Goal: Information Seeking & Learning: Check status

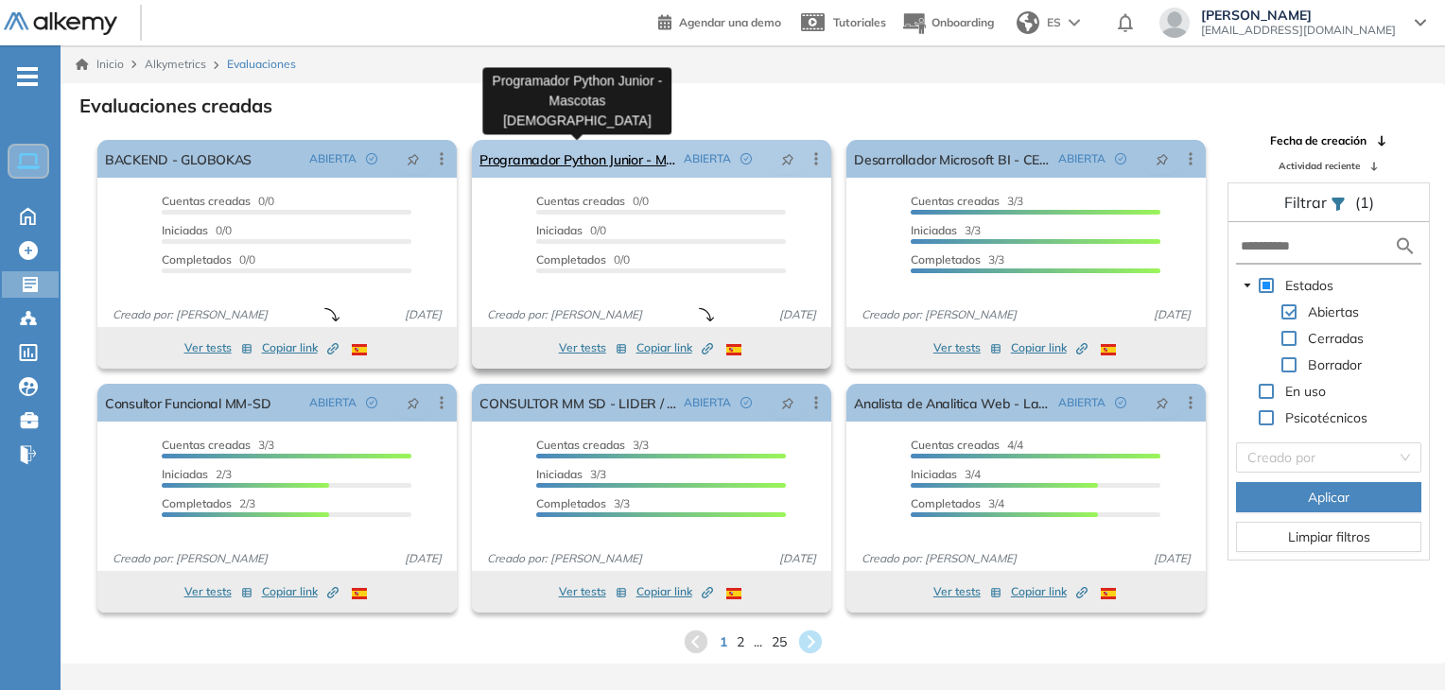
click at [584, 156] on link "Programador Python Junior - Mascotas [DEMOGRAPHIC_DATA]" at bounding box center [577, 159] width 197 height 38
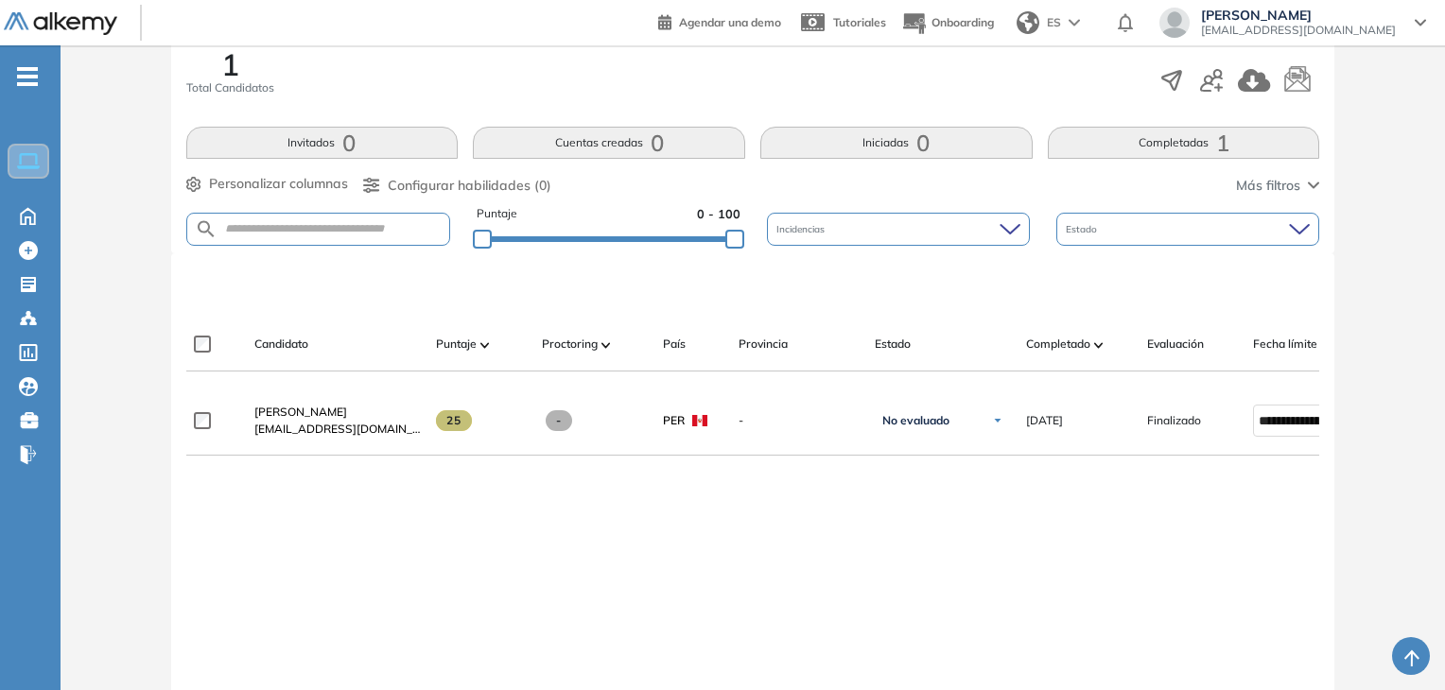
scroll to position [378, 0]
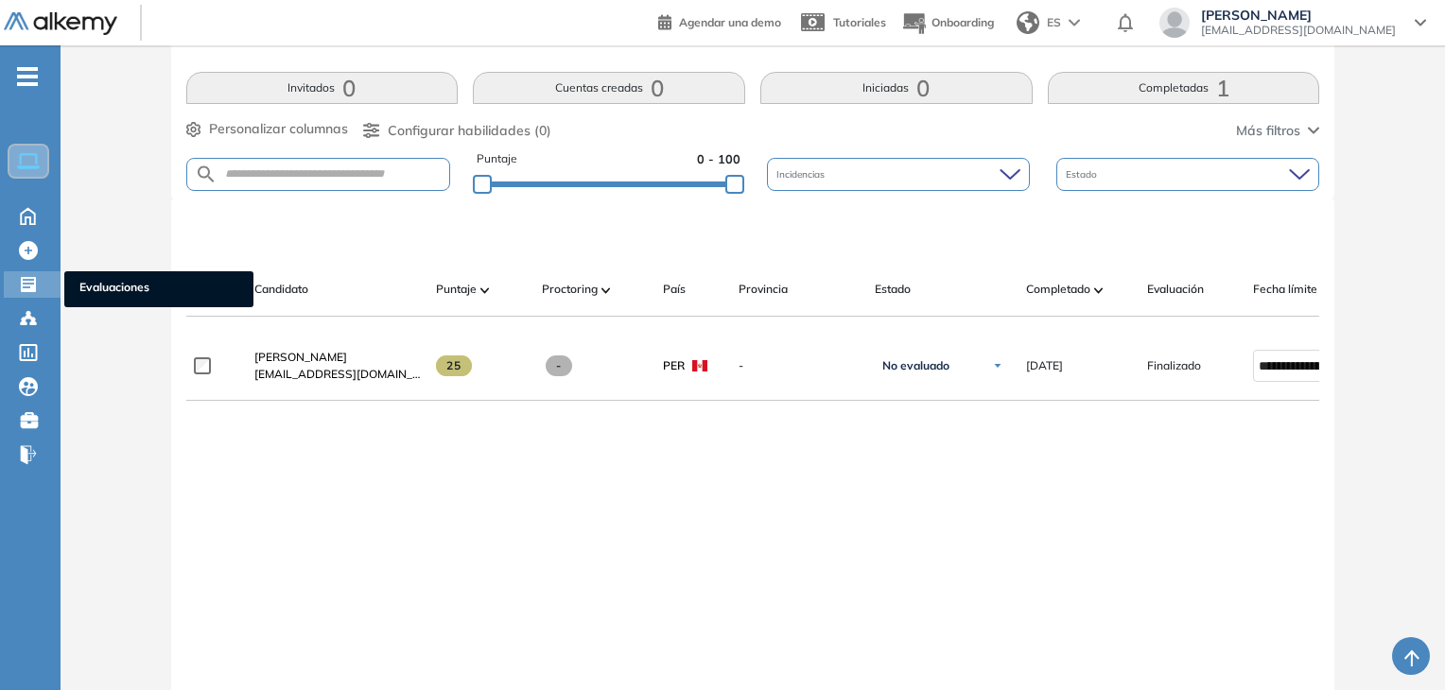
click at [36, 275] on icon at bounding box center [28, 284] width 19 height 19
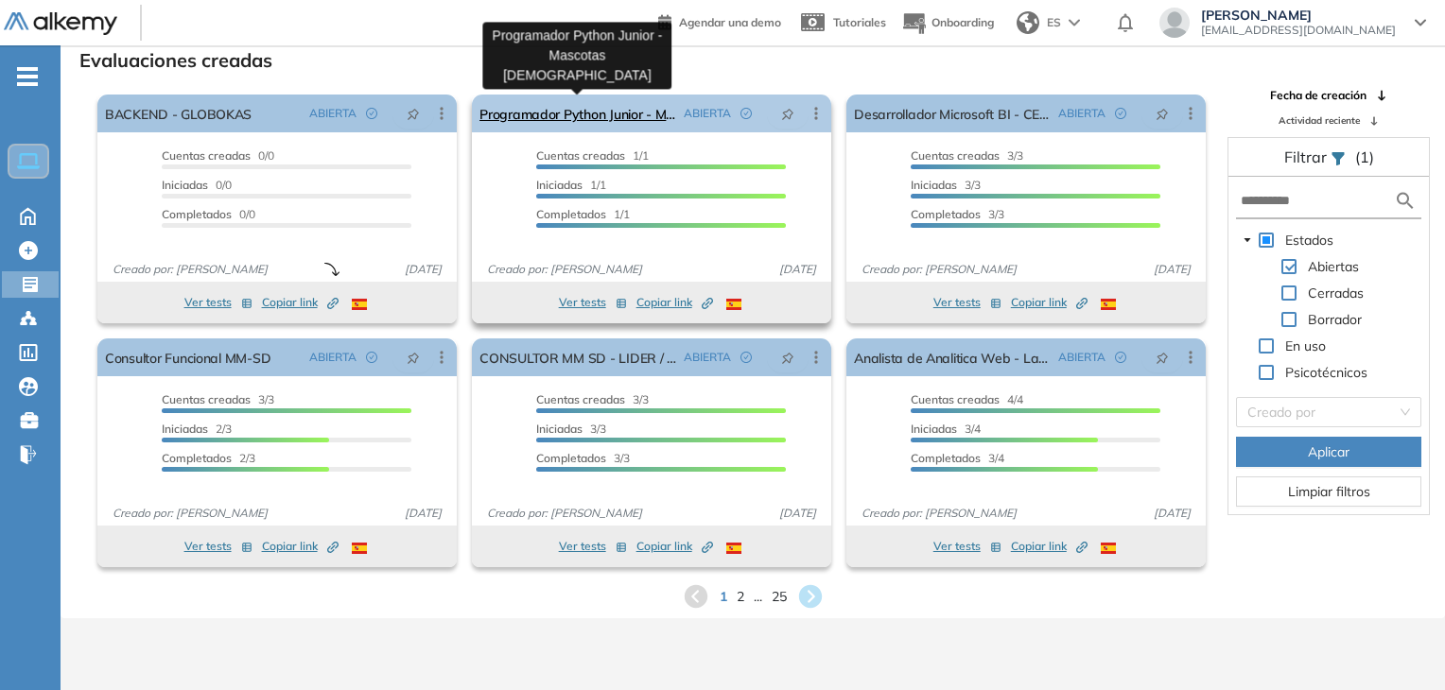
click at [579, 118] on link "Programador Python Junior - Mascotas [DEMOGRAPHIC_DATA]" at bounding box center [577, 114] width 197 height 38
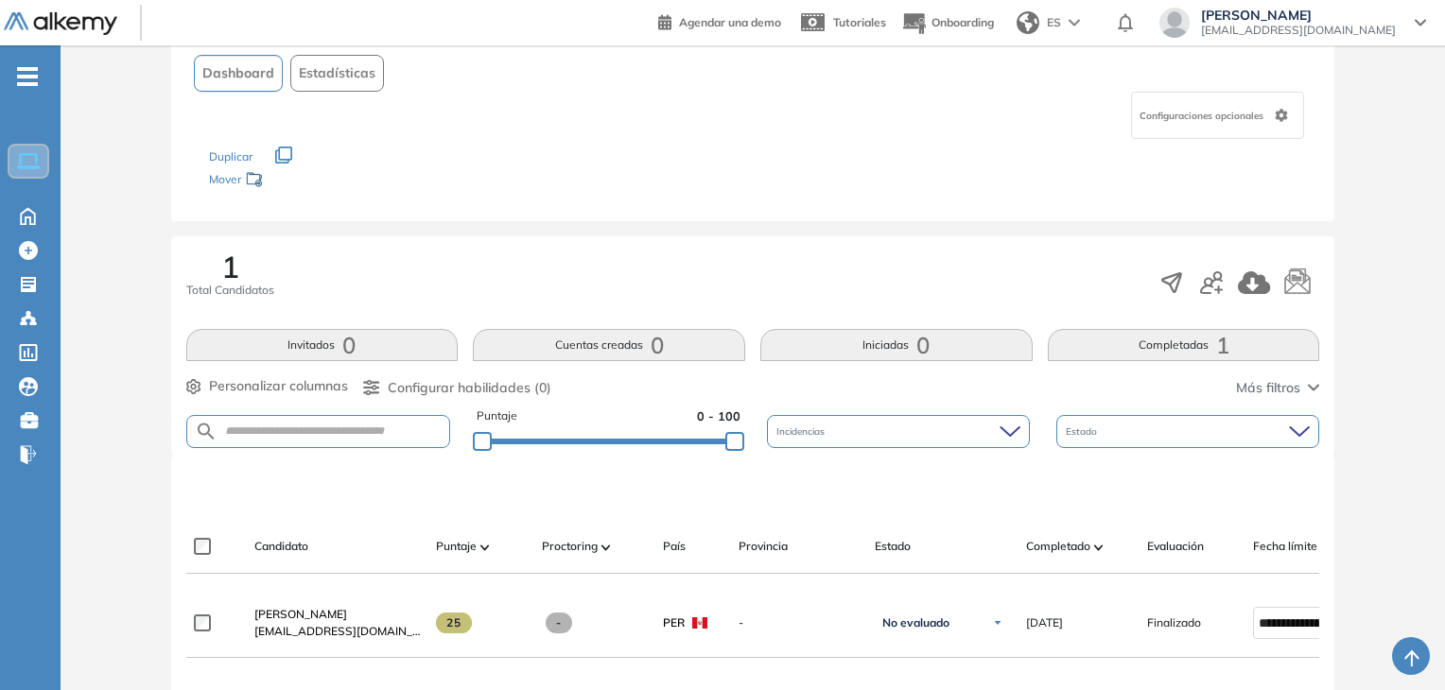
scroll to position [378, 0]
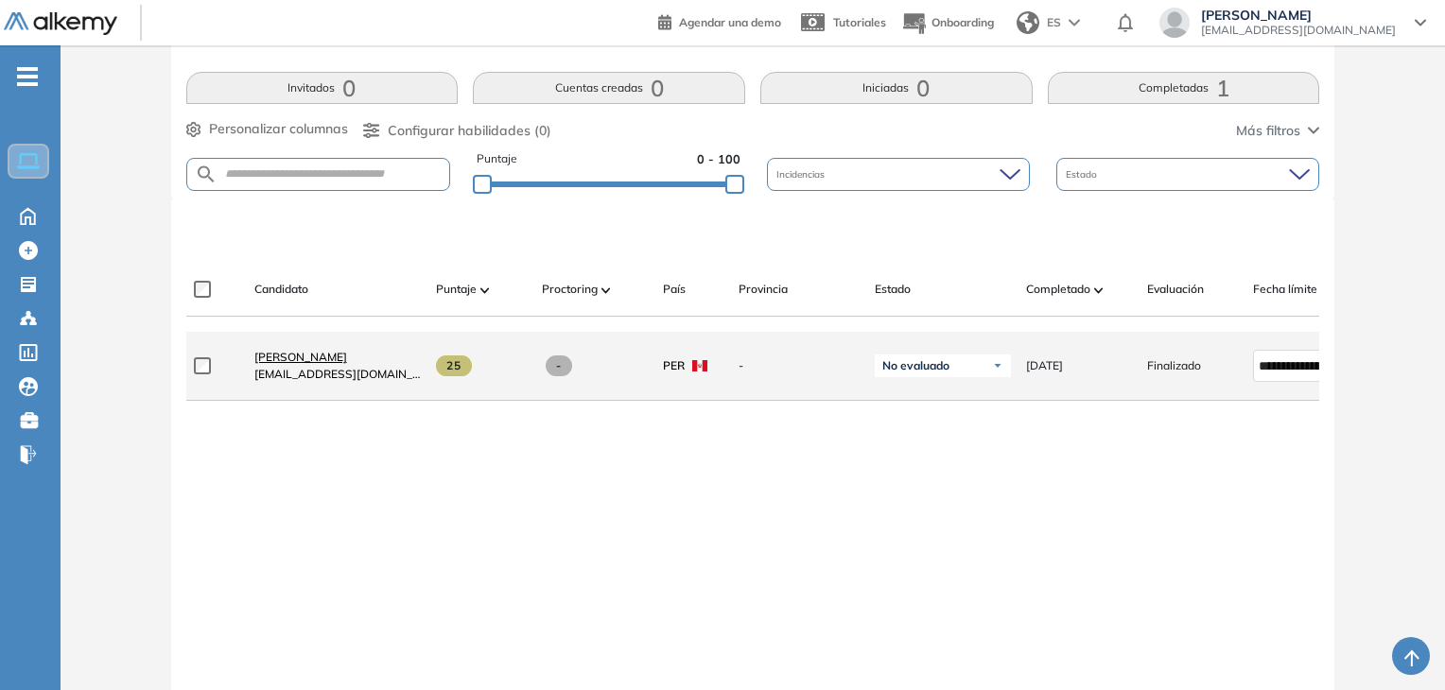
click at [347, 360] on span "[PERSON_NAME]" at bounding box center [300, 357] width 93 height 14
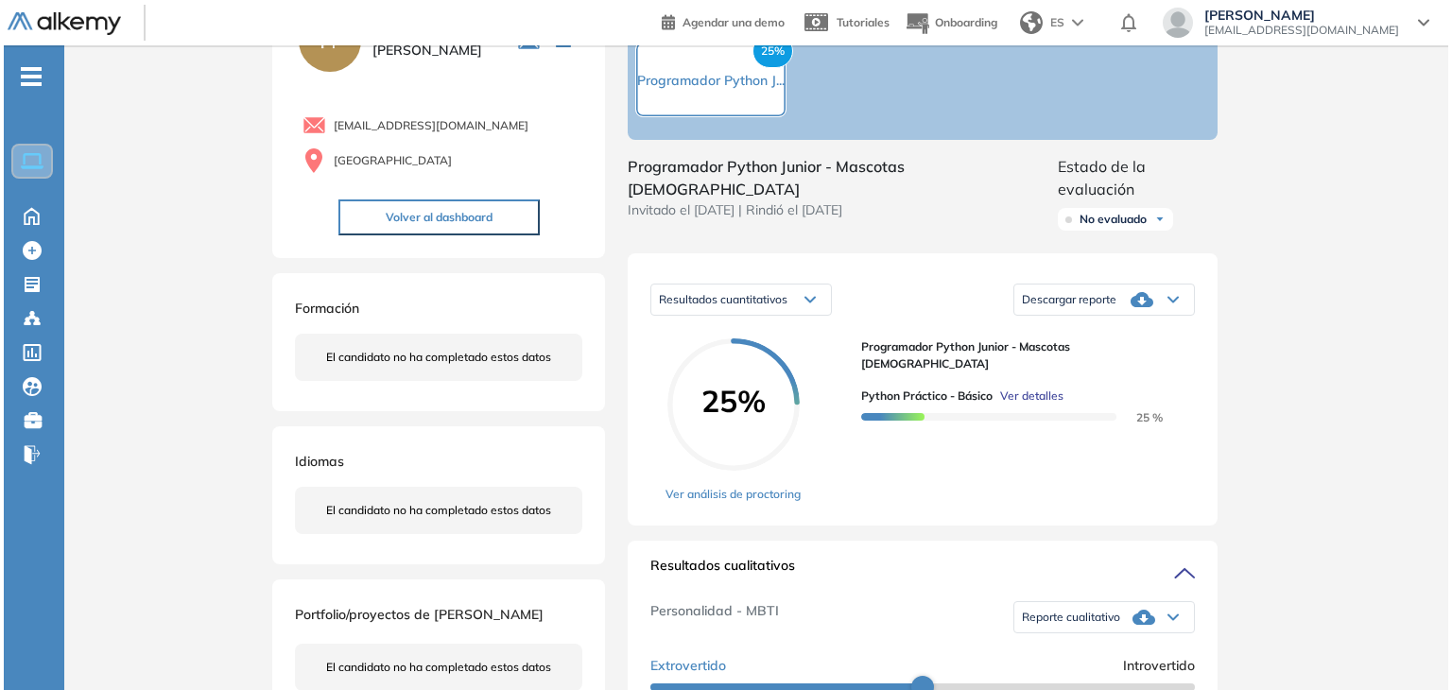
scroll to position [189, 0]
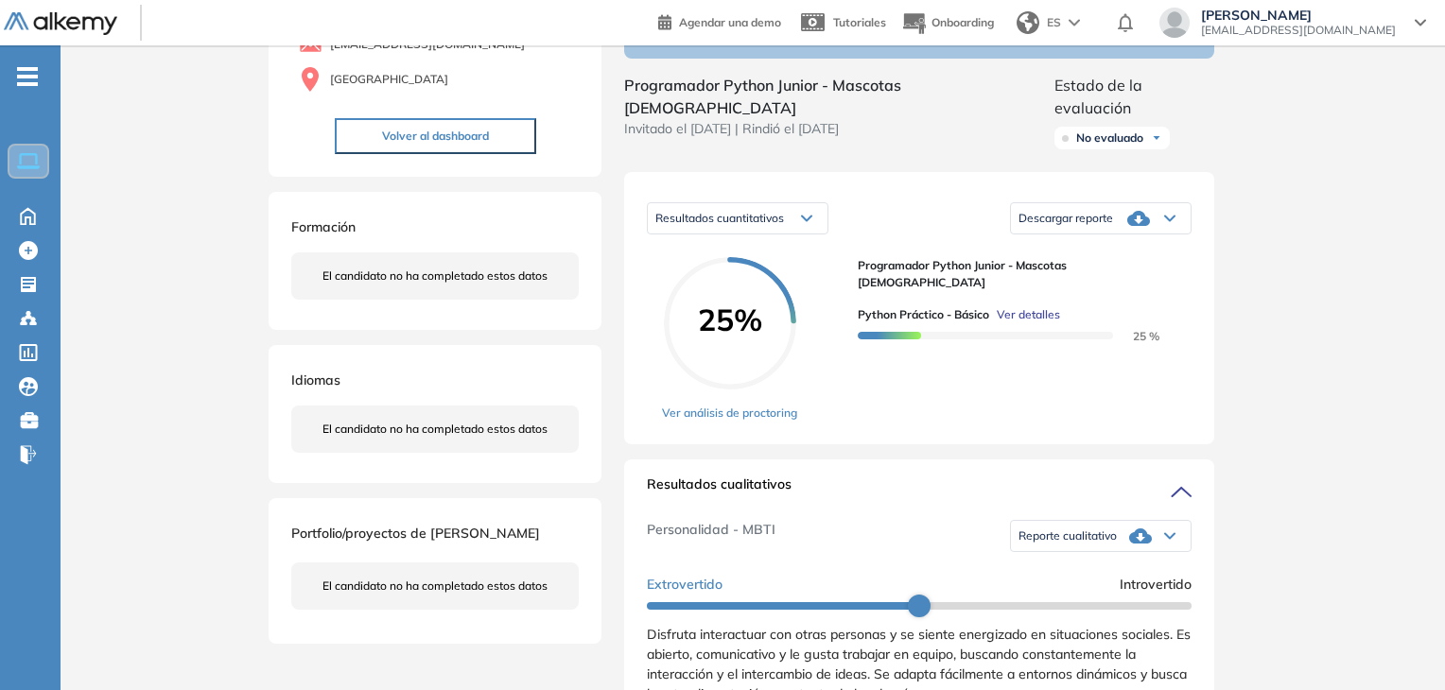
click at [1041, 306] on span "Ver detalles" at bounding box center [1027, 314] width 63 height 17
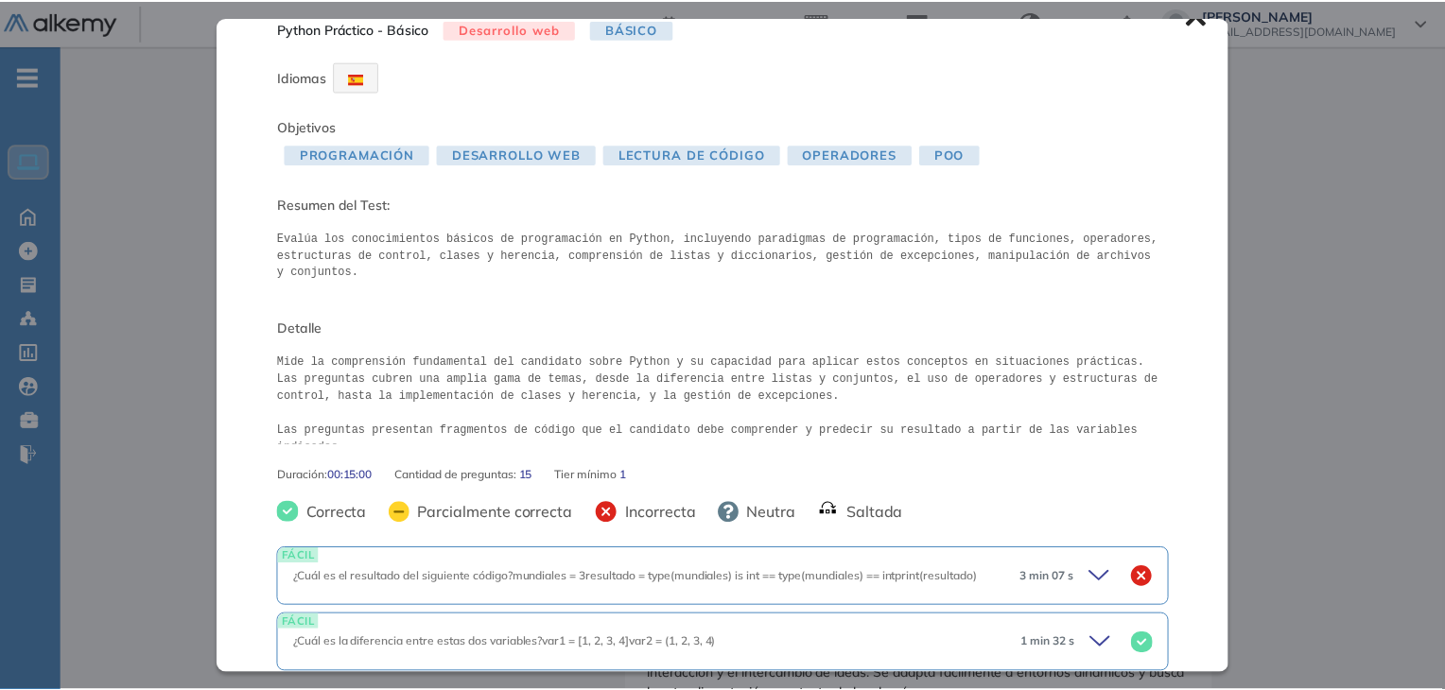
scroll to position [0, 0]
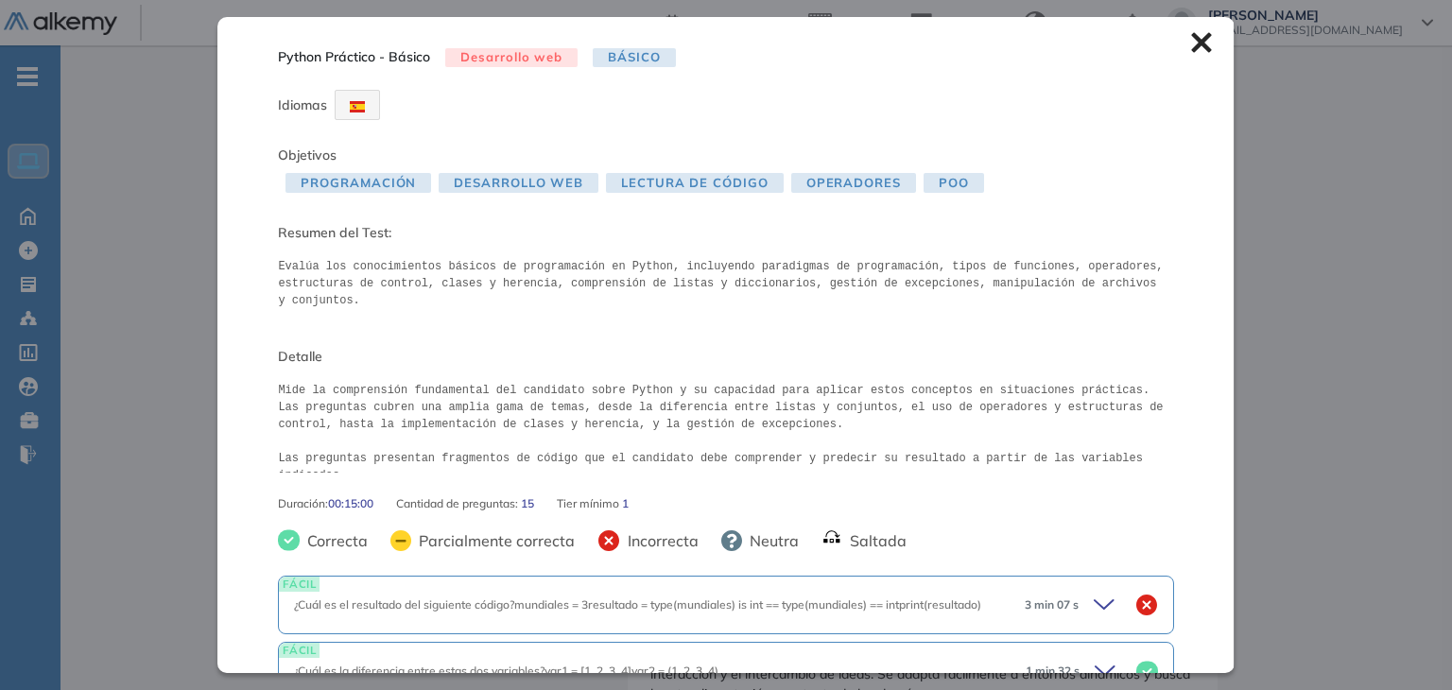
click at [1191, 46] on icon at bounding box center [1201, 43] width 20 height 20
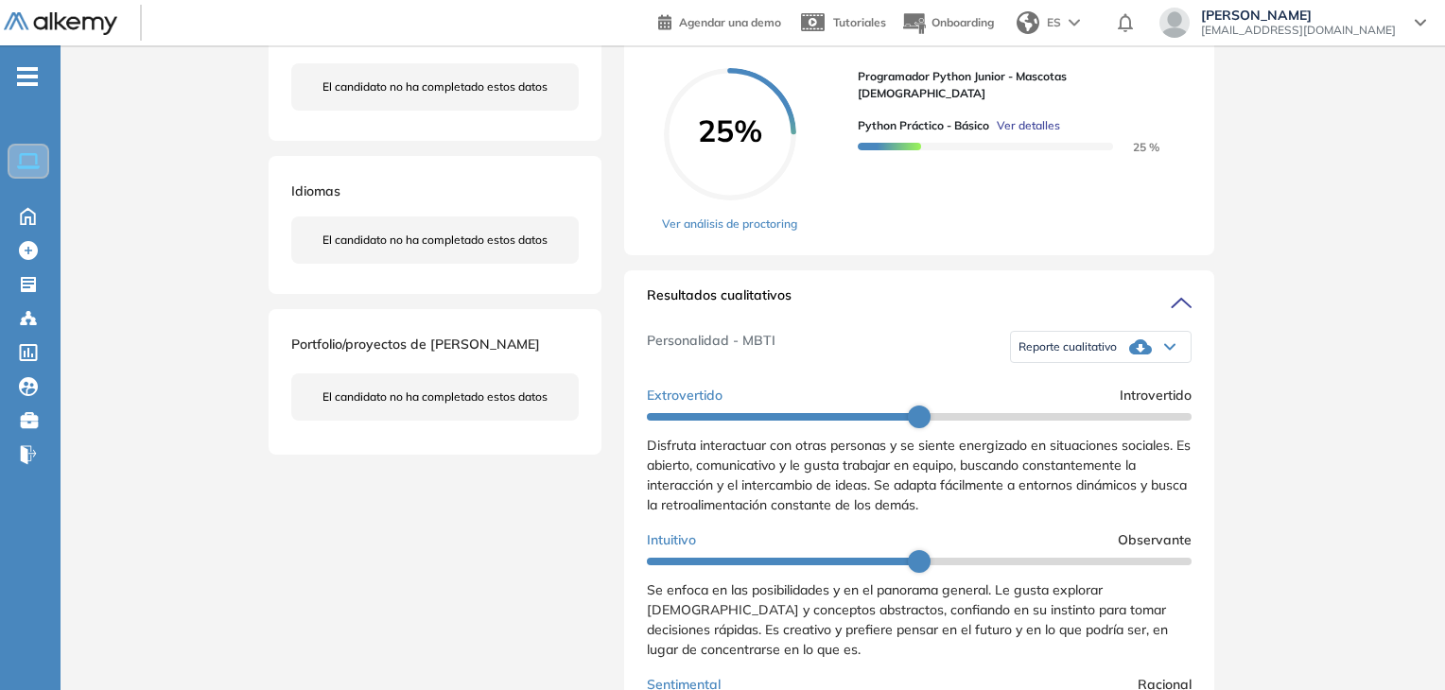
click at [1028, 117] on span "Ver detalles" at bounding box center [1027, 125] width 63 height 17
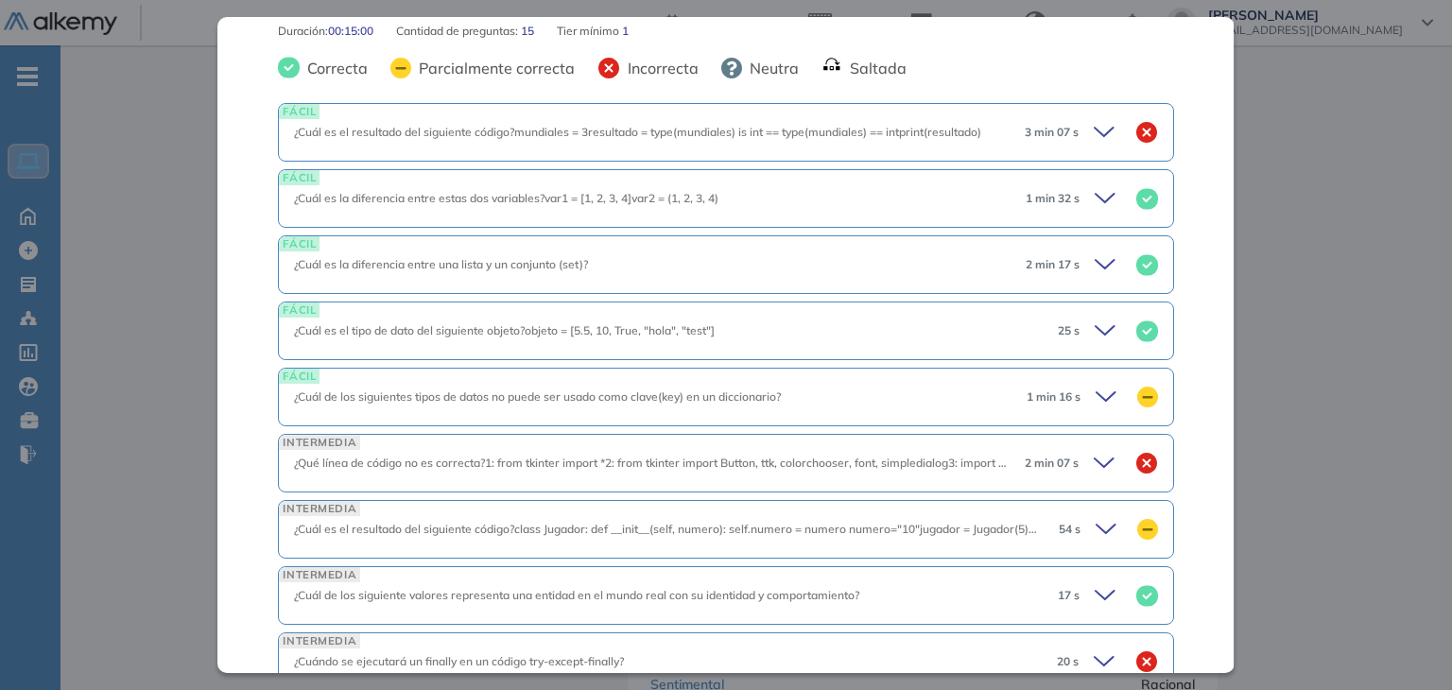
scroll to position [284, 0]
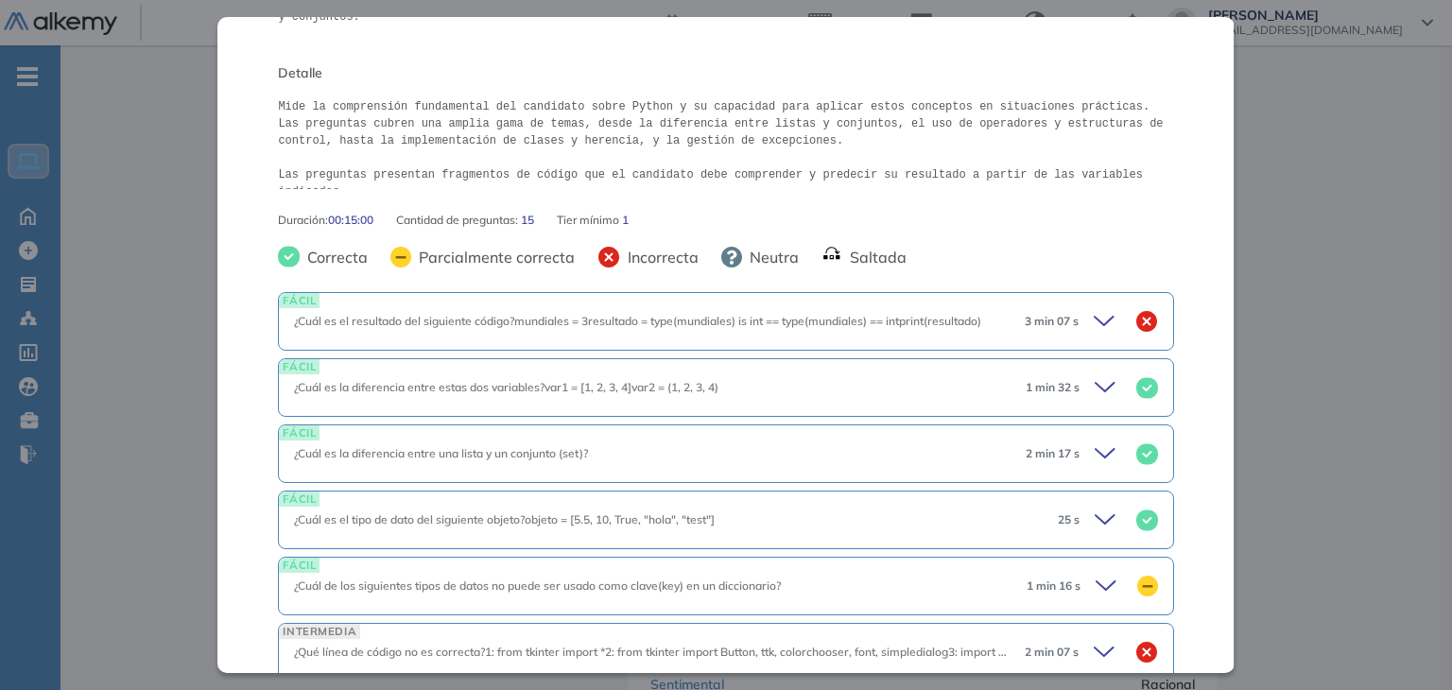
click at [1095, 320] on icon at bounding box center [1104, 321] width 19 height 9
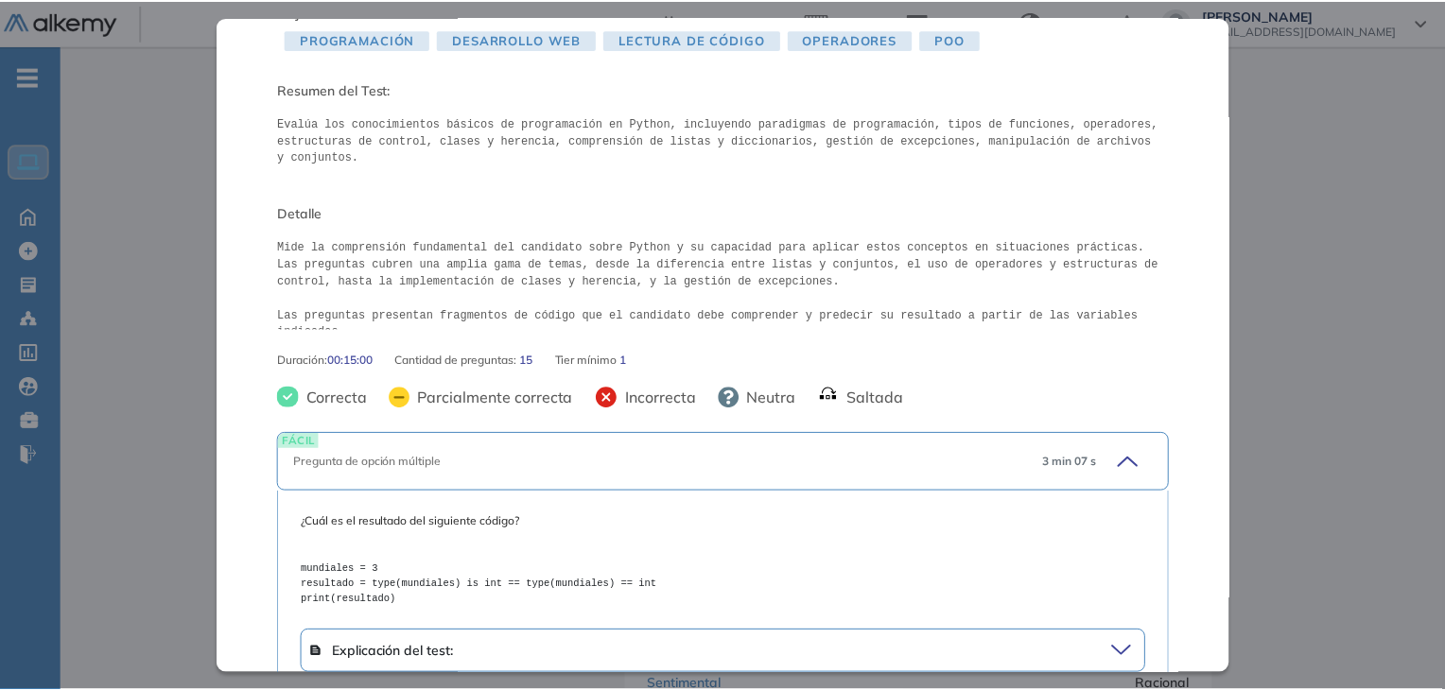
scroll to position [0, 0]
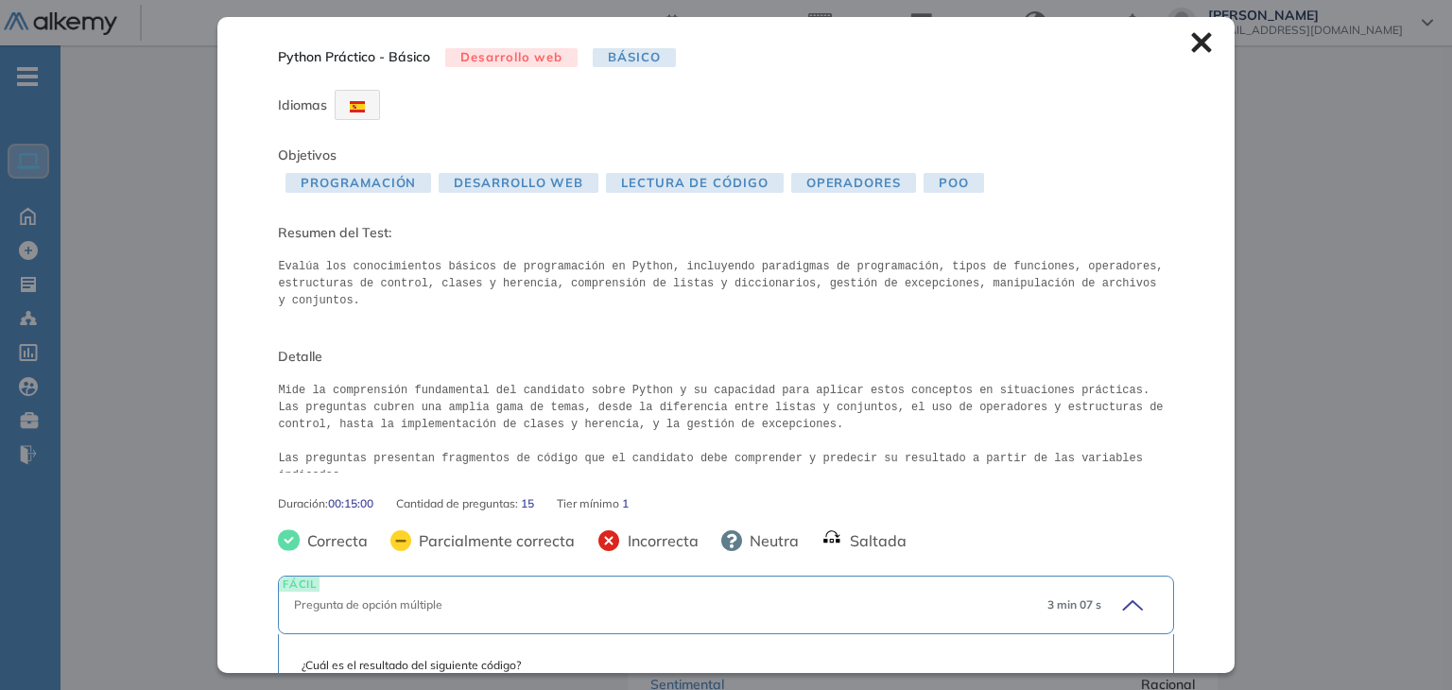
click at [1191, 41] on icon at bounding box center [1201, 43] width 20 height 20
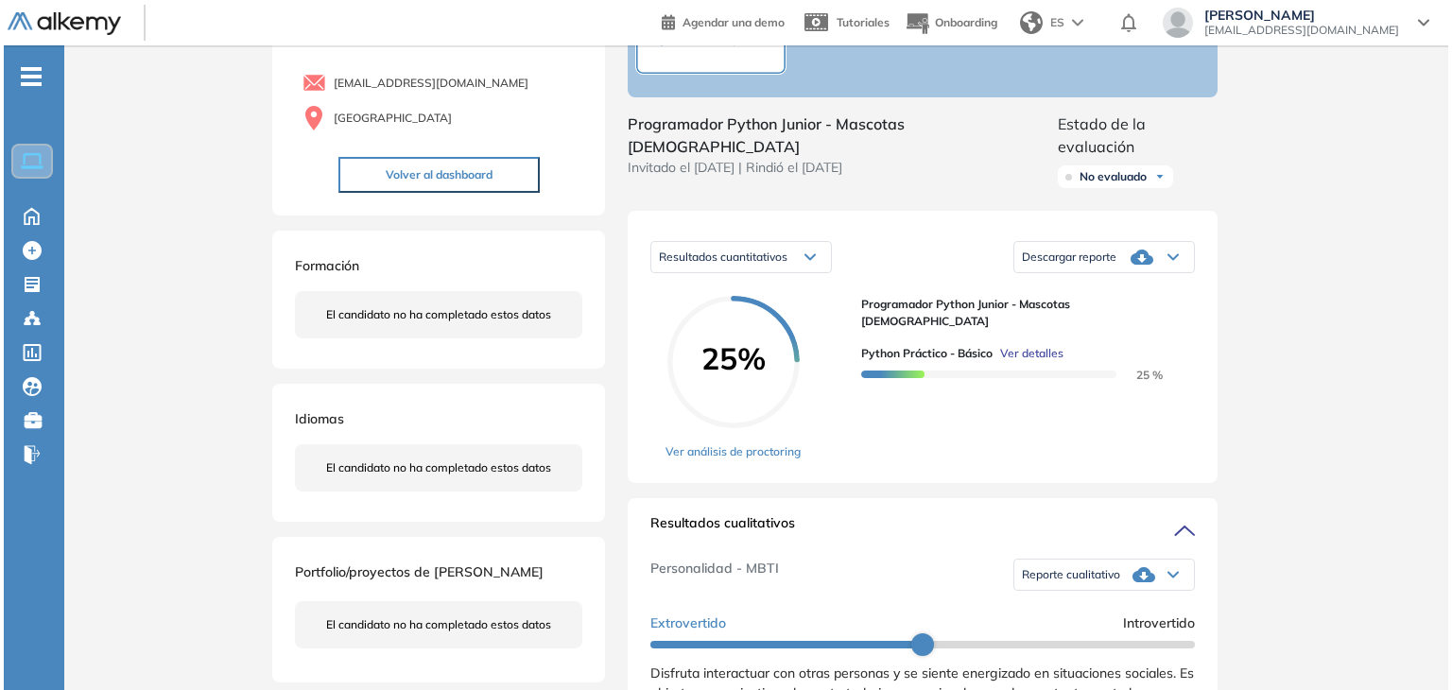
scroll to position [95, 0]
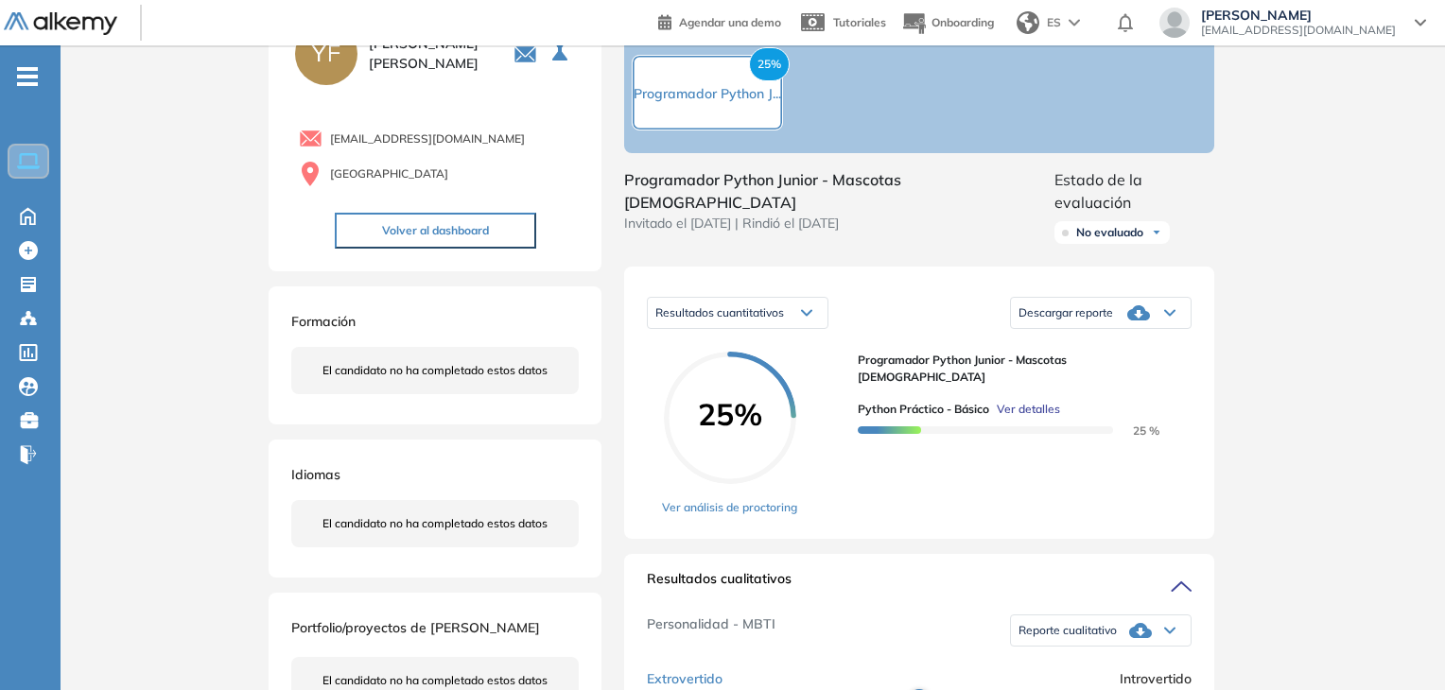
click at [1021, 401] on span "Ver detalles" at bounding box center [1027, 409] width 63 height 17
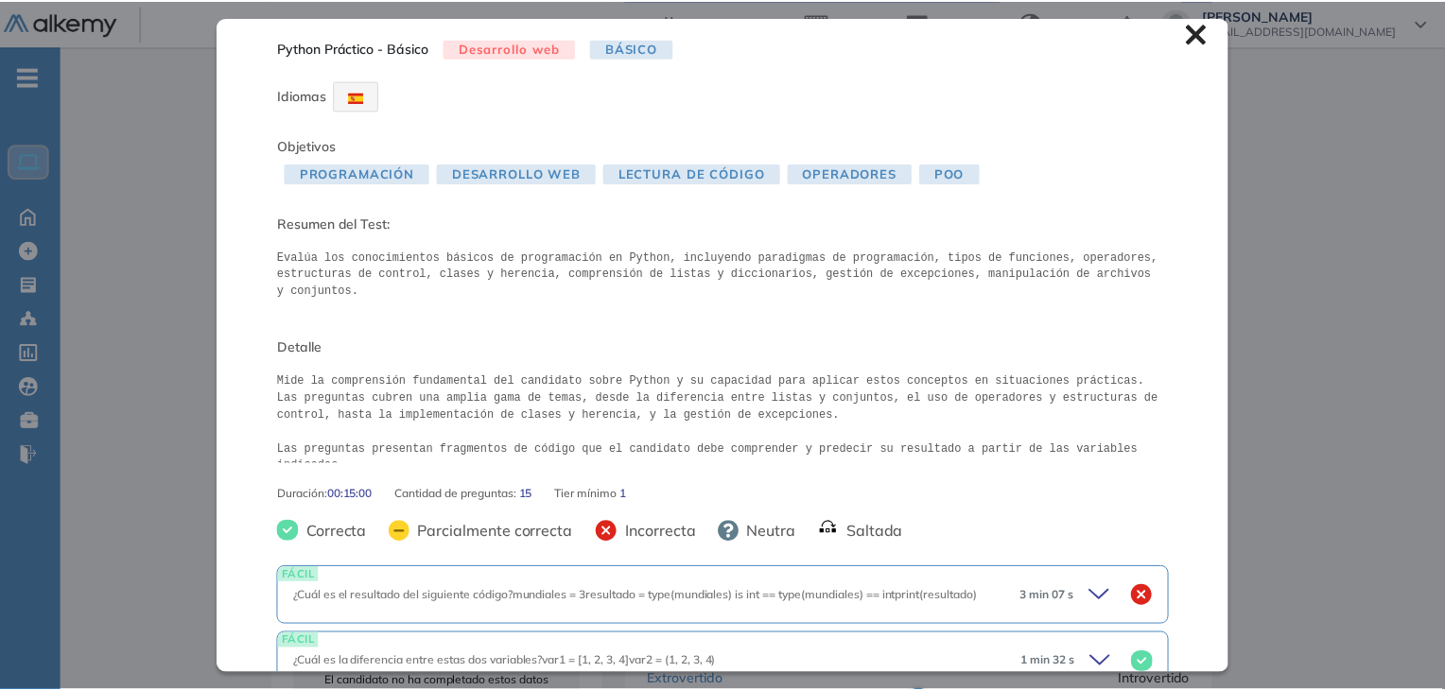
scroll to position [0, 0]
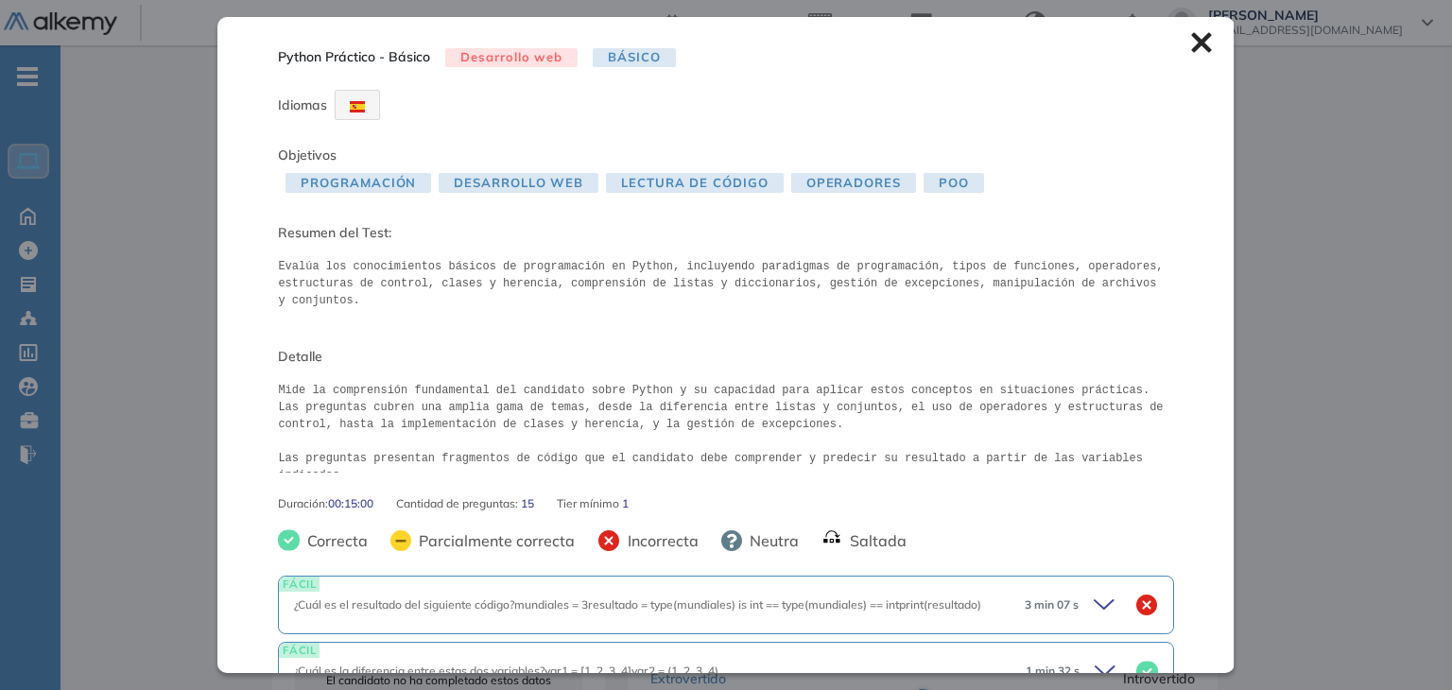
click at [1191, 38] on icon at bounding box center [1201, 43] width 20 height 20
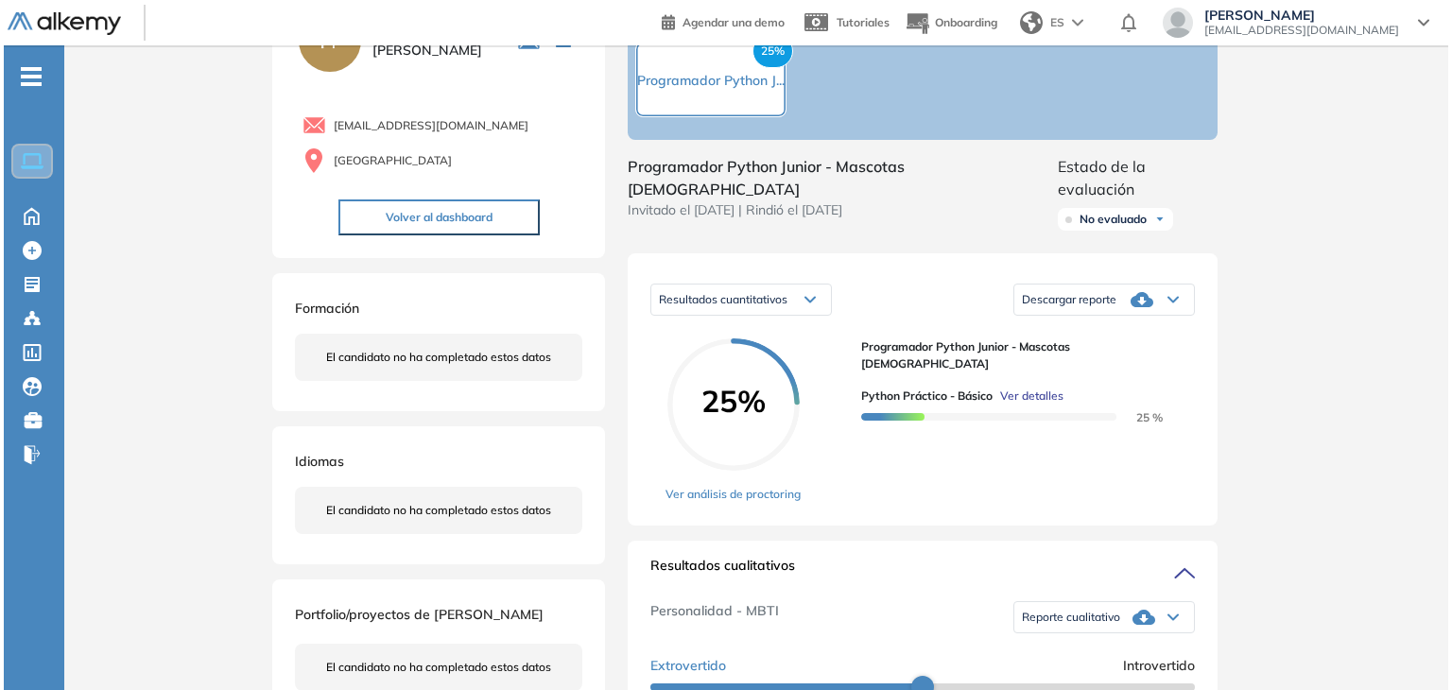
scroll to position [189, 0]
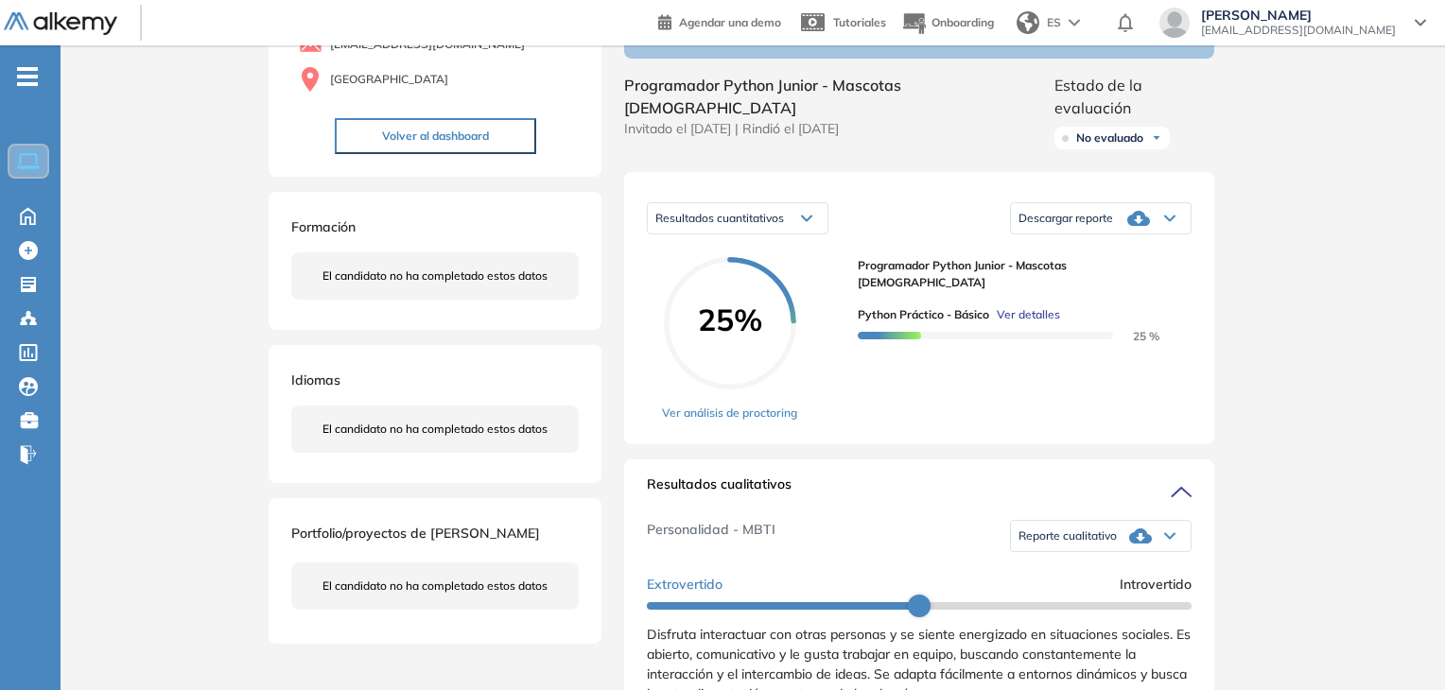
click at [1010, 306] on span "Ver detalles" at bounding box center [1027, 314] width 63 height 17
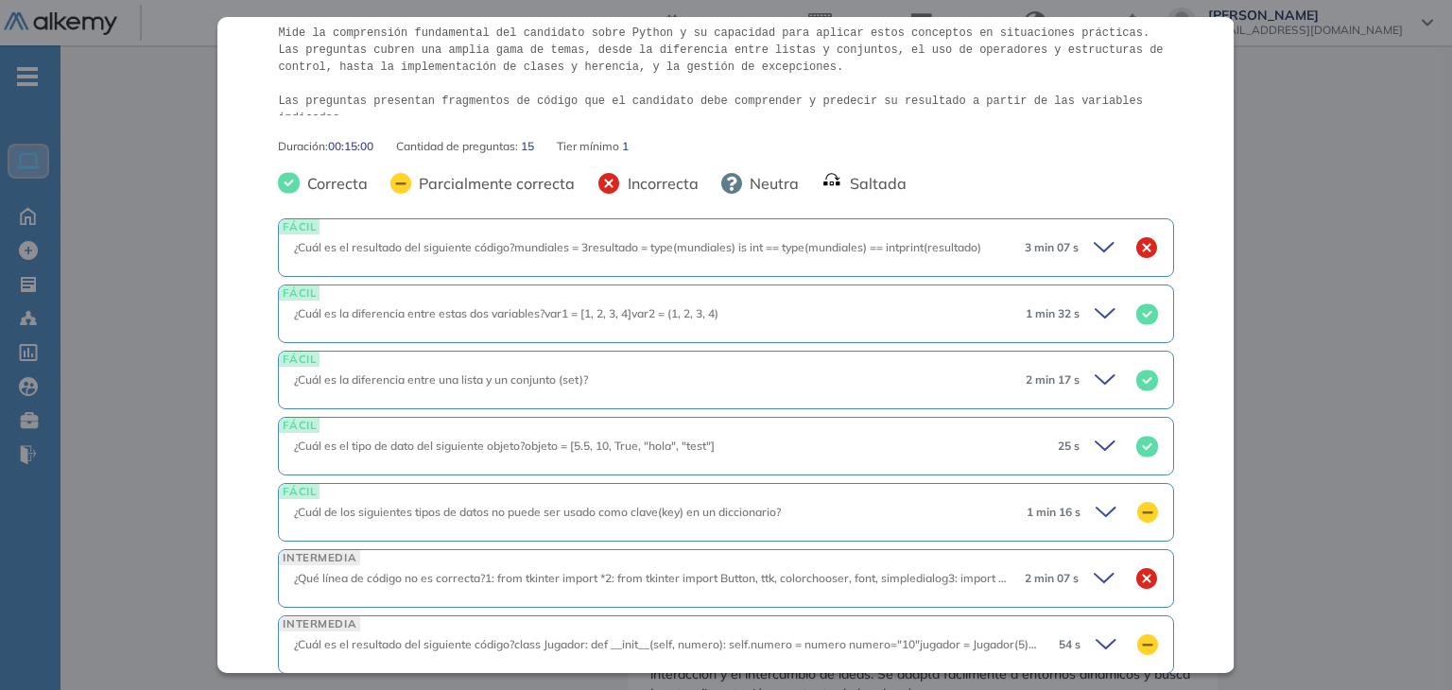
scroll to position [473, 0]
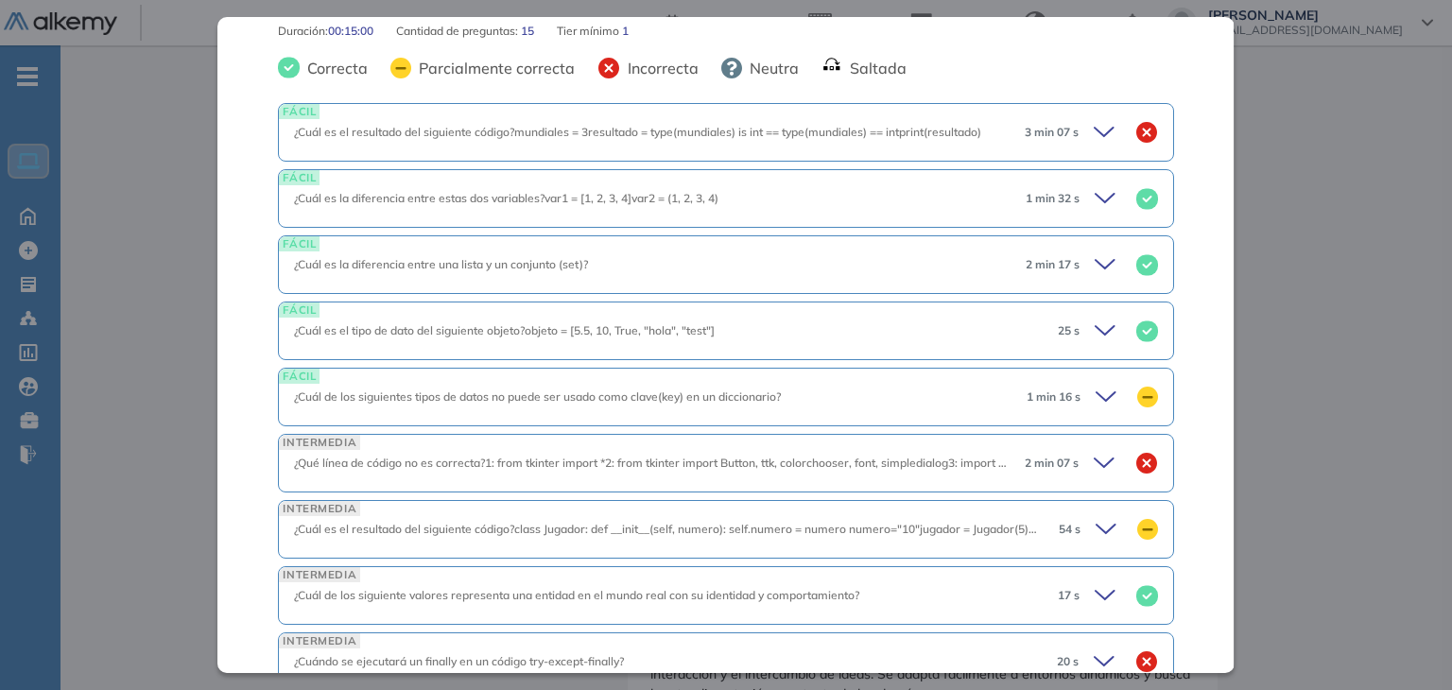
click at [1094, 129] on icon at bounding box center [1107, 132] width 26 height 26
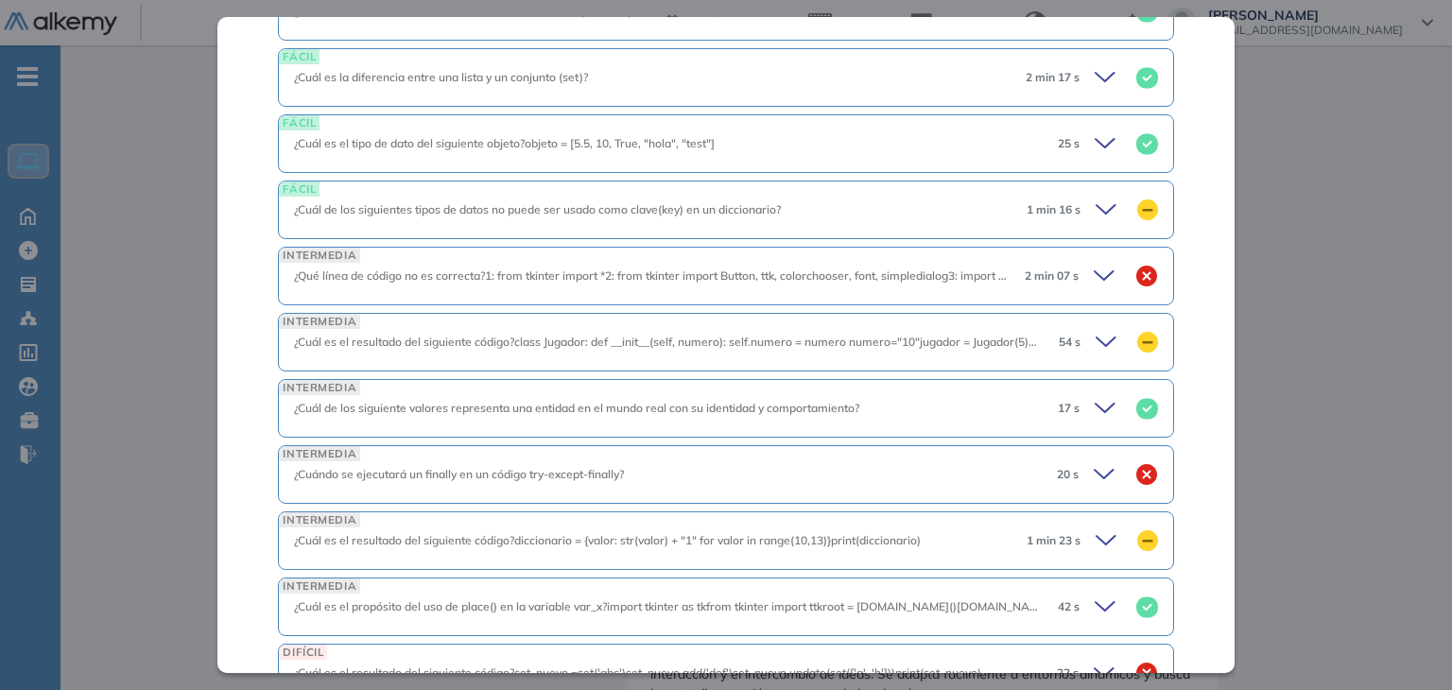
scroll to position [1324, 0]
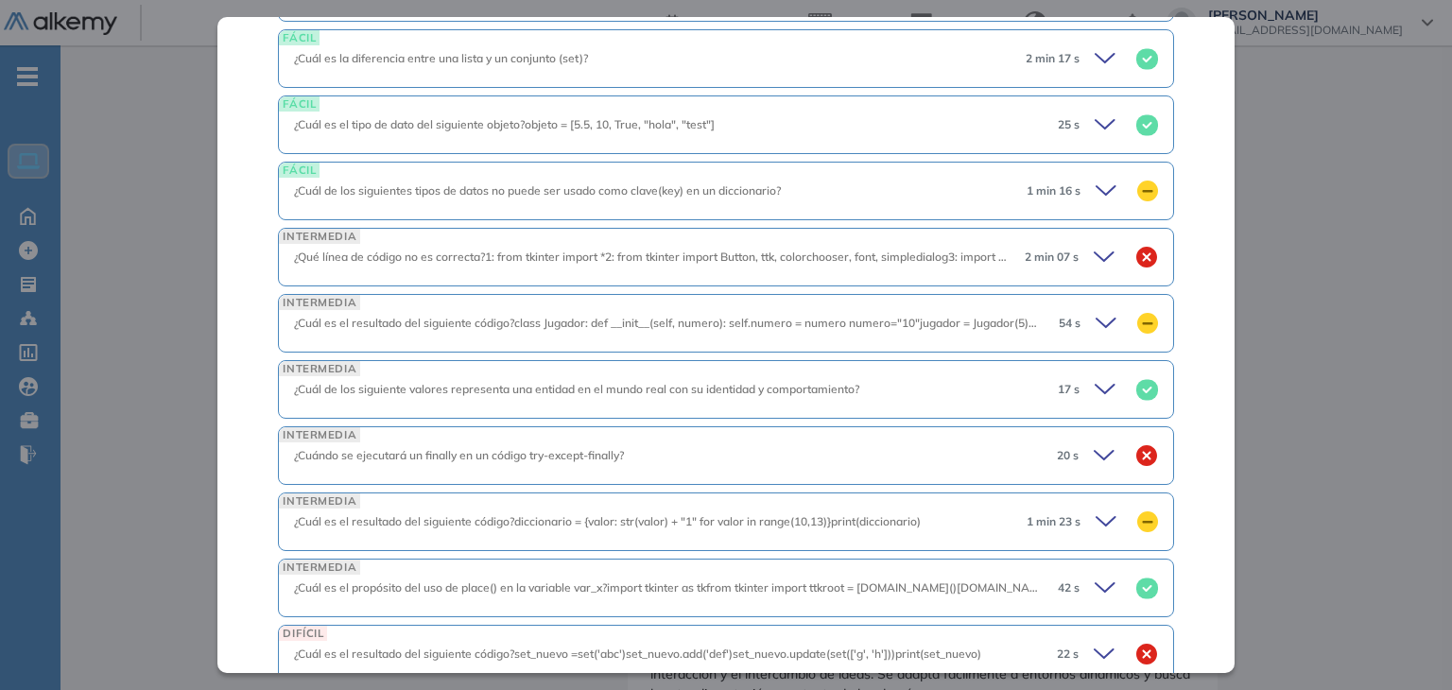
click at [1096, 190] on icon at bounding box center [1109, 191] width 26 height 26
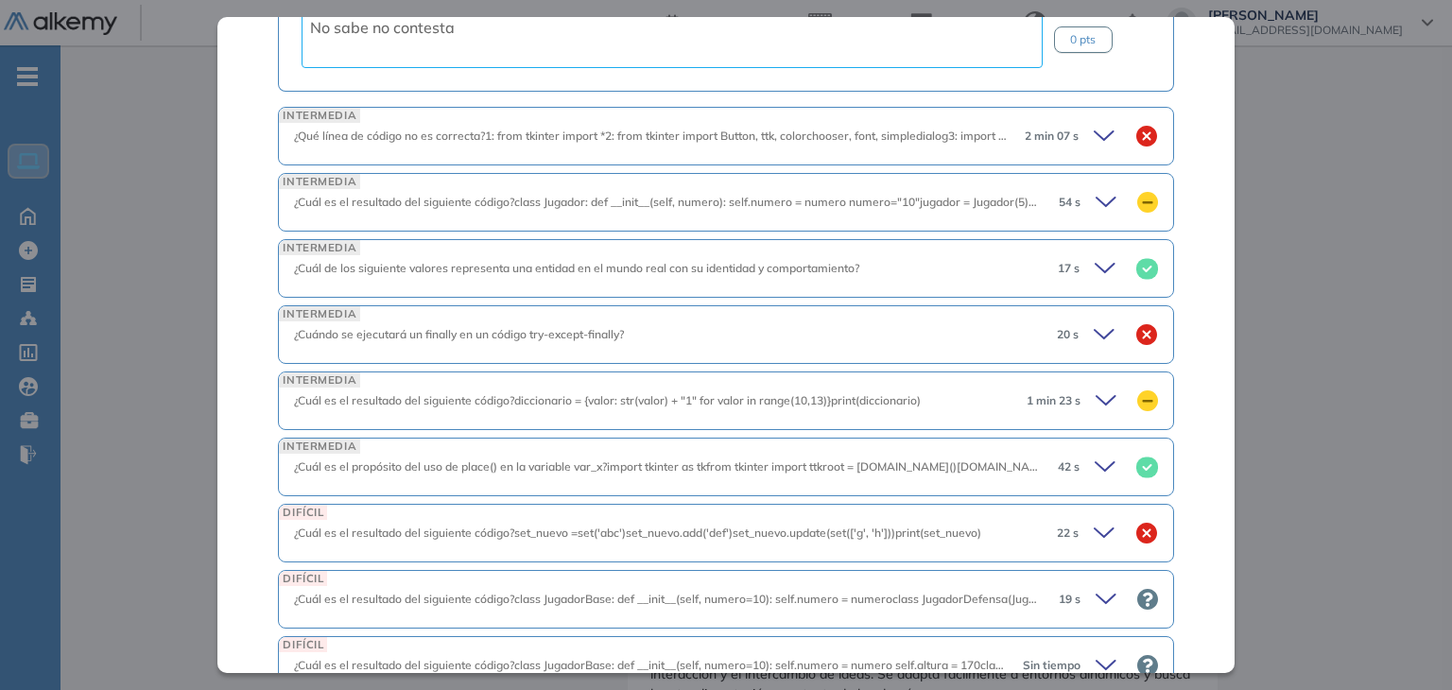
scroll to position [2080, 0]
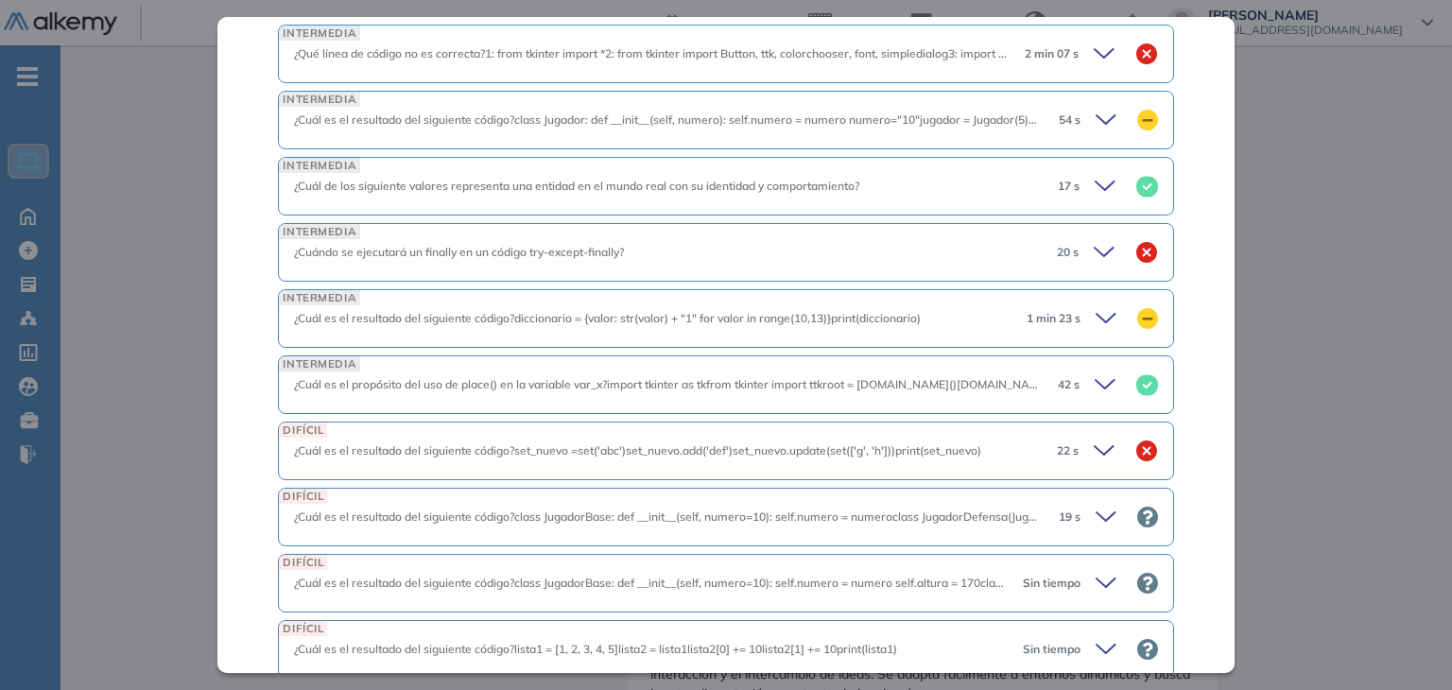
click at [1094, 58] on icon at bounding box center [1107, 54] width 26 height 26
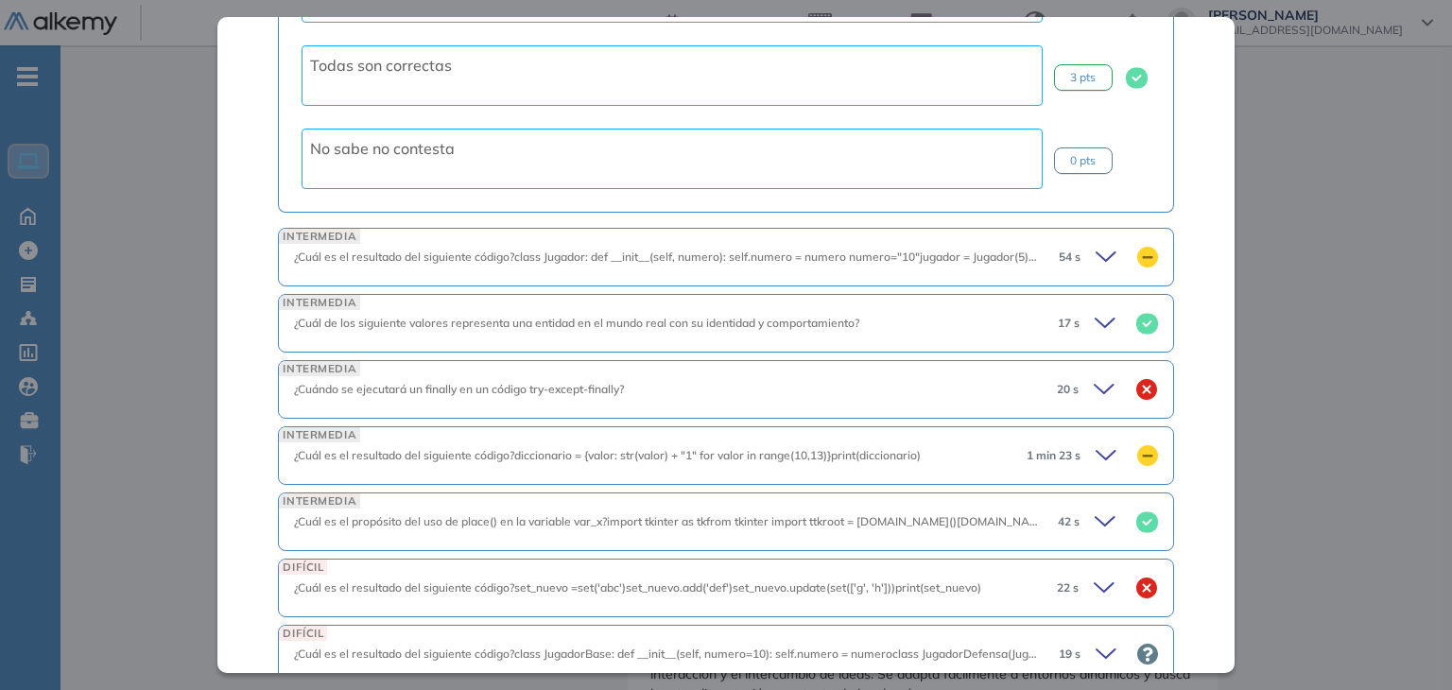
scroll to position [2647, 0]
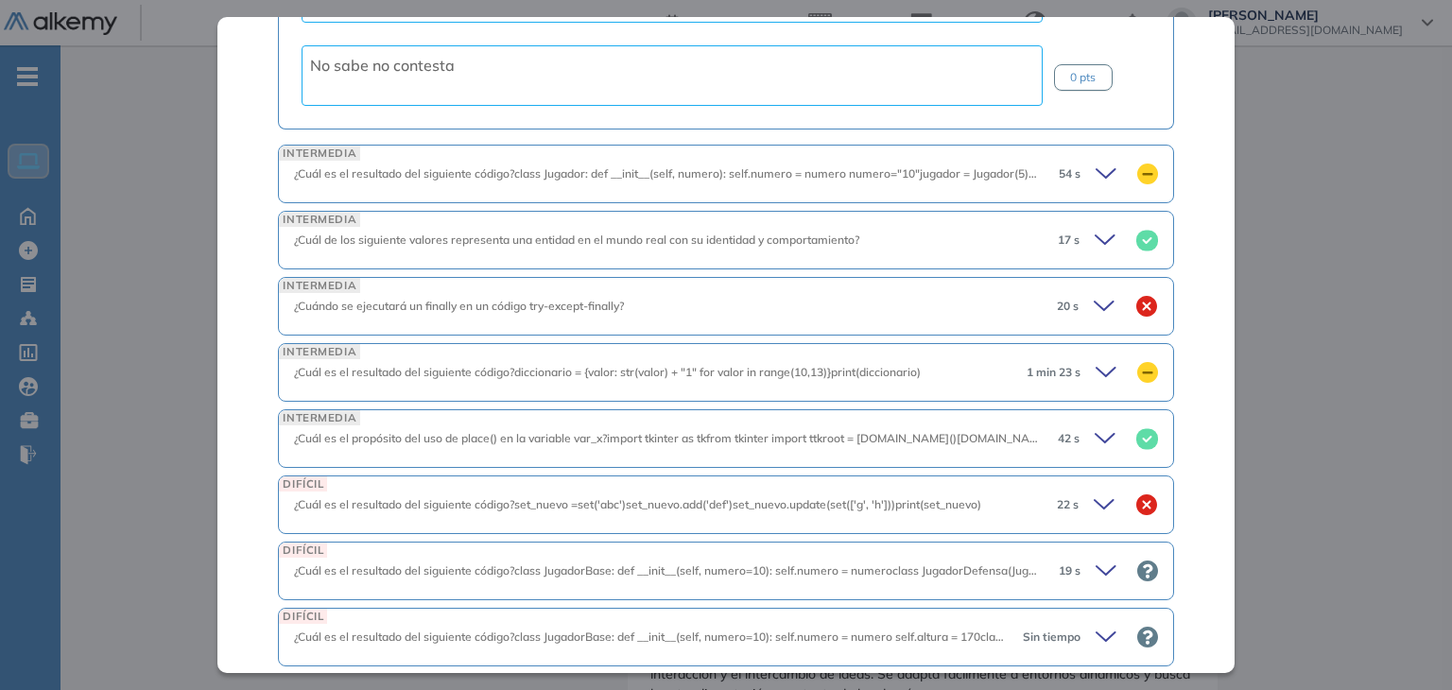
click at [1102, 164] on icon at bounding box center [1109, 174] width 26 height 26
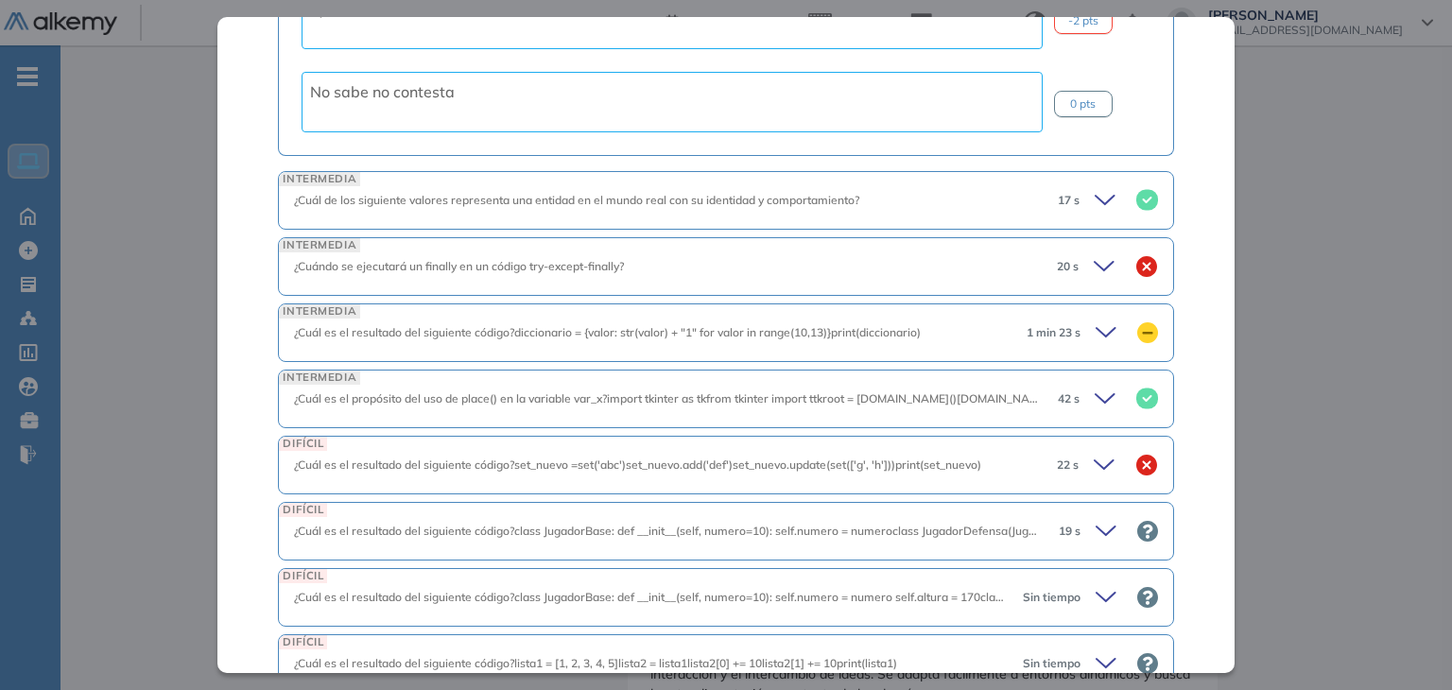
scroll to position [3403, 0]
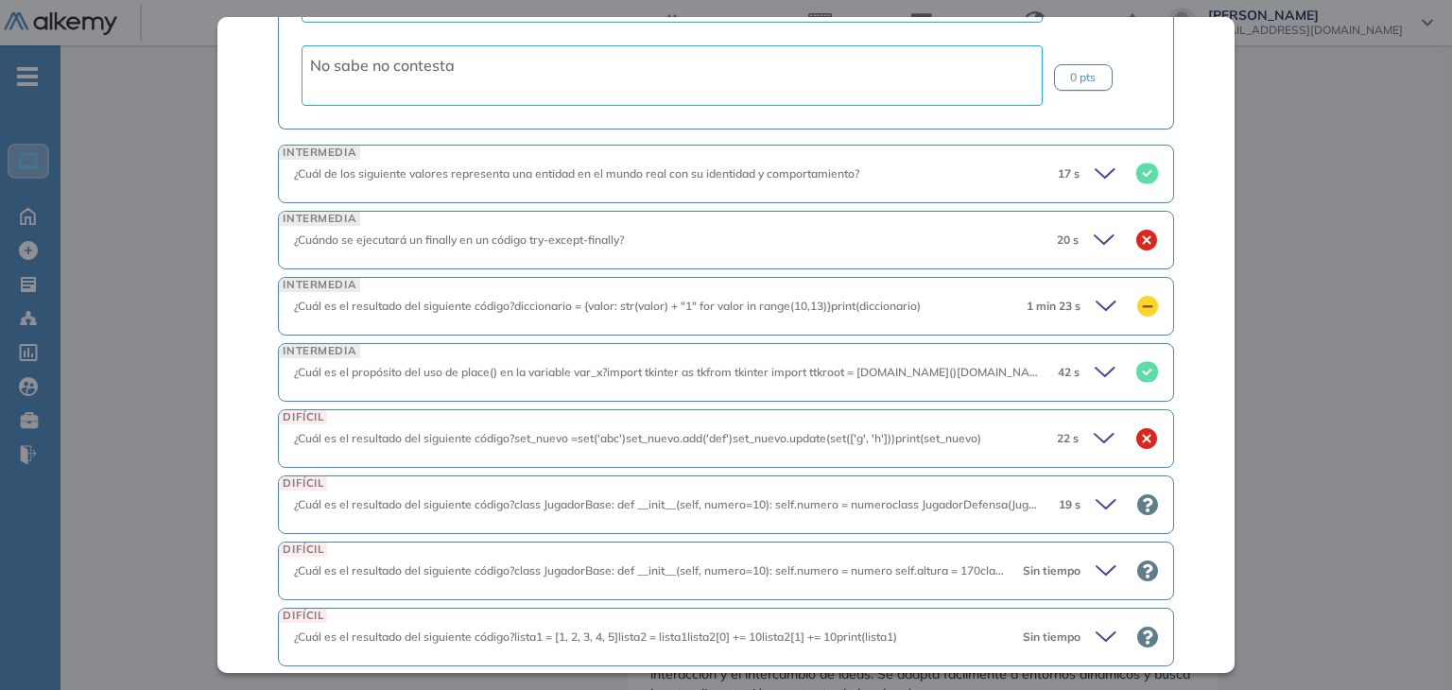
click at [1073, 227] on div "20 s" at bounding box center [1100, 240] width 116 height 26
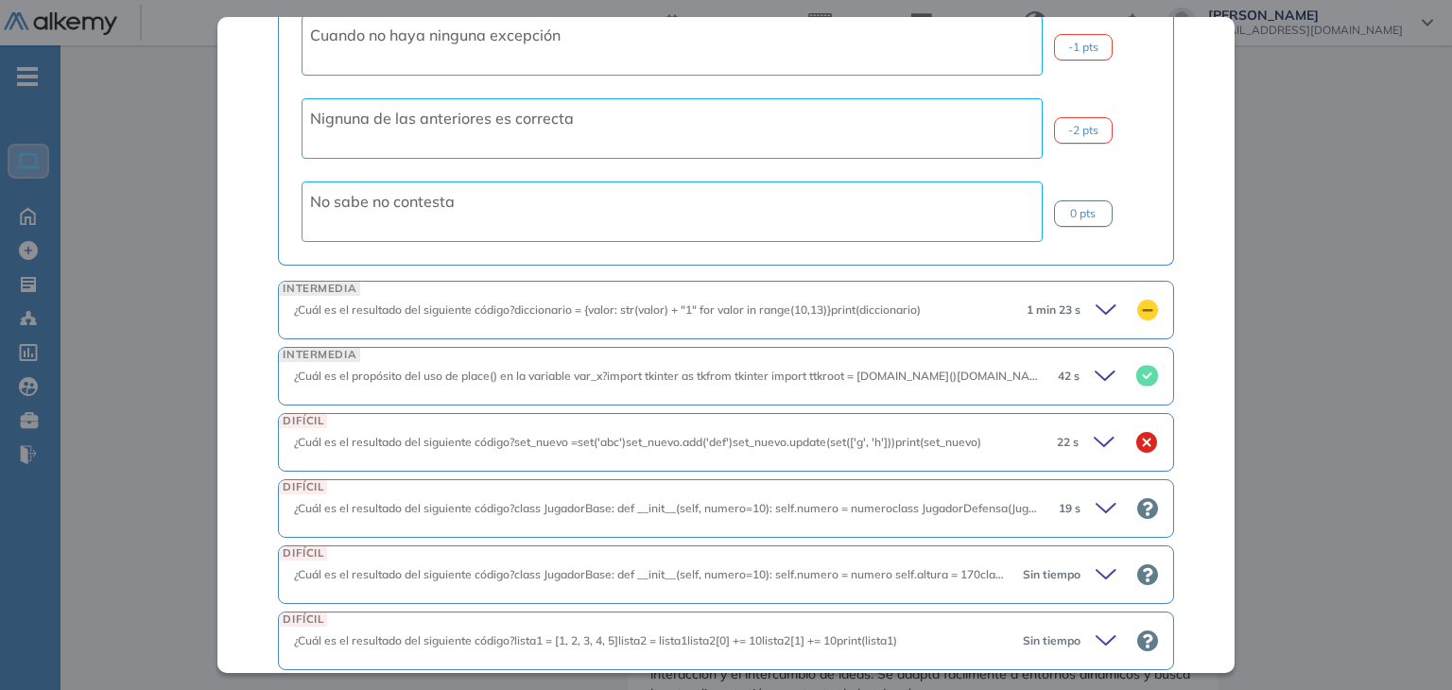
scroll to position [4013, 0]
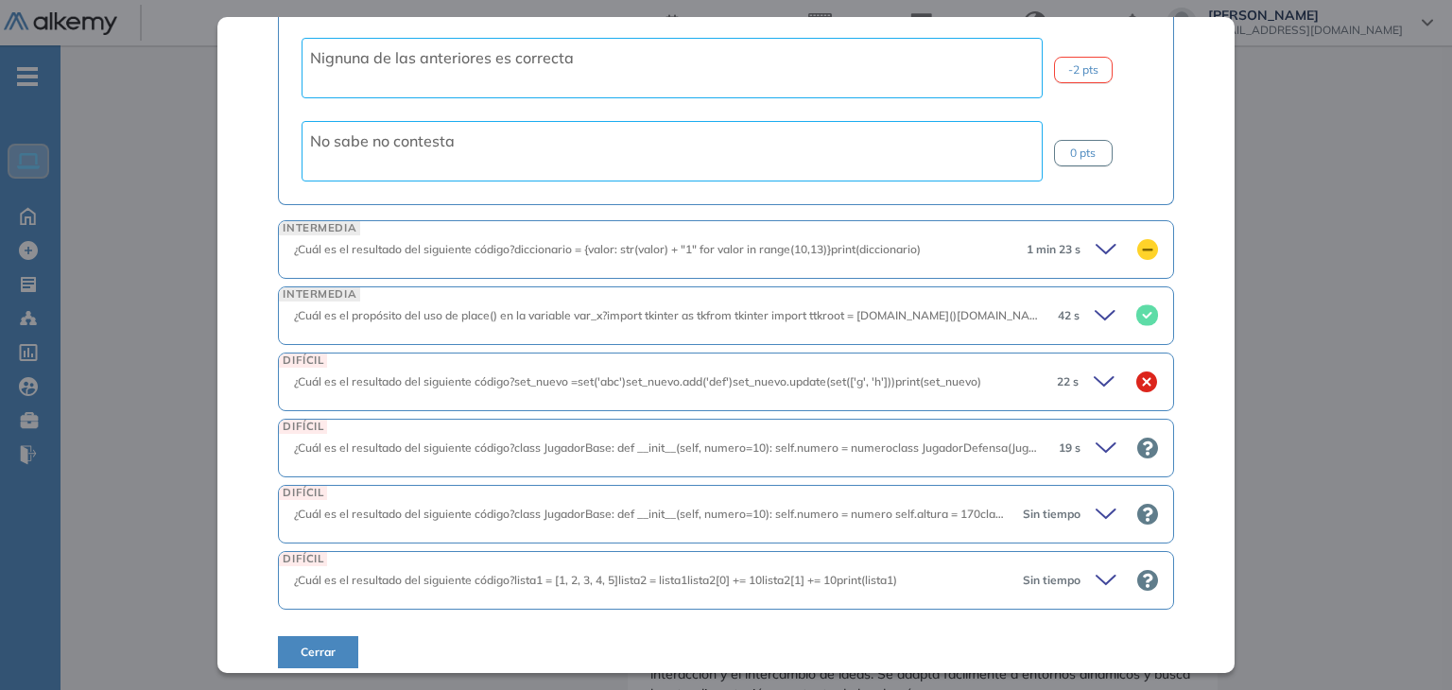
click at [1096, 236] on icon at bounding box center [1109, 249] width 26 height 26
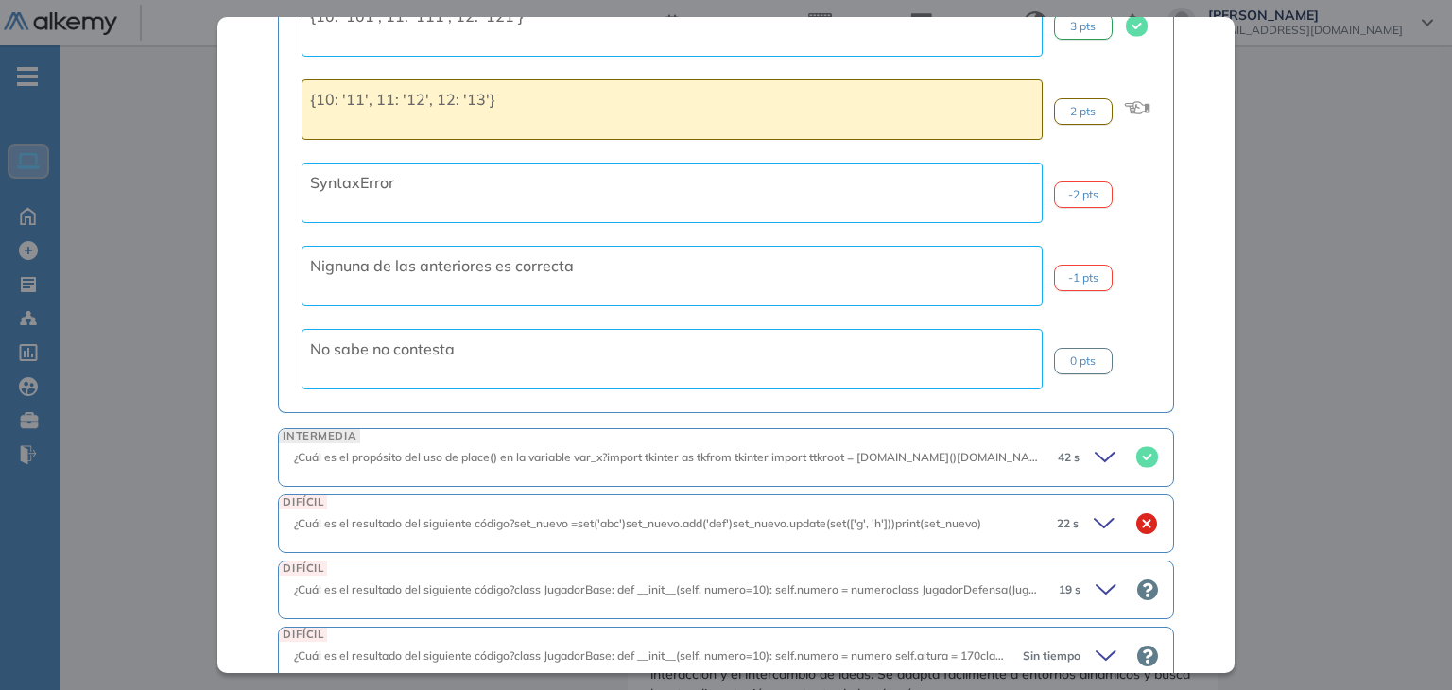
scroll to position [4643, 0]
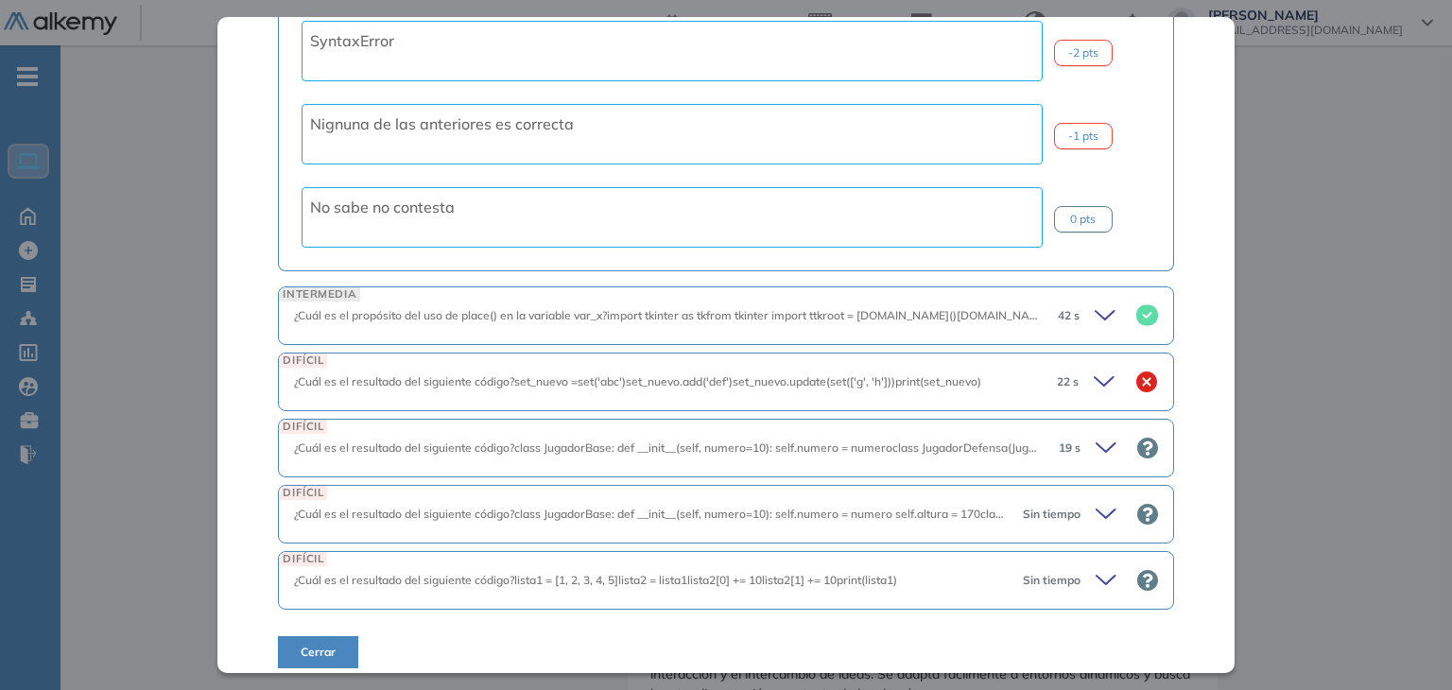
click at [1094, 369] on icon at bounding box center [1107, 382] width 26 height 26
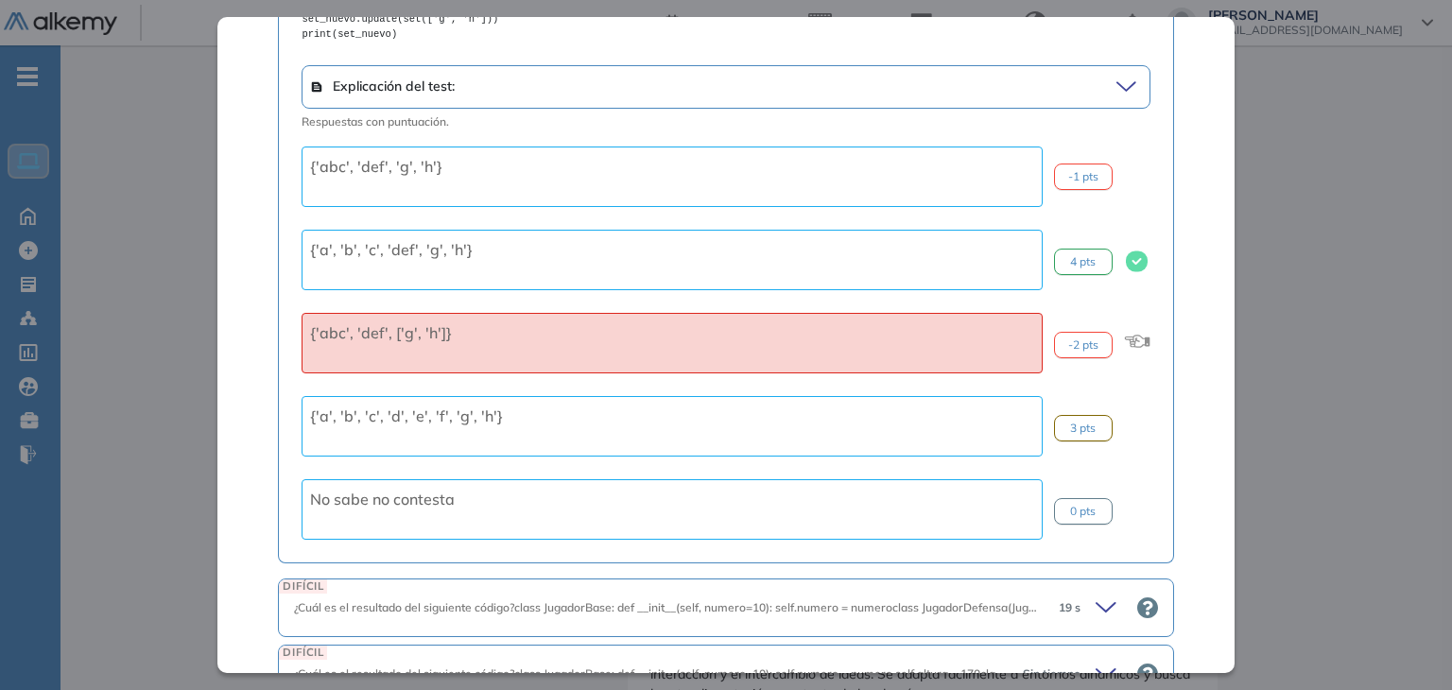
scroll to position [5302, 0]
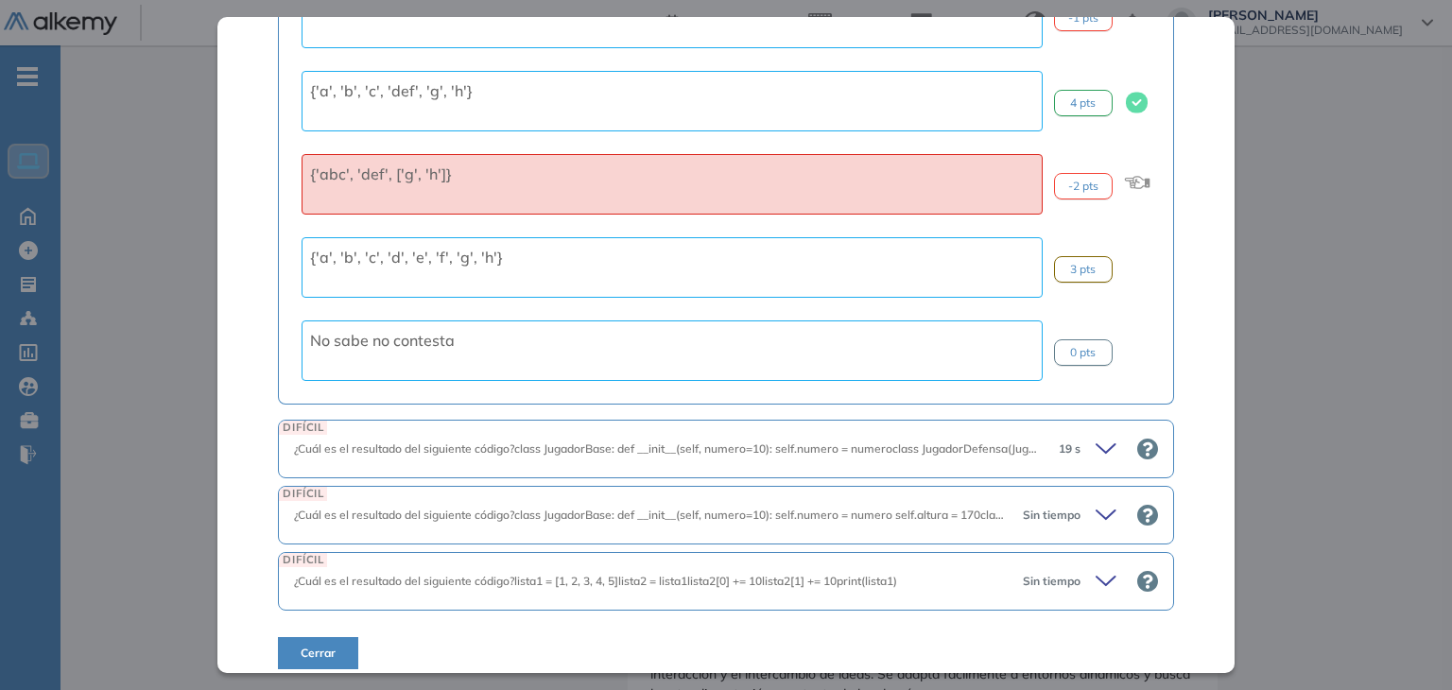
click at [1076, 436] on div "19 s" at bounding box center [1101, 449] width 114 height 26
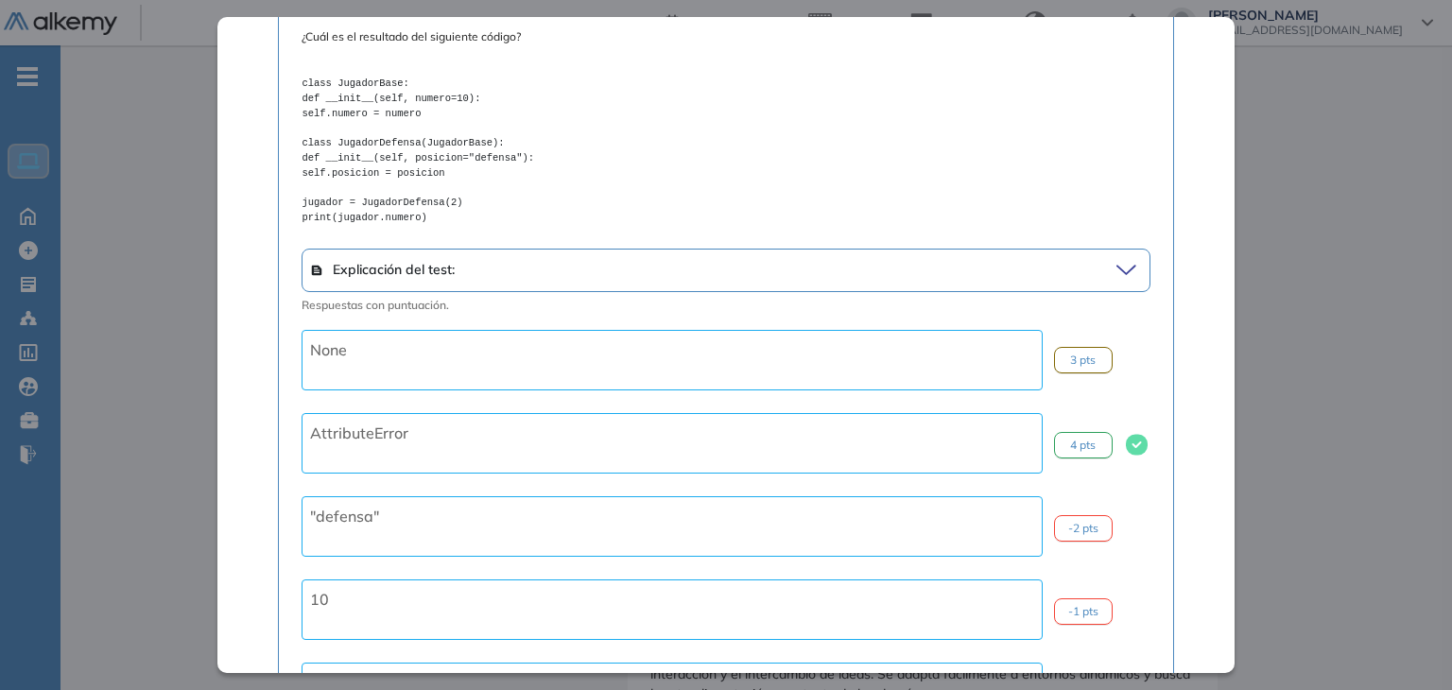
scroll to position [6051, 0]
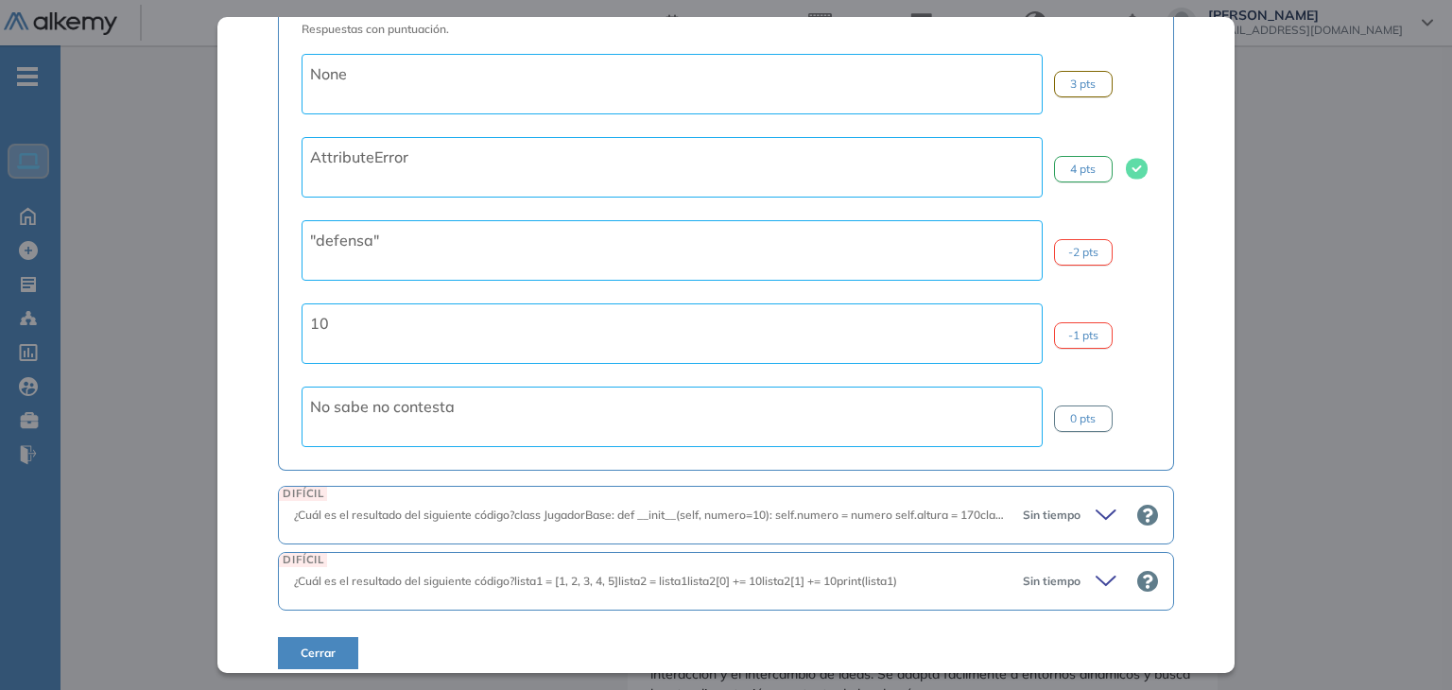
click at [1079, 568] on div "Sin tiempo" at bounding box center [1083, 581] width 150 height 26
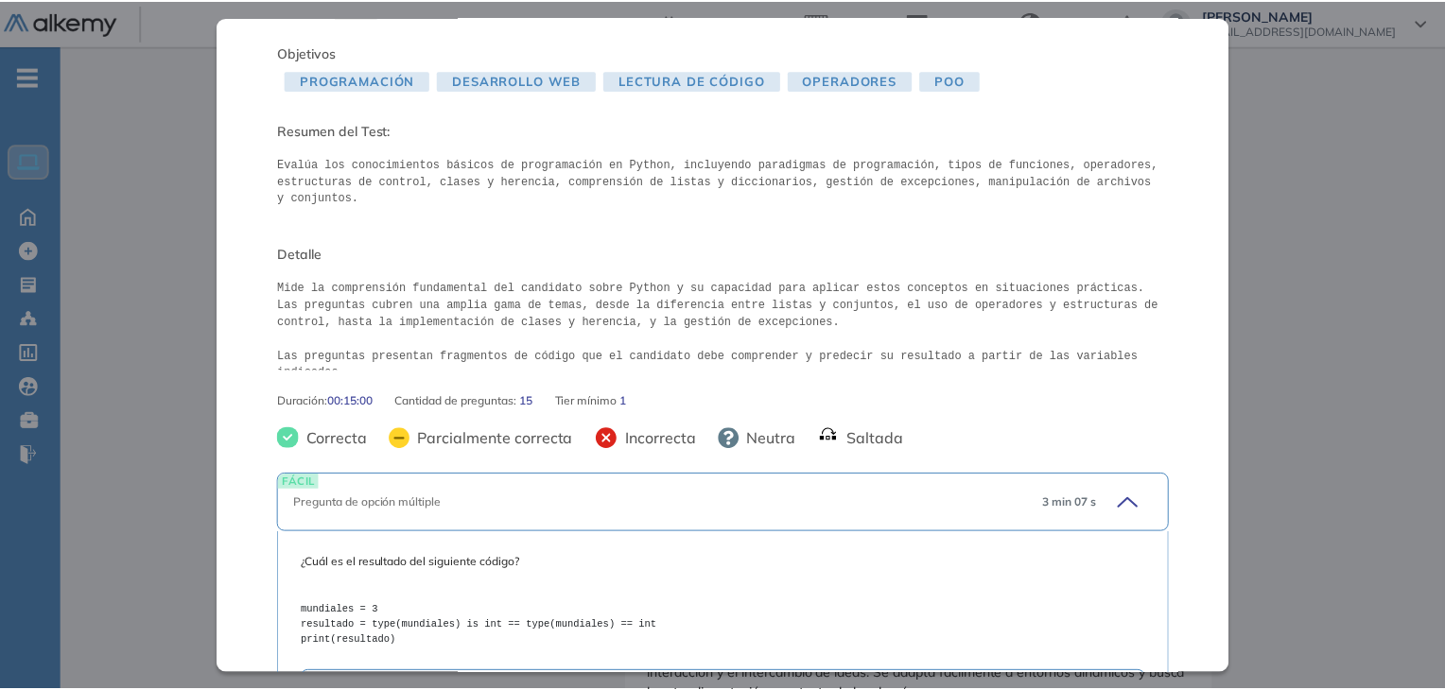
scroll to position [0, 0]
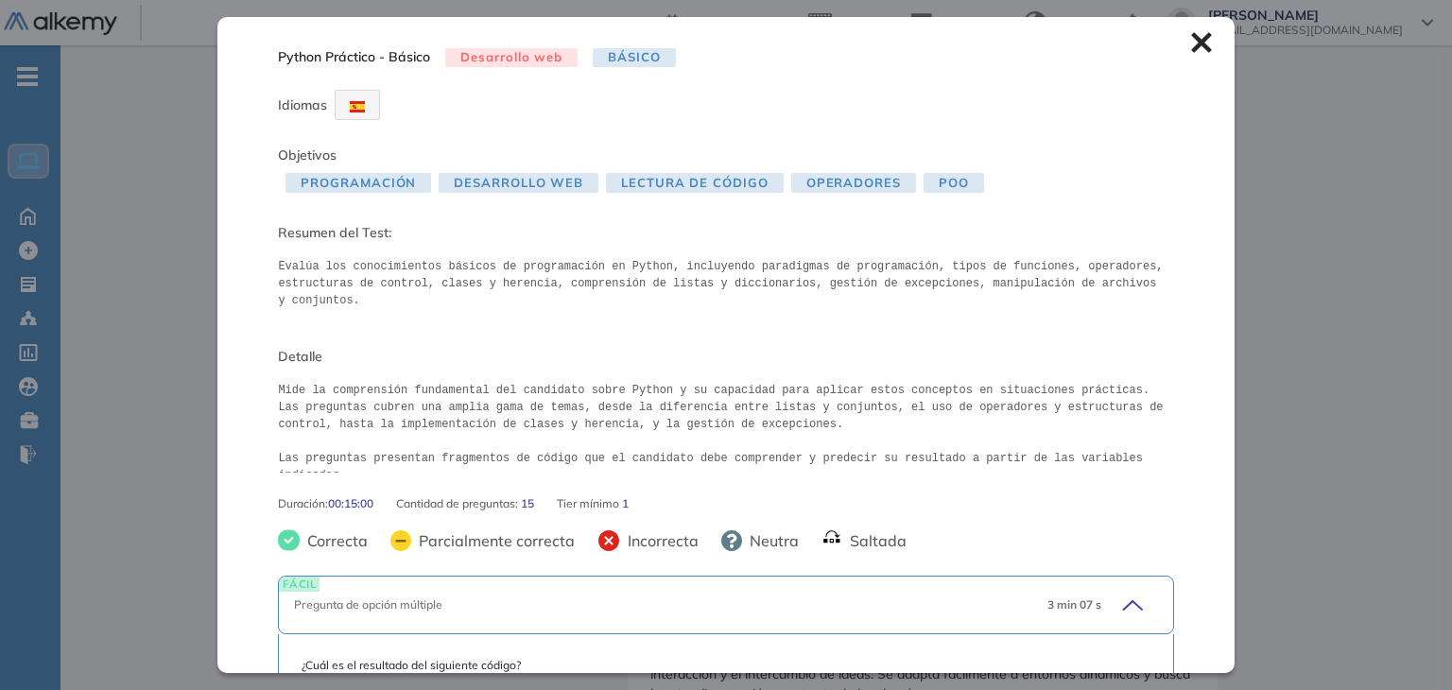
click at [1194, 34] on icon at bounding box center [1201, 43] width 20 height 20
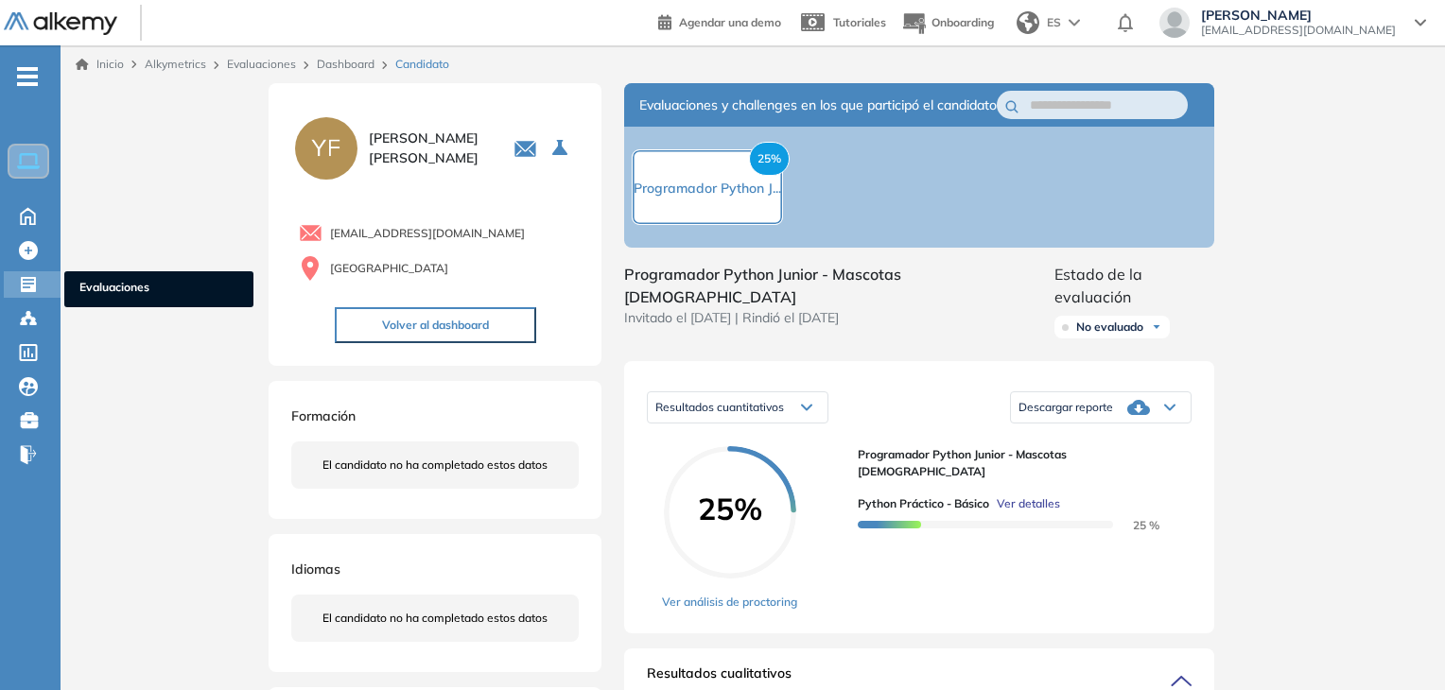
click at [19, 275] on icon at bounding box center [28, 284] width 19 height 19
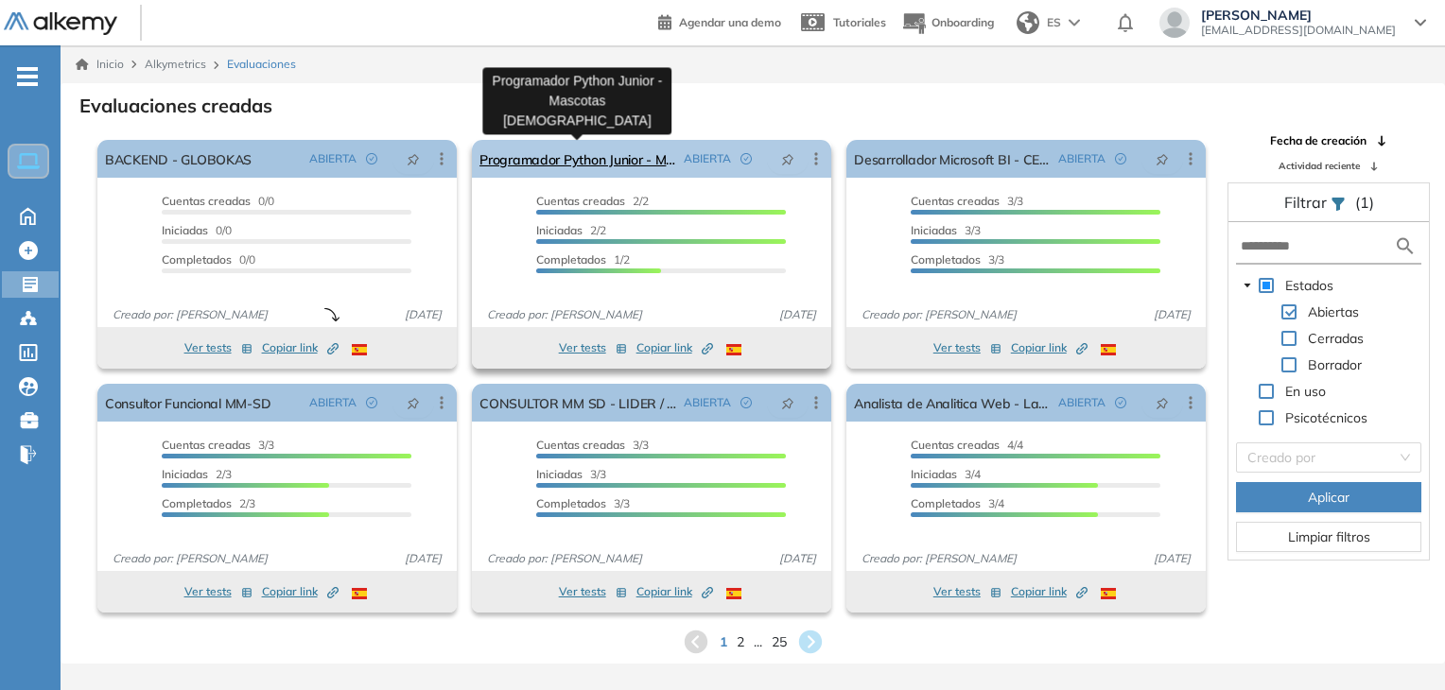
click at [584, 164] on link "Programador Python Junior - Mascotas [DEMOGRAPHIC_DATA]" at bounding box center [577, 159] width 197 height 38
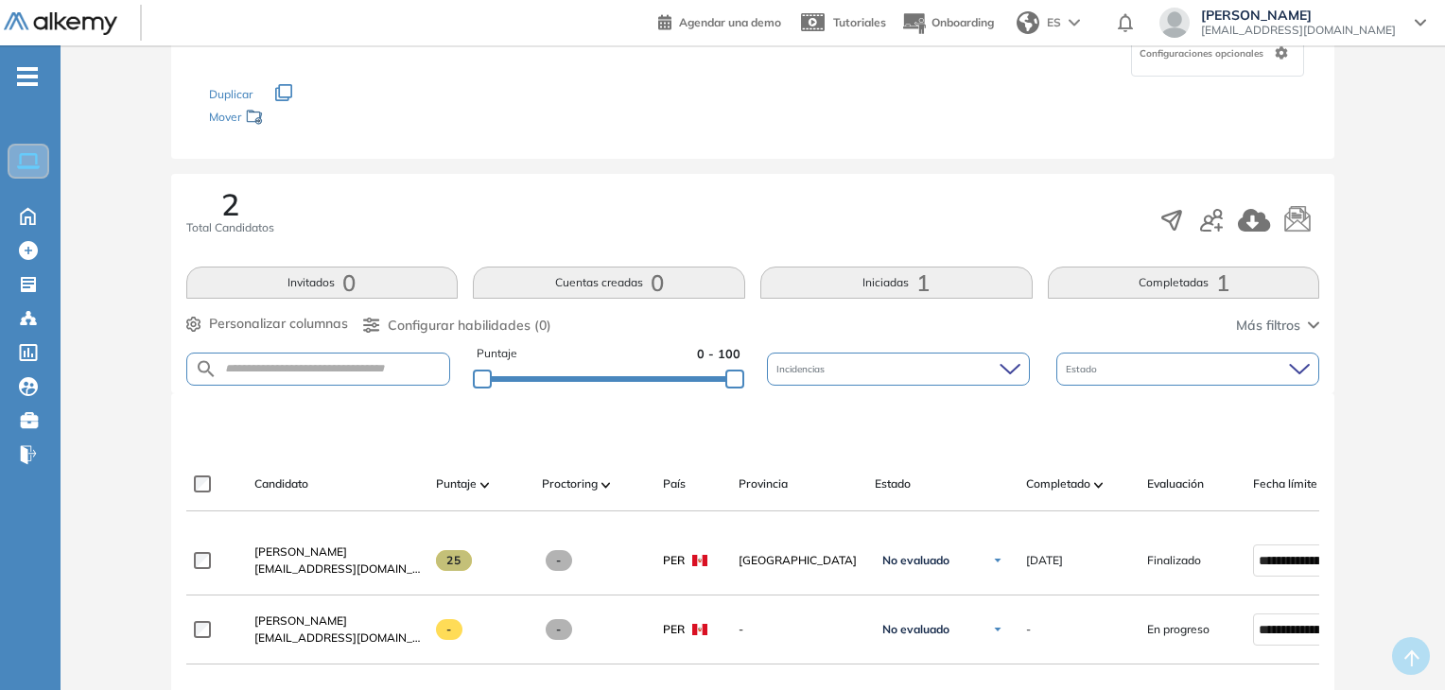
scroll to position [473, 0]
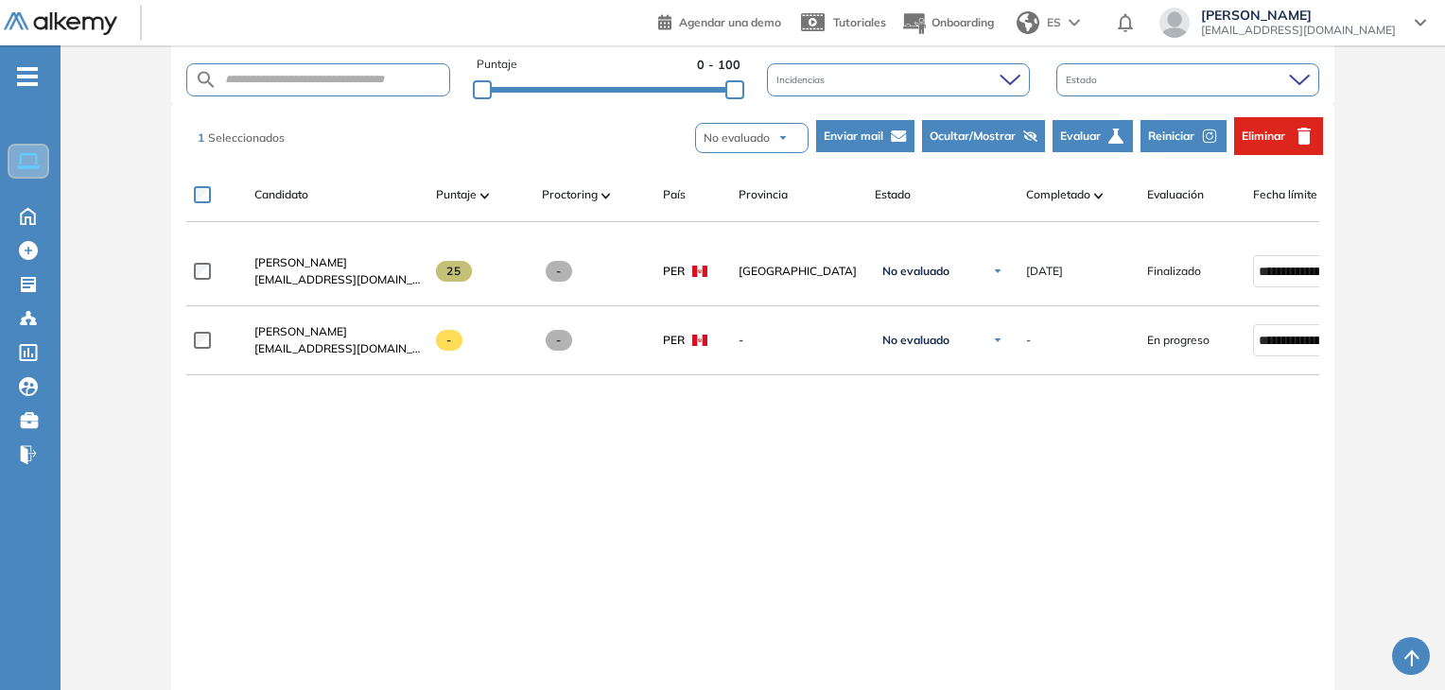
click at [1198, 134] on button "Reiniciar" at bounding box center [1183, 136] width 86 height 32
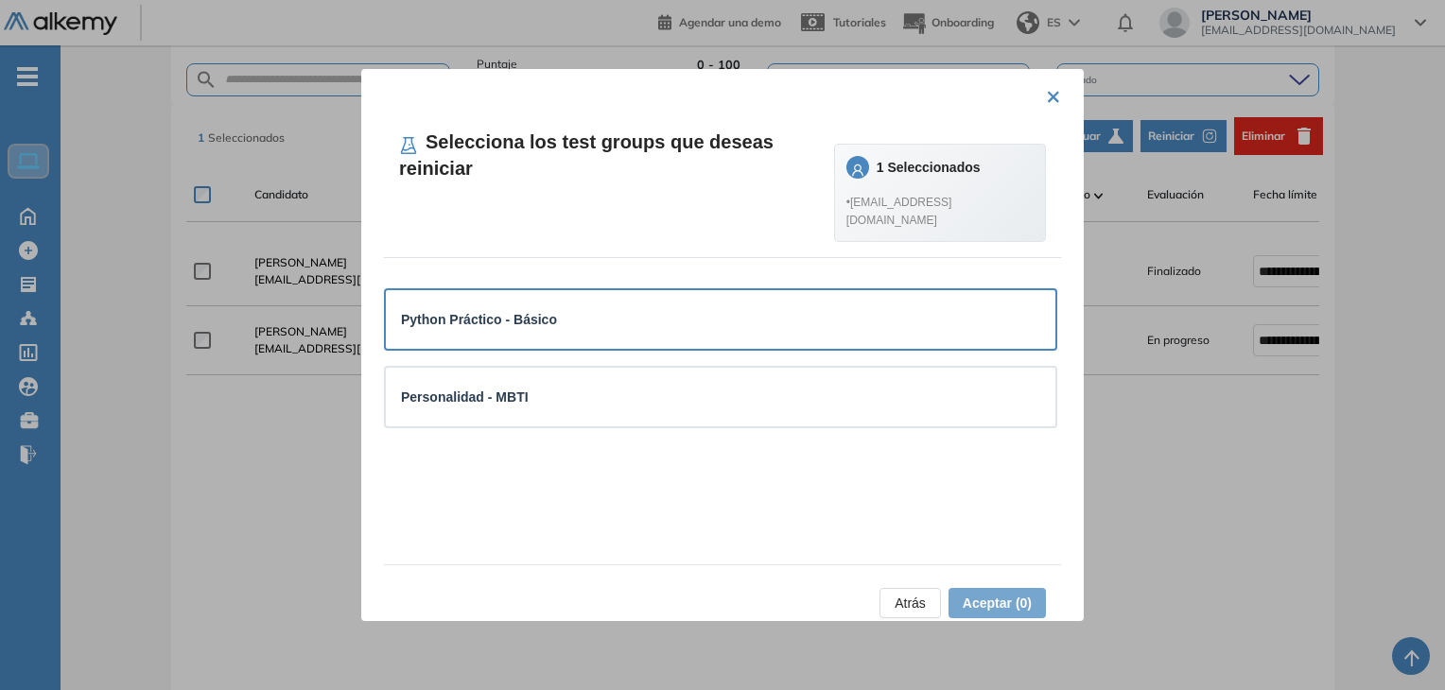
click at [677, 309] on div "Python Práctico - Básico" at bounding box center [720, 319] width 639 height 21
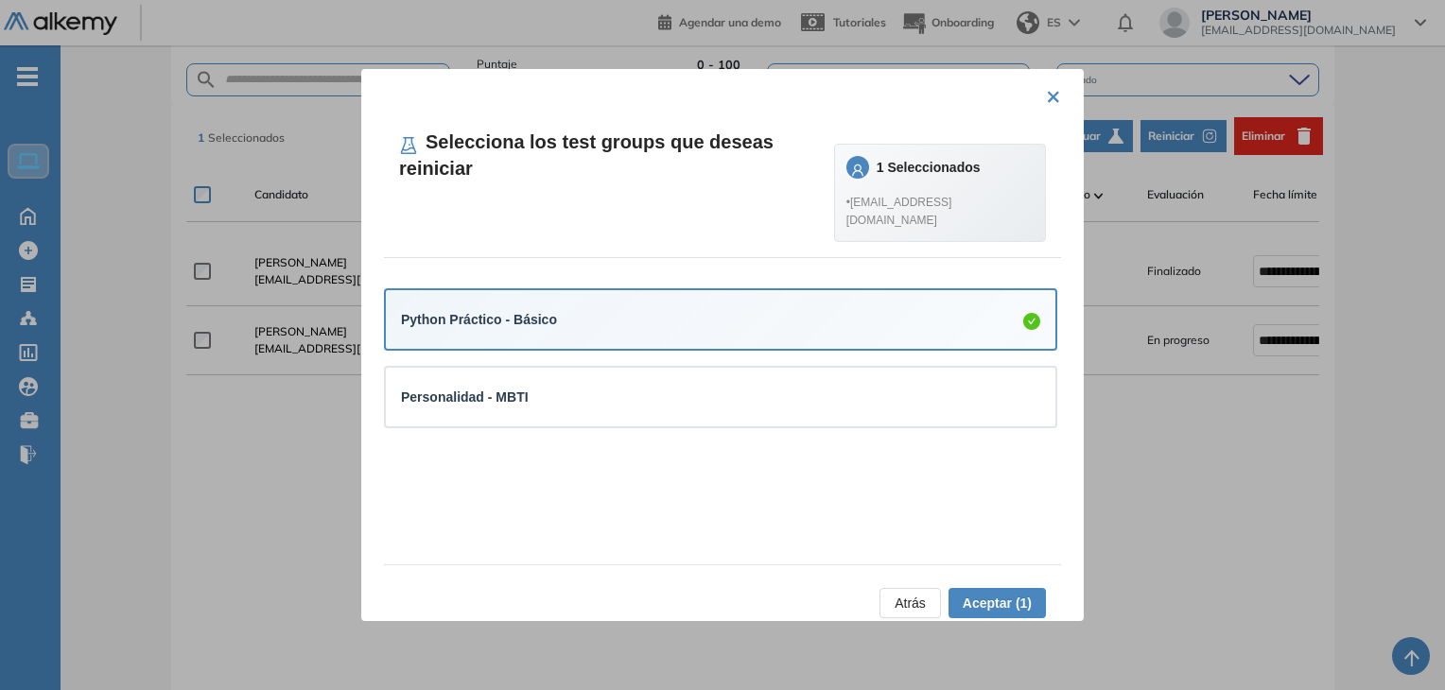
click at [1003, 604] on span "Aceptar (1)" at bounding box center [996, 603] width 69 height 21
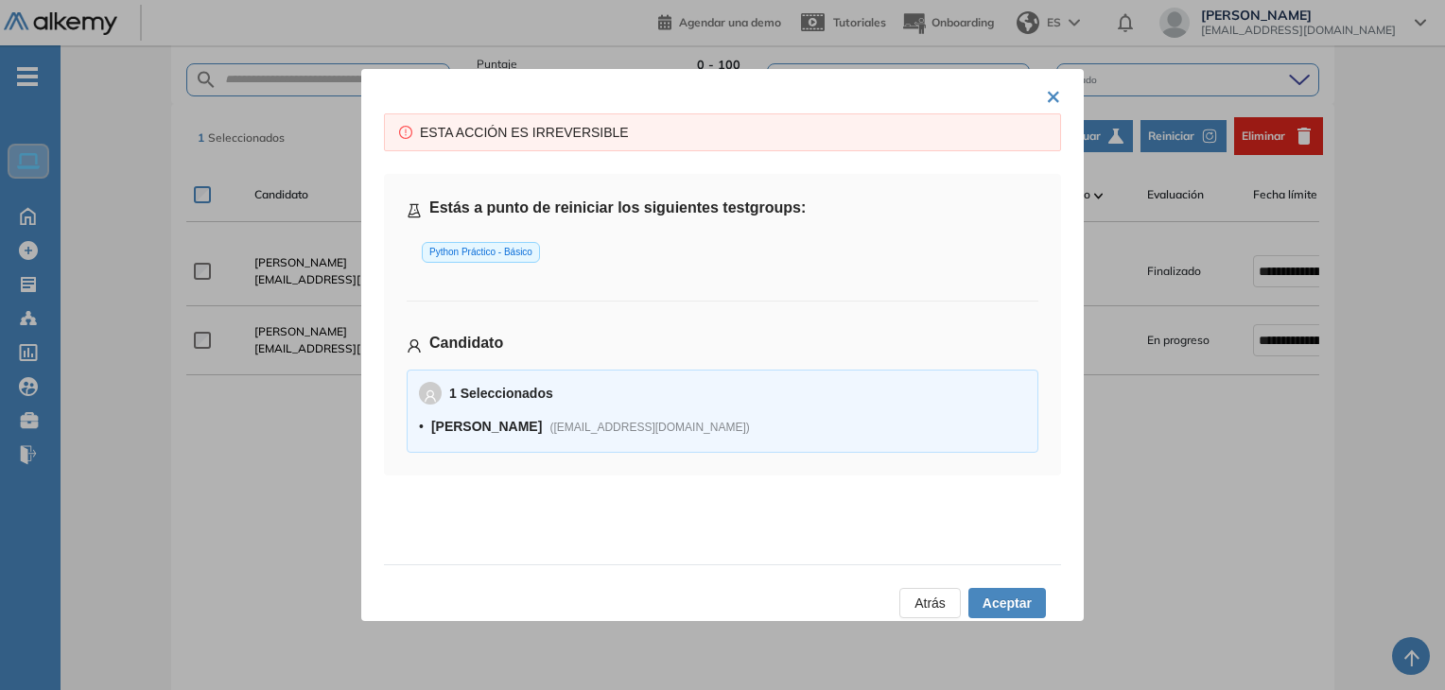
click at [1002, 597] on span "Aceptar" at bounding box center [1006, 603] width 49 height 21
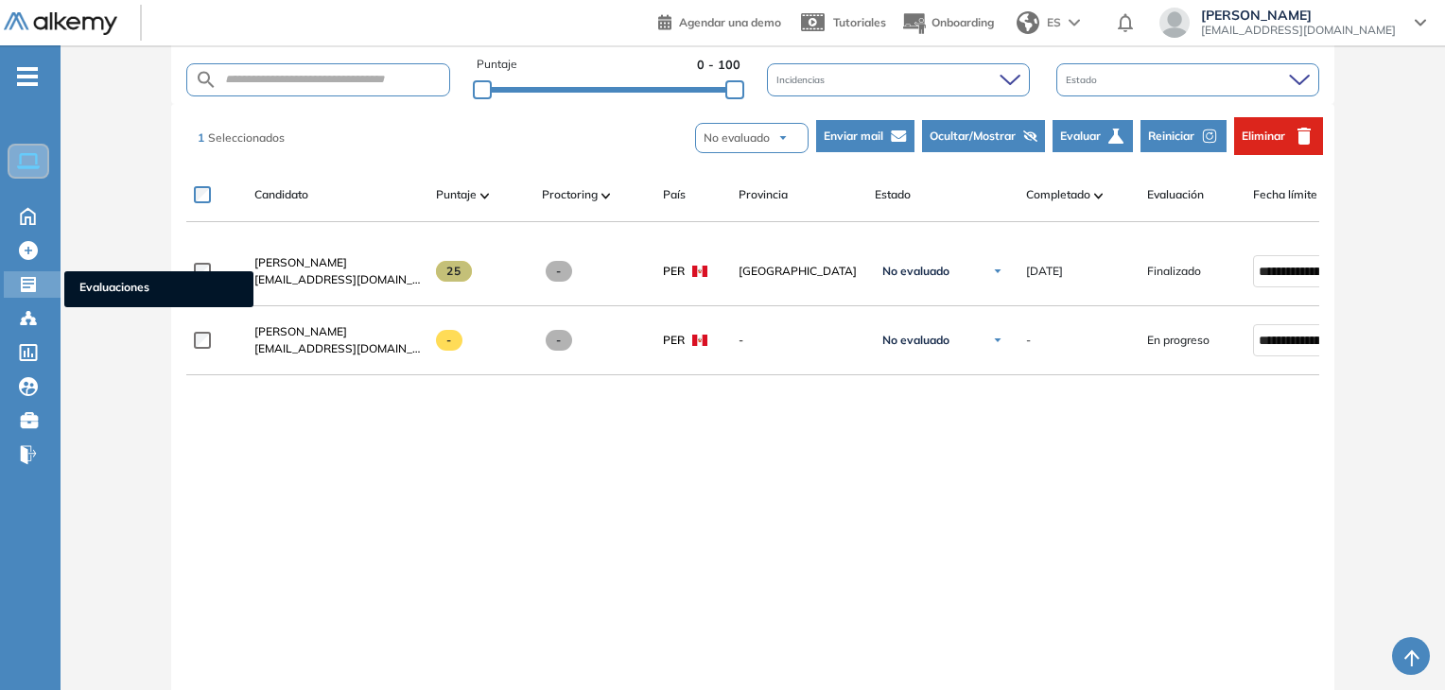
click at [27, 287] on icon at bounding box center [28, 284] width 15 height 15
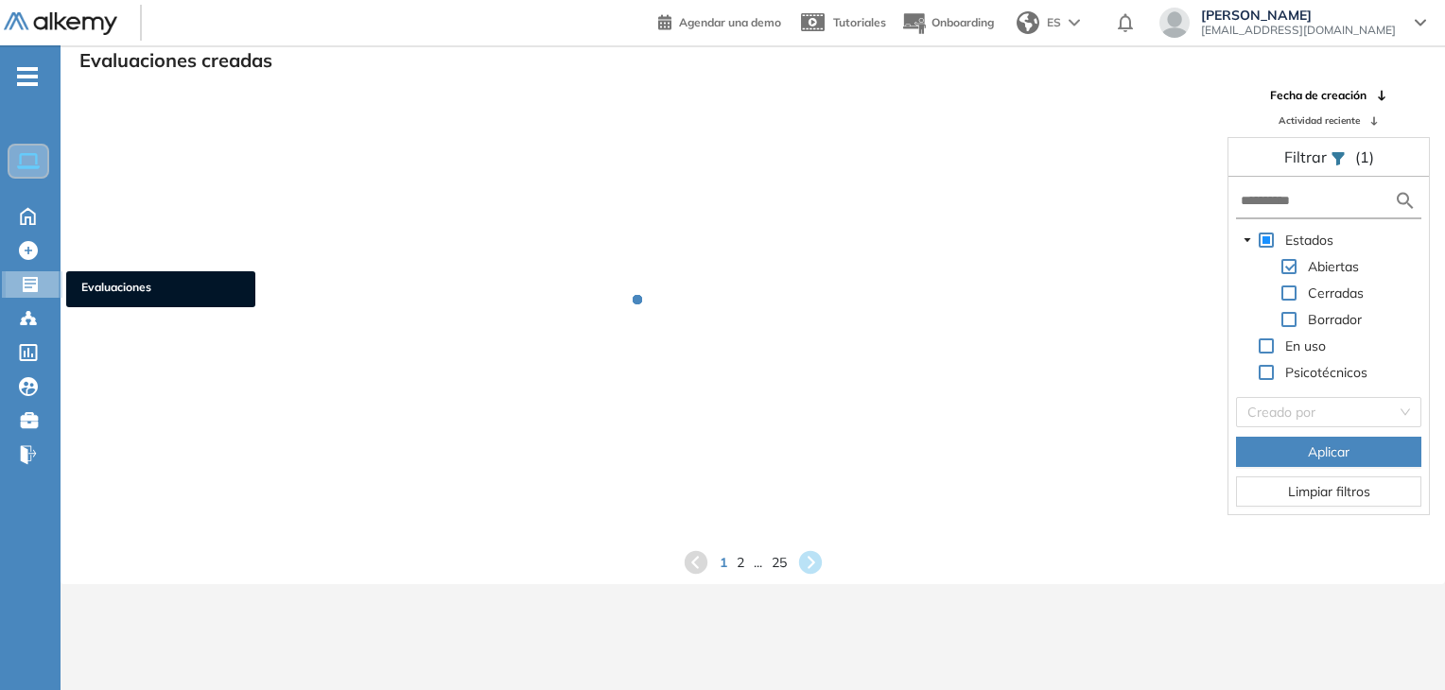
scroll to position [45, 0]
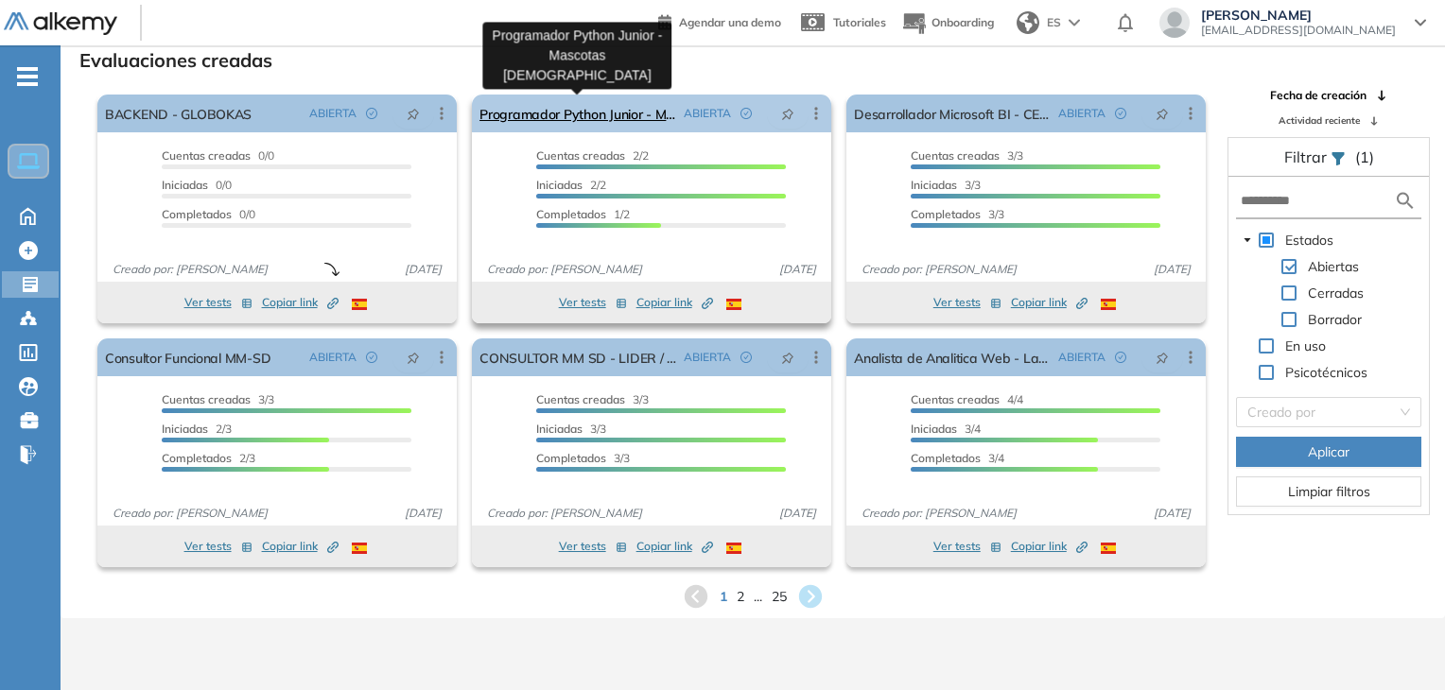
click at [613, 113] on link "Programador Python Junior - Mascotas [DEMOGRAPHIC_DATA]" at bounding box center [577, 114] width 197 height 38
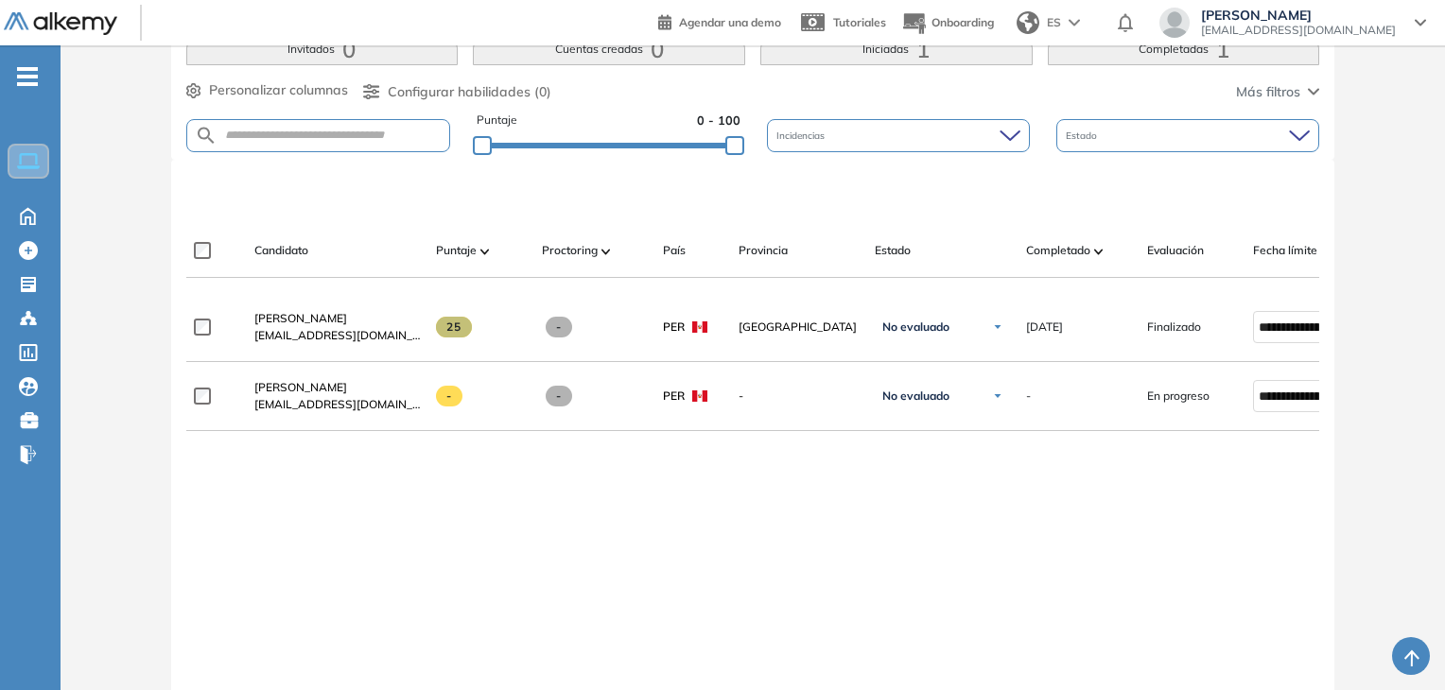
scroll to position [473, 0]
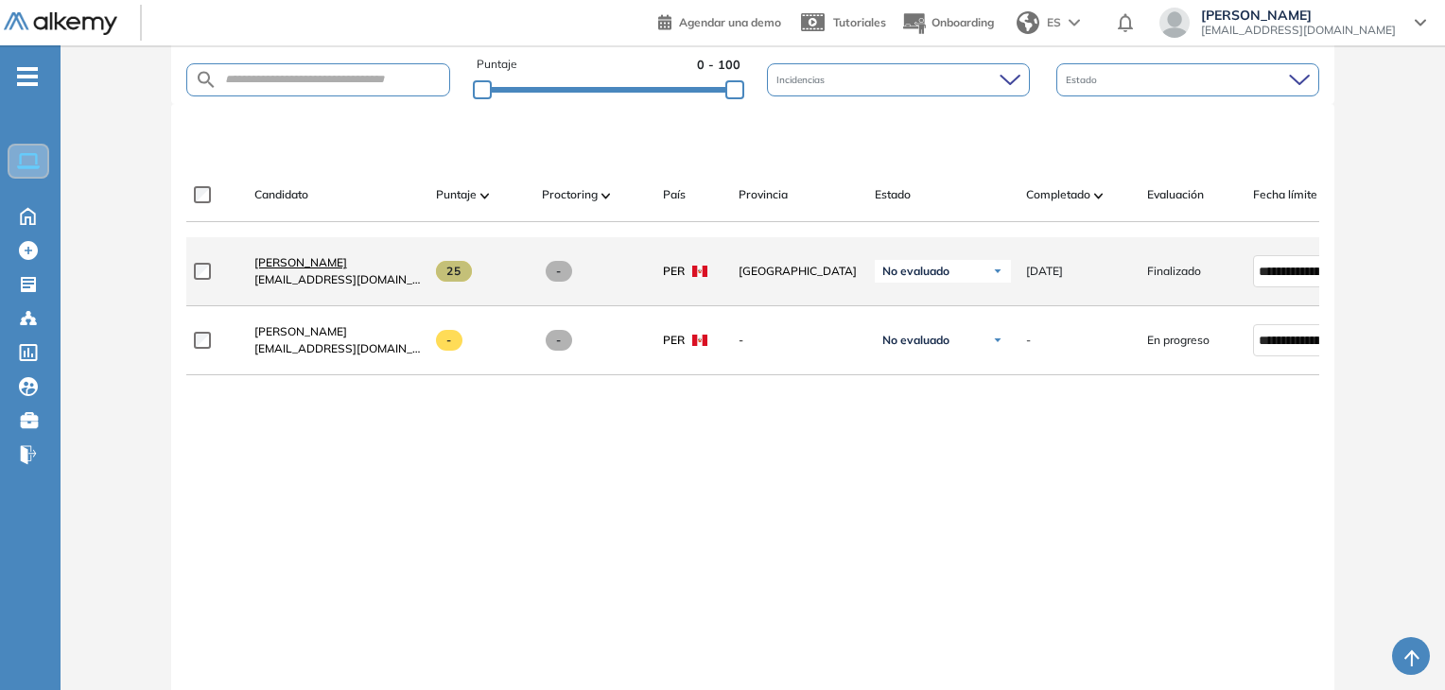
click at [347, 267] on span "[PERSON_NAME]" at bounding box center [300, 262] width 93 height 14
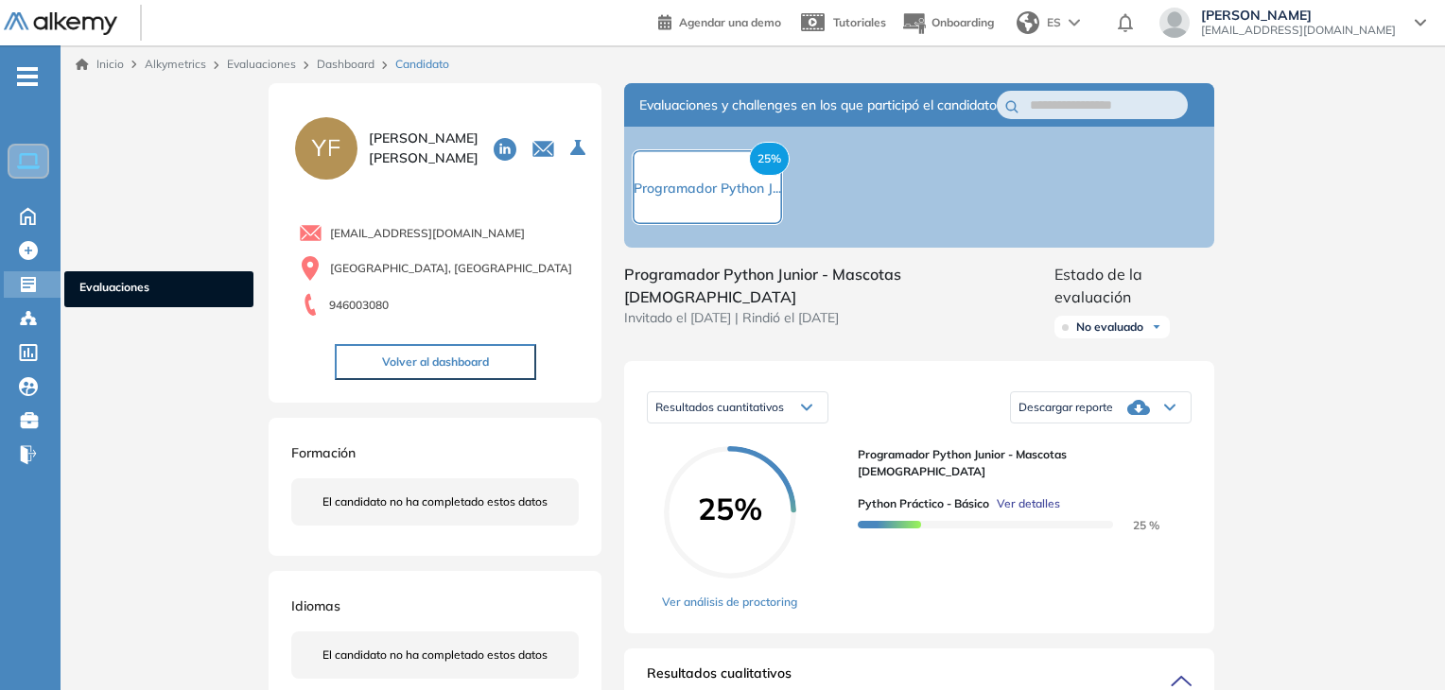
click at [38, 285] on div at bounding box center [30, 282] width 23 height 23
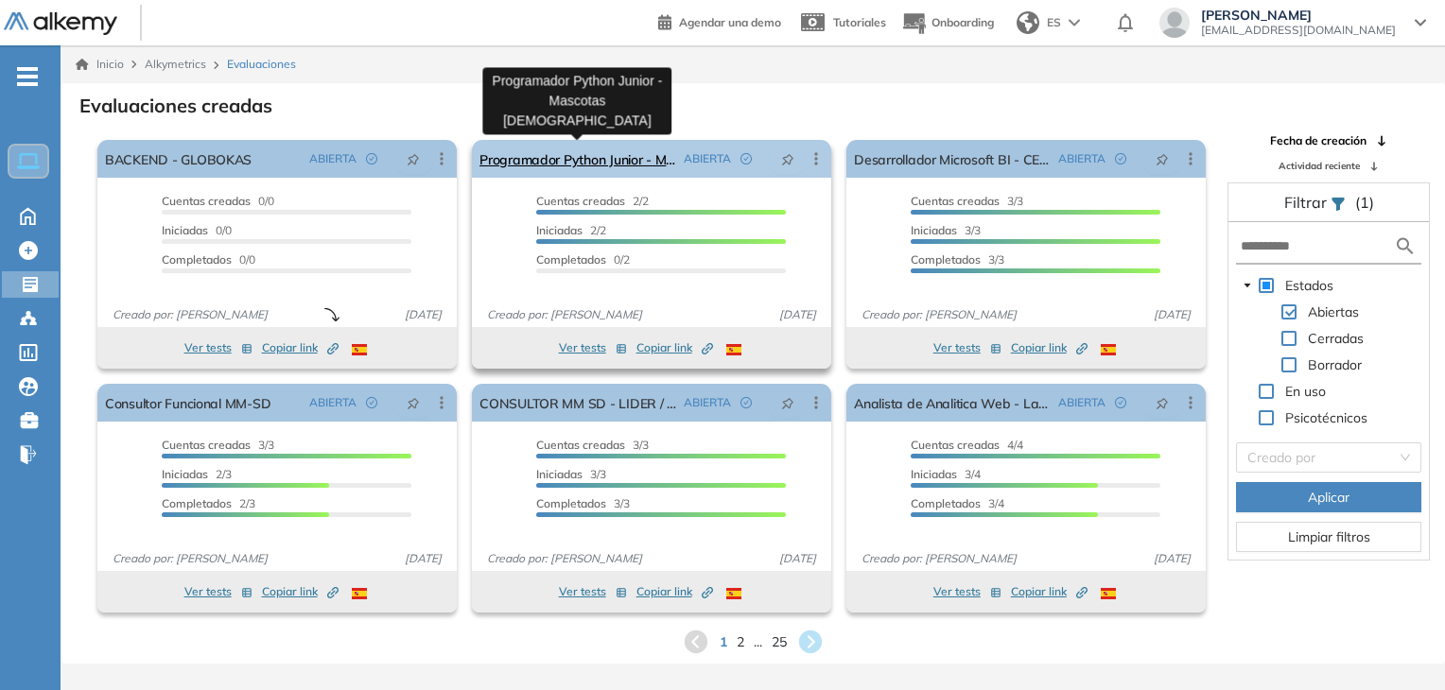
click at [616, 163] on link "Programador Python Junior - Mascotas [DEMOGRAPHIC_DATA]" at bounding box center [577, 159] width 197 height 38
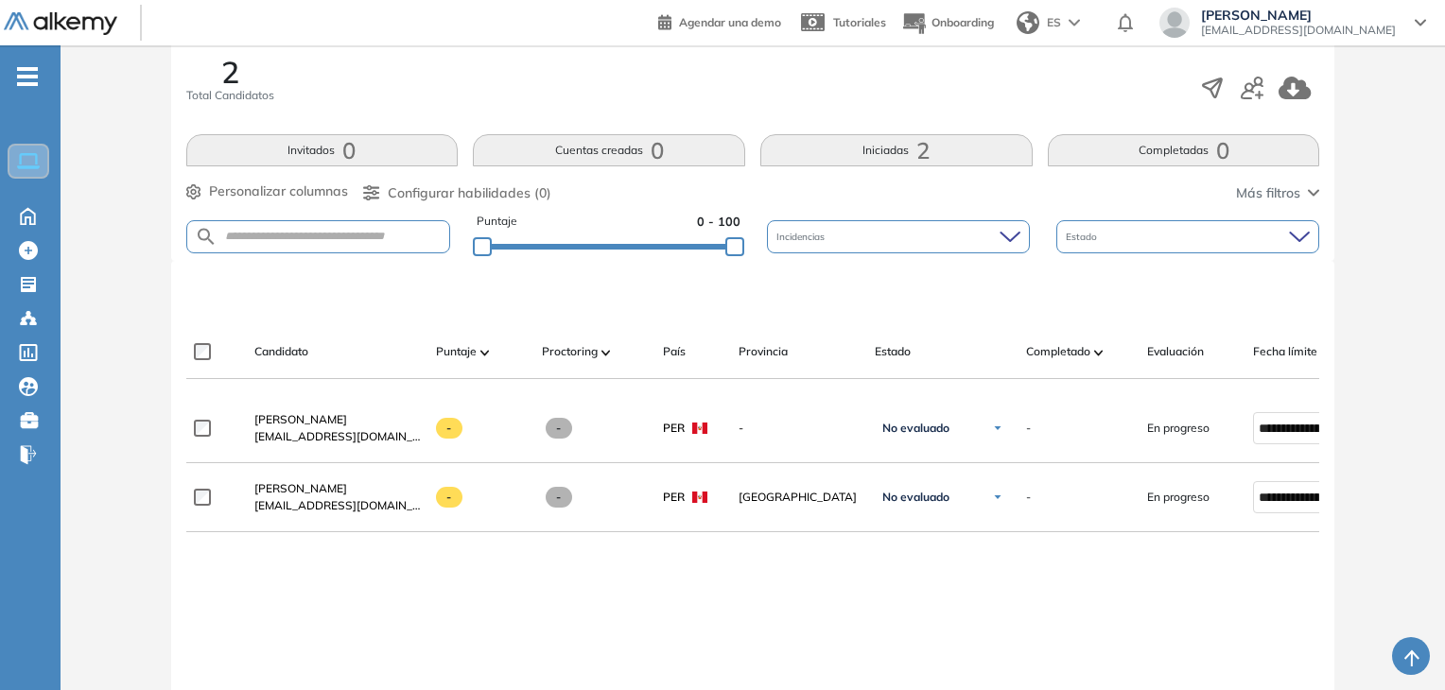
scroll to position [284, 0]
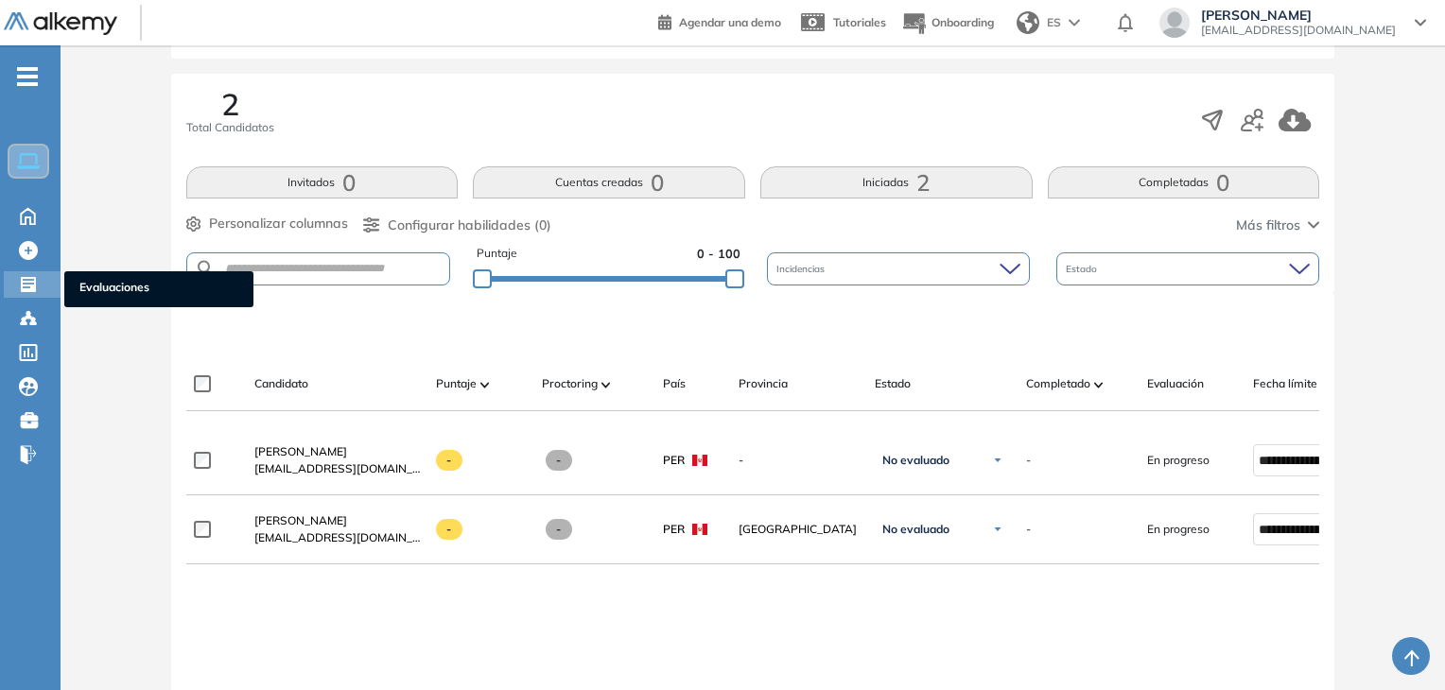
click at [38, 272] on div at bounding box center [30, 282] width 23 height 23
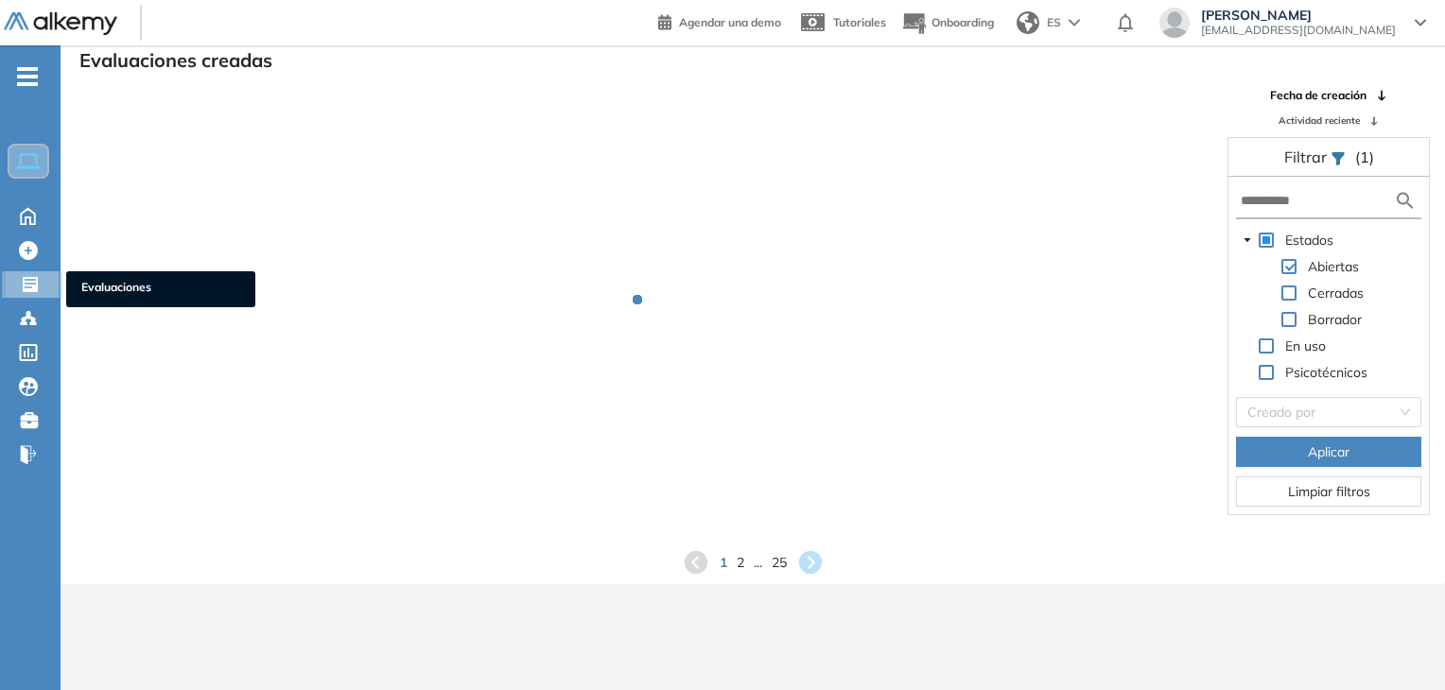
scroll to position [45, 0]
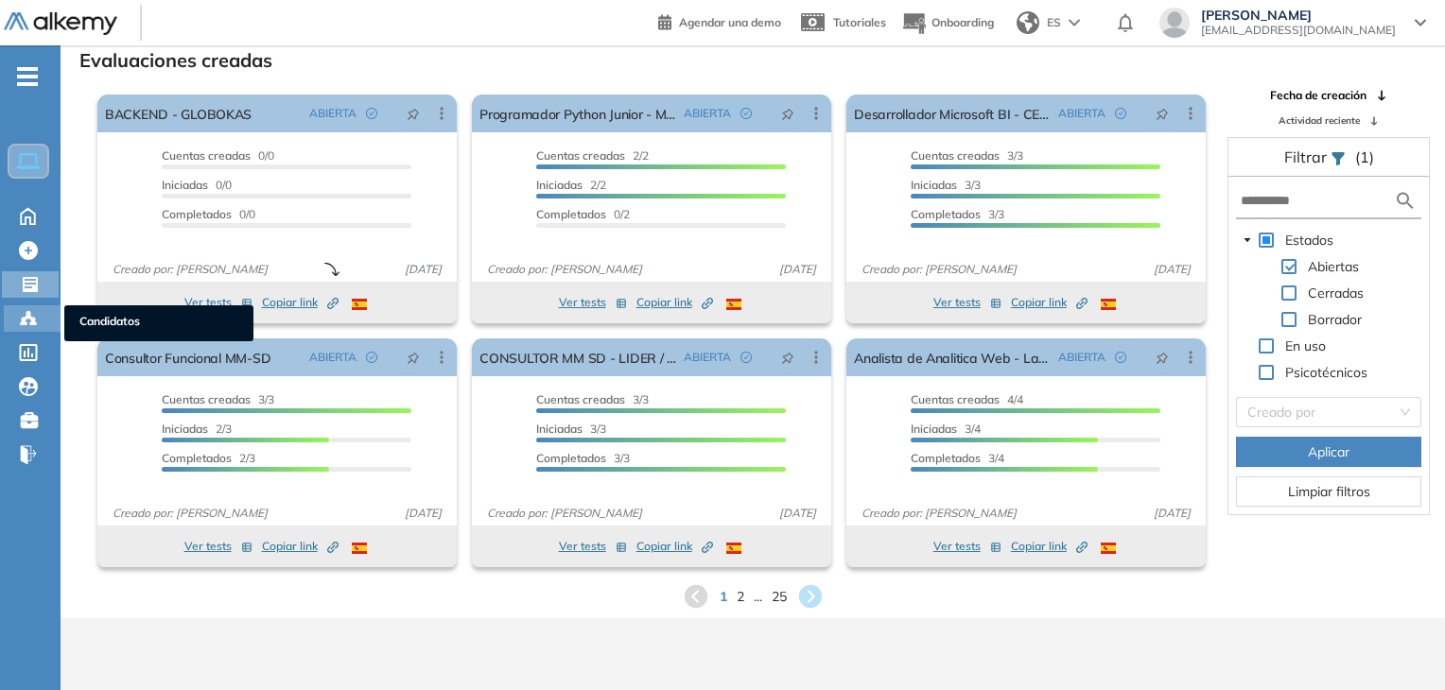
click at [23, 315] on icon at bounding box center [28, 318] width 19 height 19
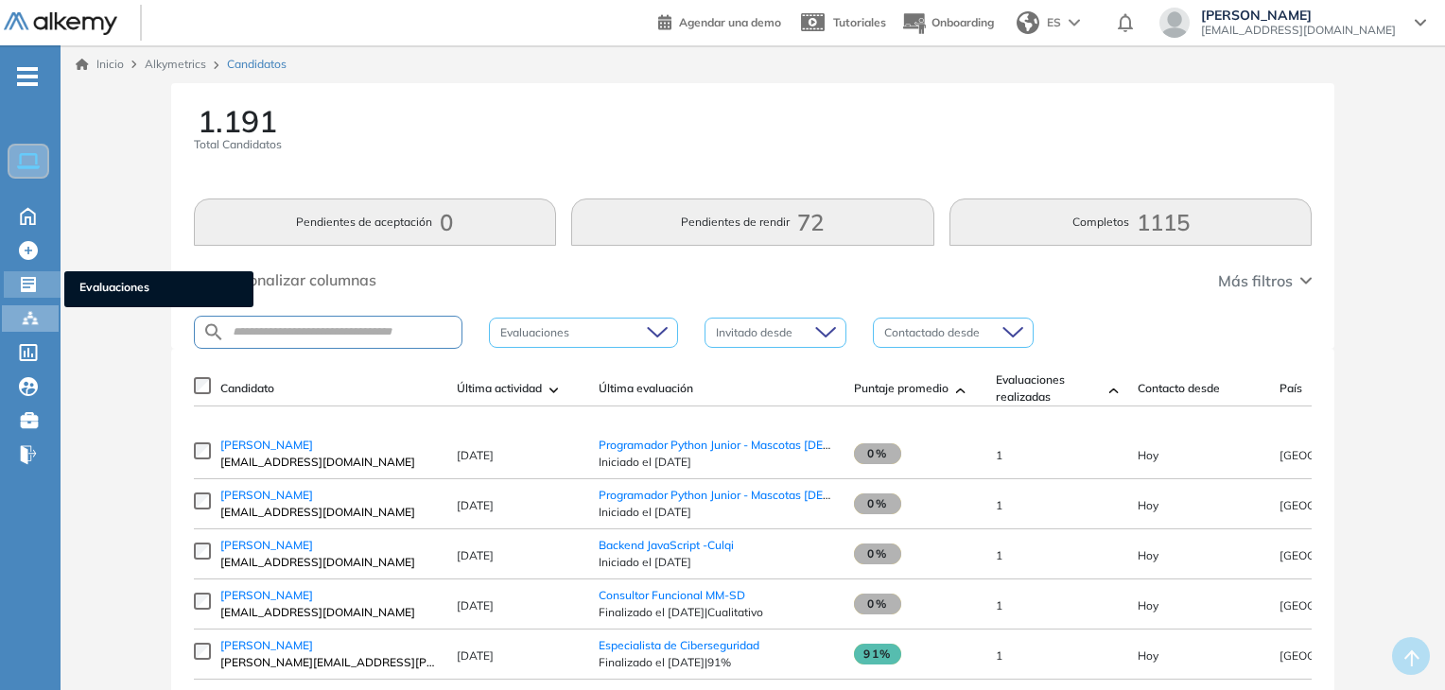
click at [24, 277] on icon at bounding box center [28, 284] width 15 height 15
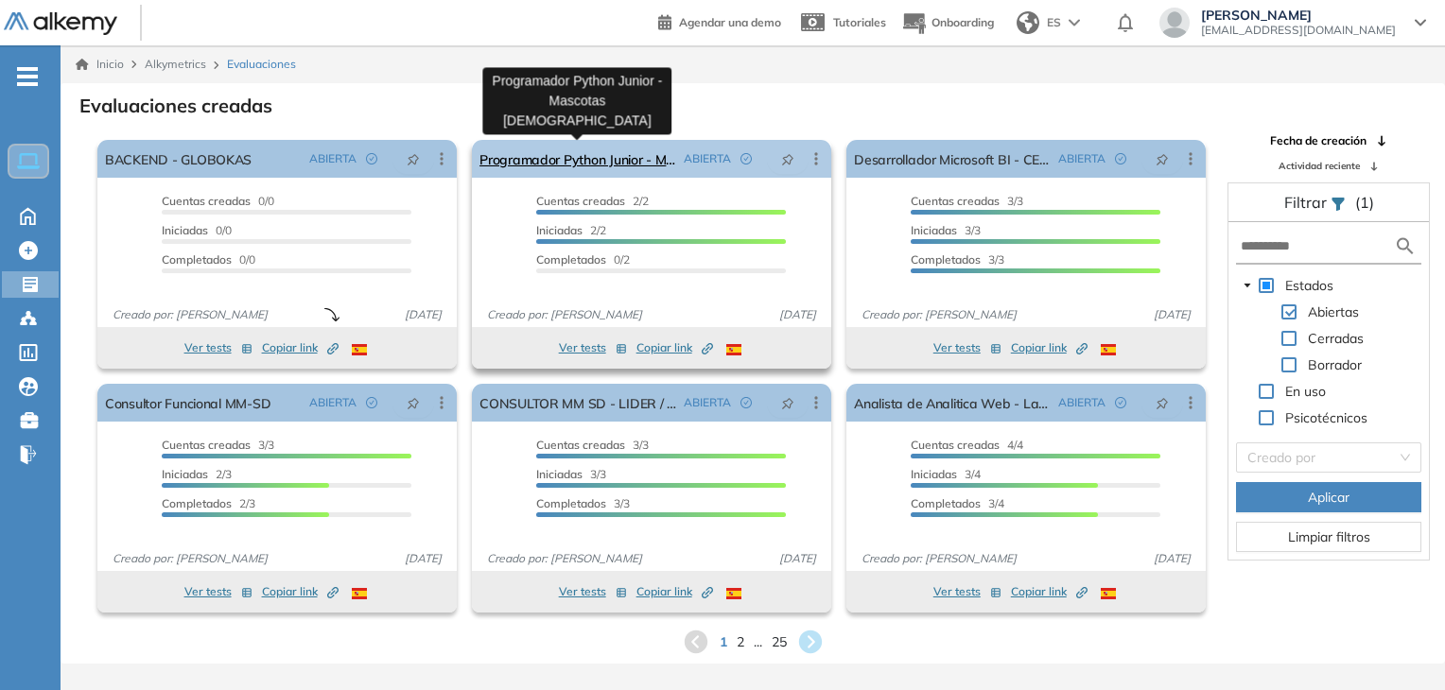
click at [555, 158] on link "Programador Python Junior - Mascotas [DEMOGRAPHIC_DATA]" at bounding box center [577, 159] width 197 height 38
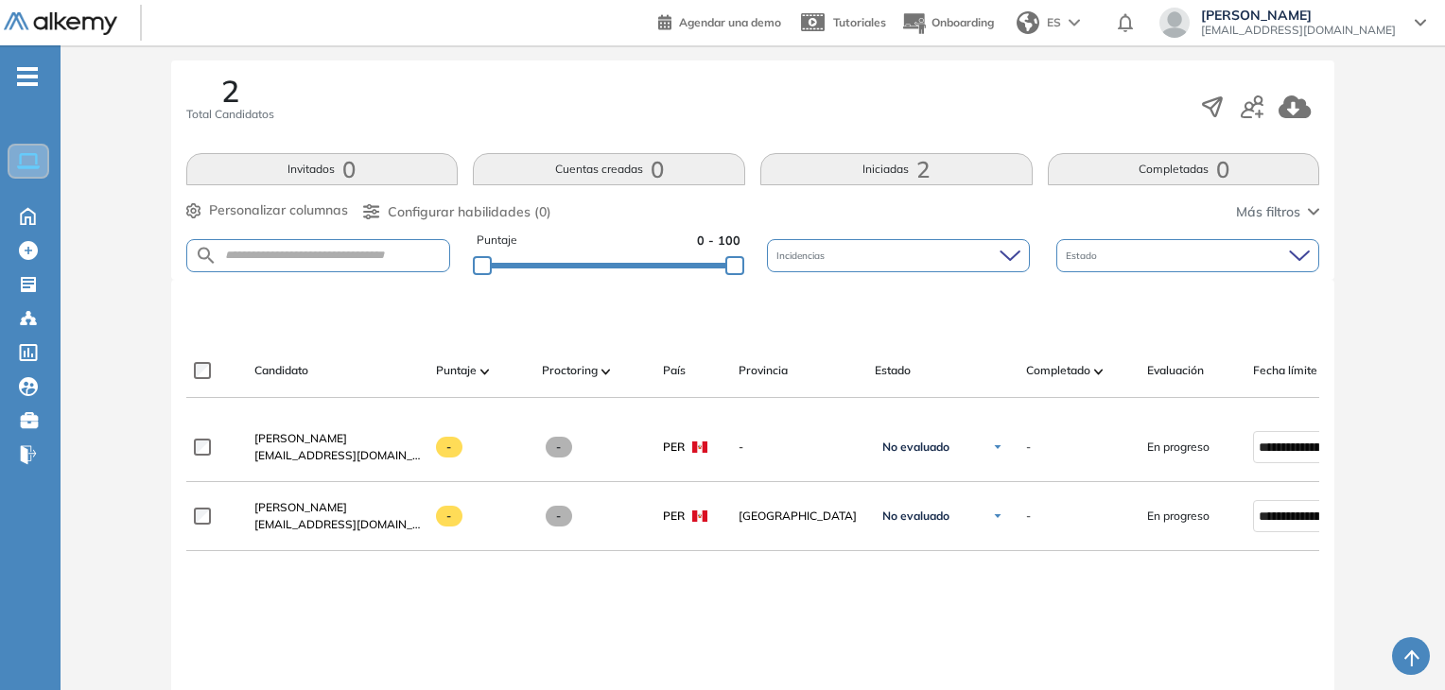
scroll to position [302, 0]
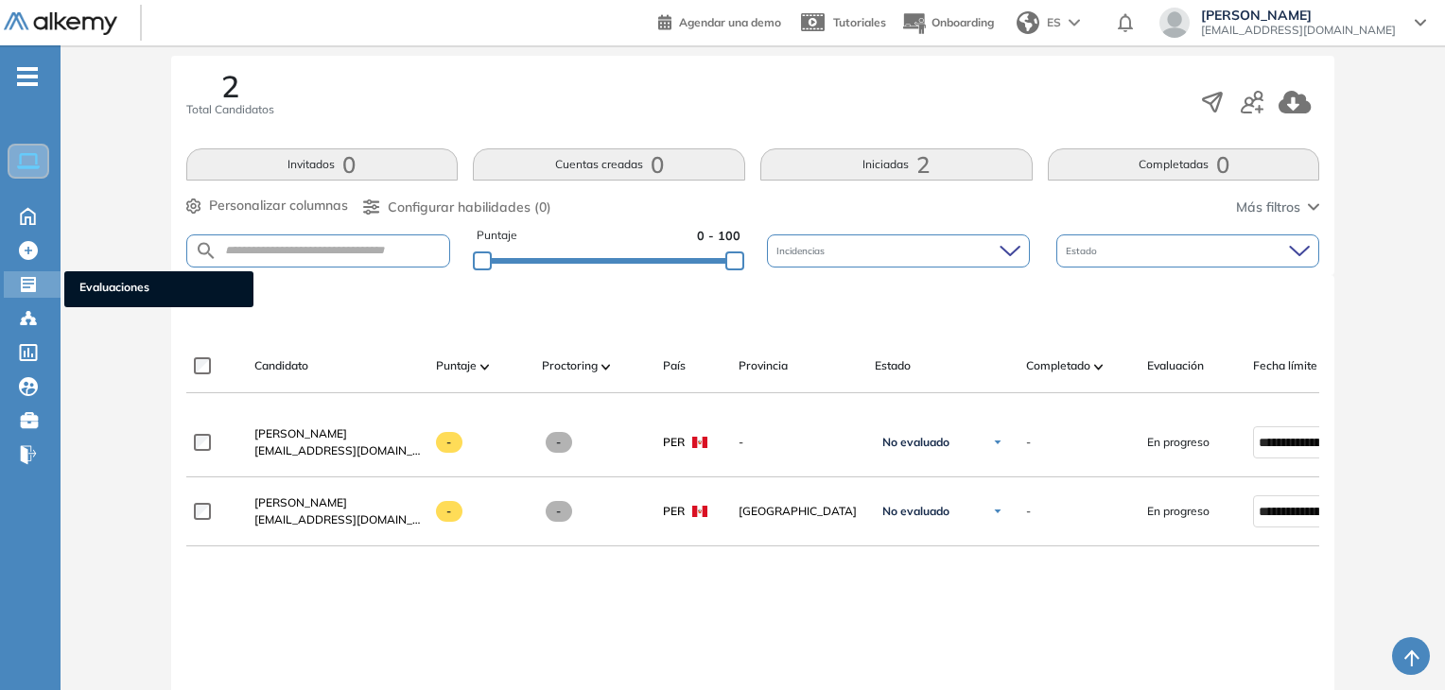
click at [27, 288] on icon at bounding box center [28, 284] width 15 height 15
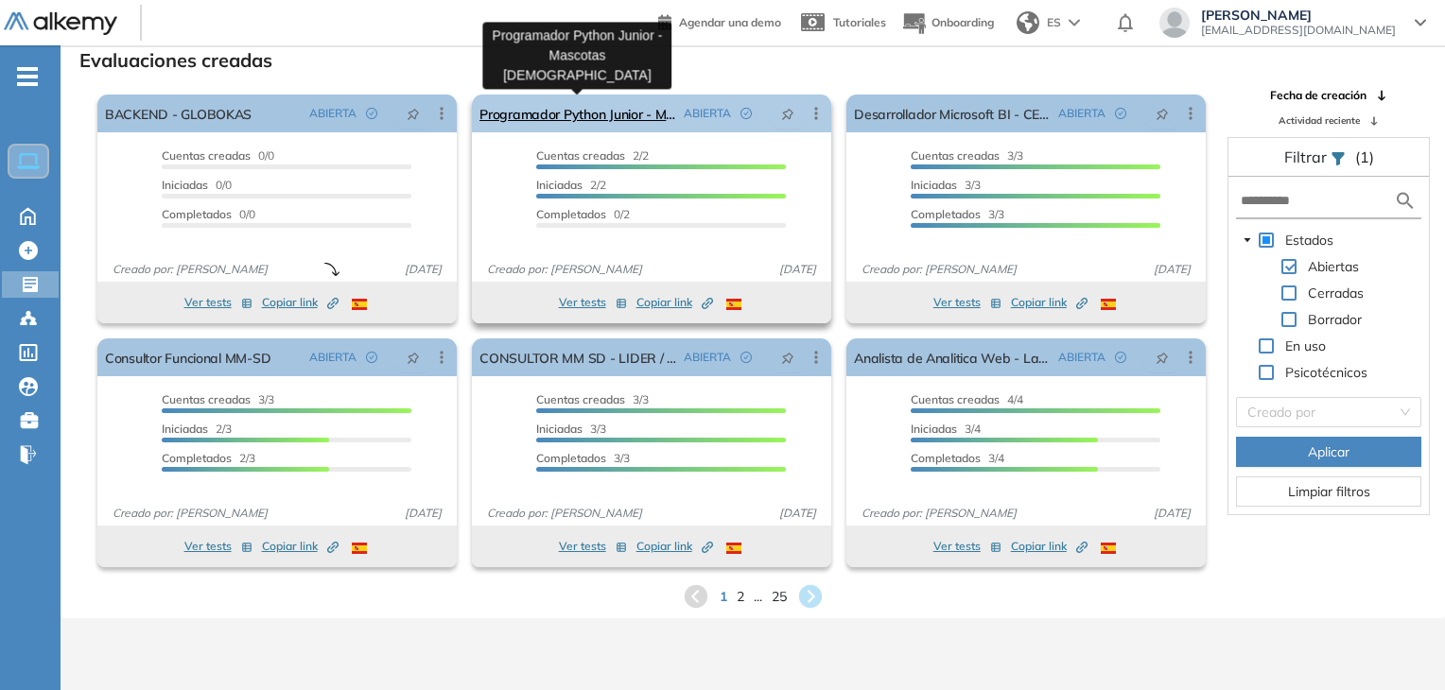
click at [577, 103] on link "Programador Python Junior - Mascotas [DEMOGRAPHIC_DATA]" at bounding box center [577, 114] width 197 height 38
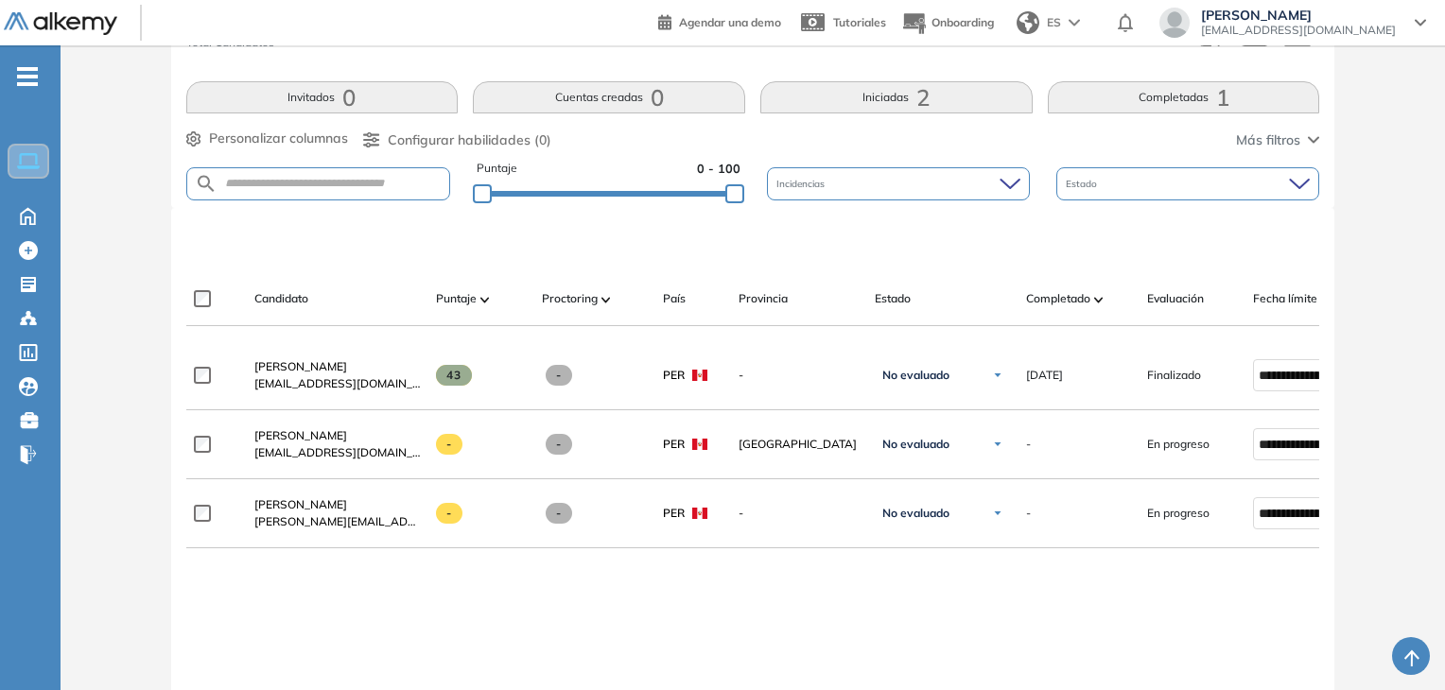
scroll to position [396, 0]
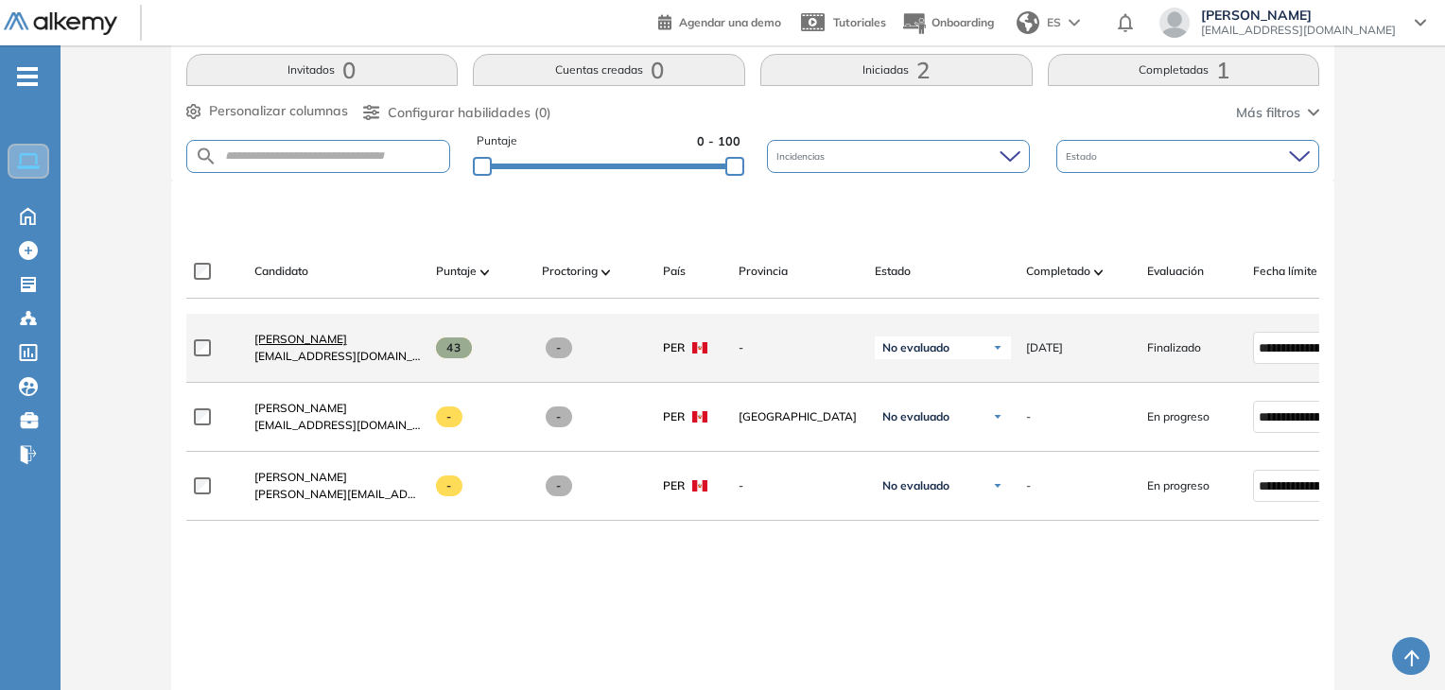
click at [347, 346] on span "[PERSON_NAME]" at bounding box center [300, 339] width 93 height 14
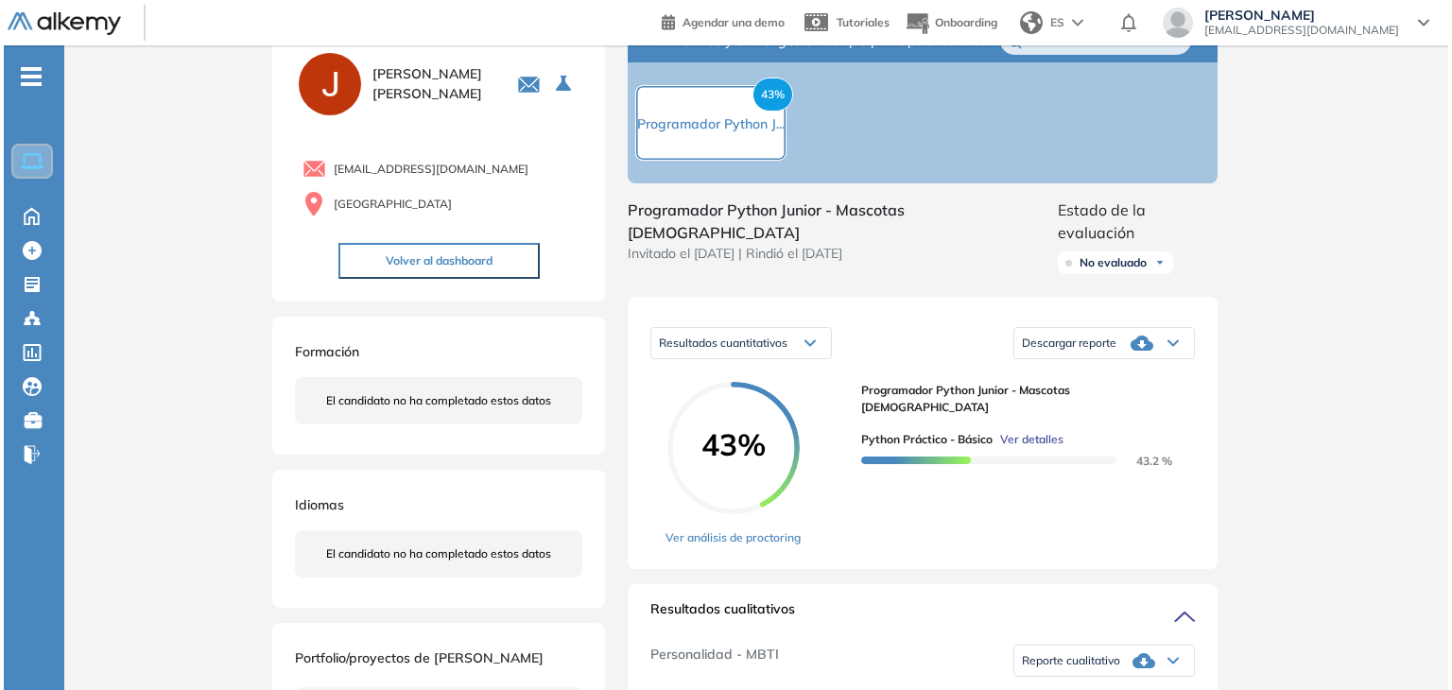
scroll to position [95, 0]
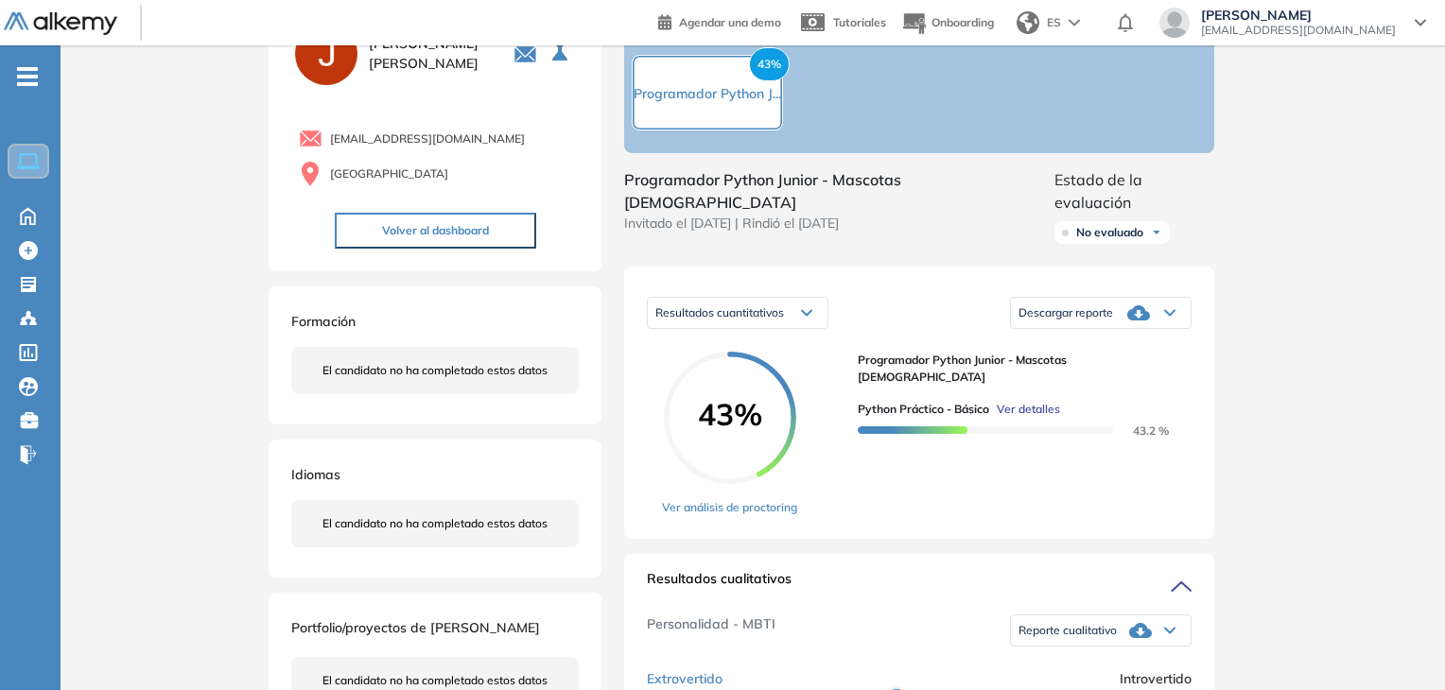
click at [1029, 401] on span "Ver detalles" at bounding box center [1027, 409] width 63 height 17
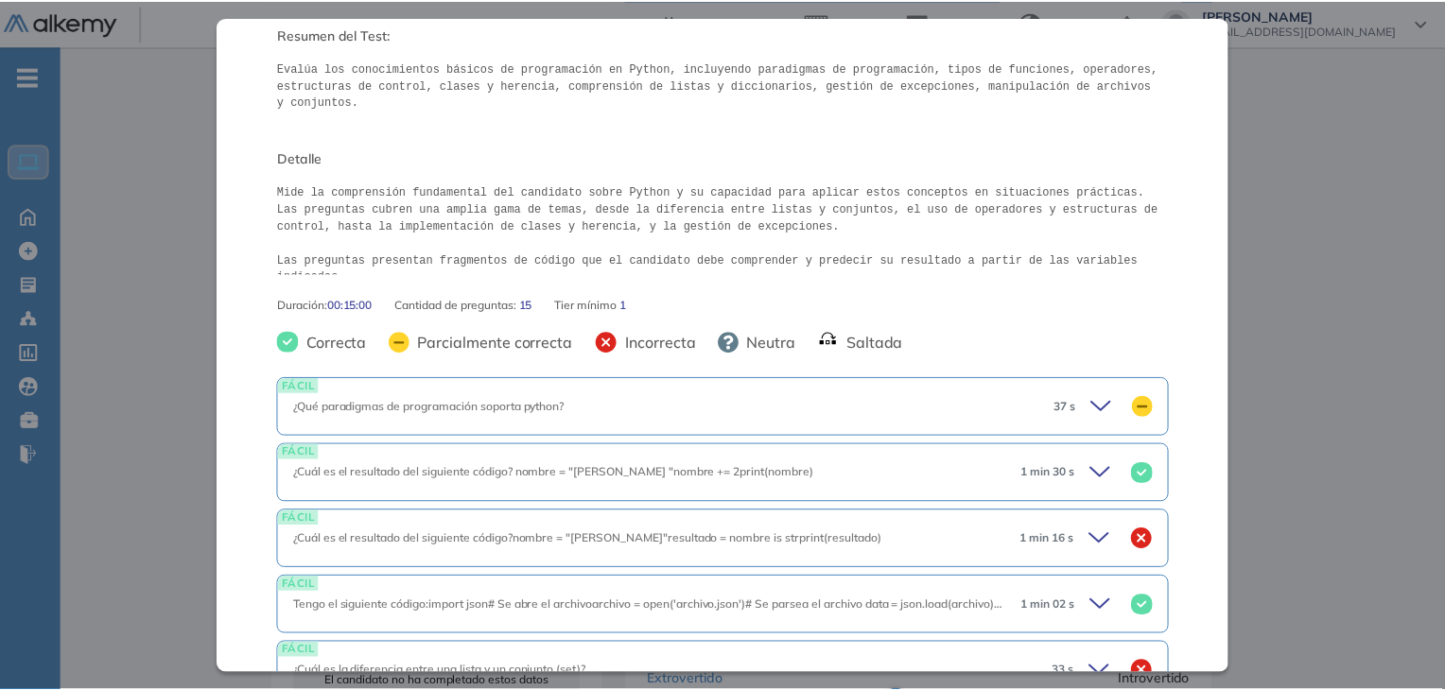
scroll to position [9, 0]
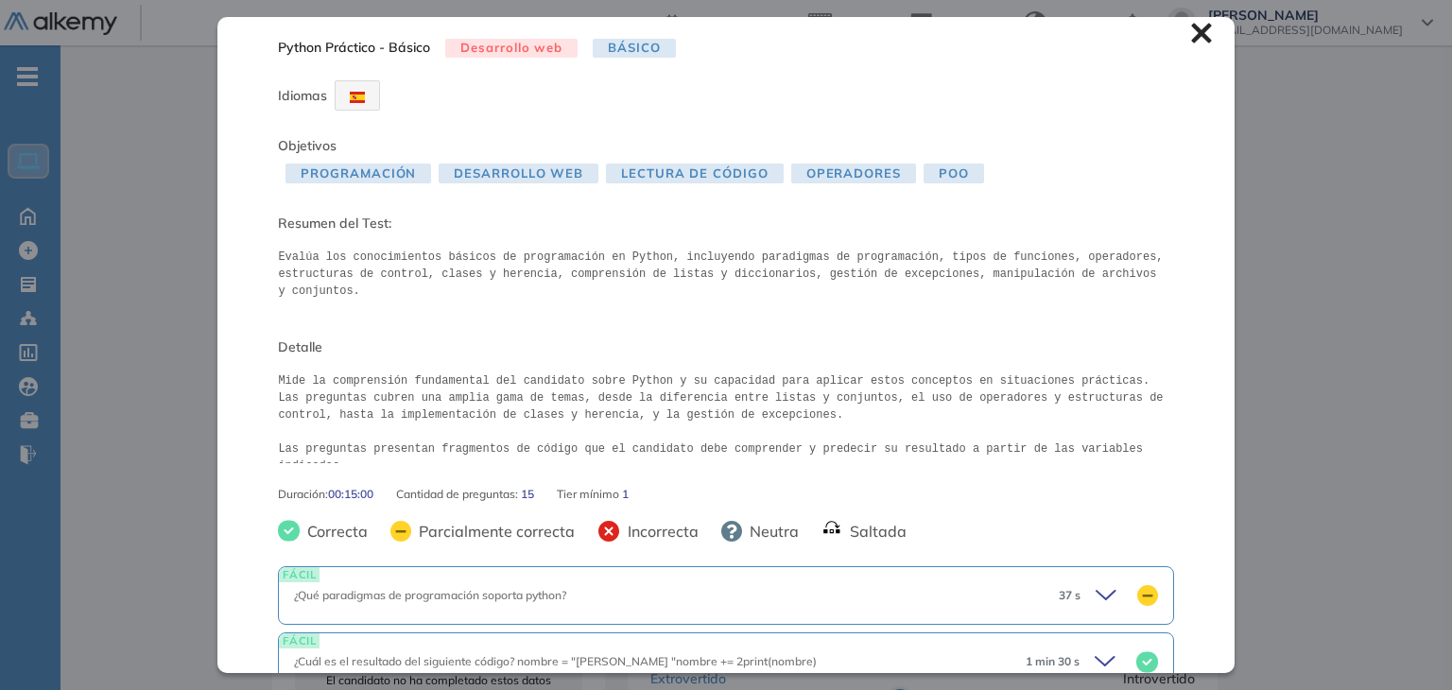
click at [1191, 41] on icon at bounding box center [1201, 33] width 21 height 21
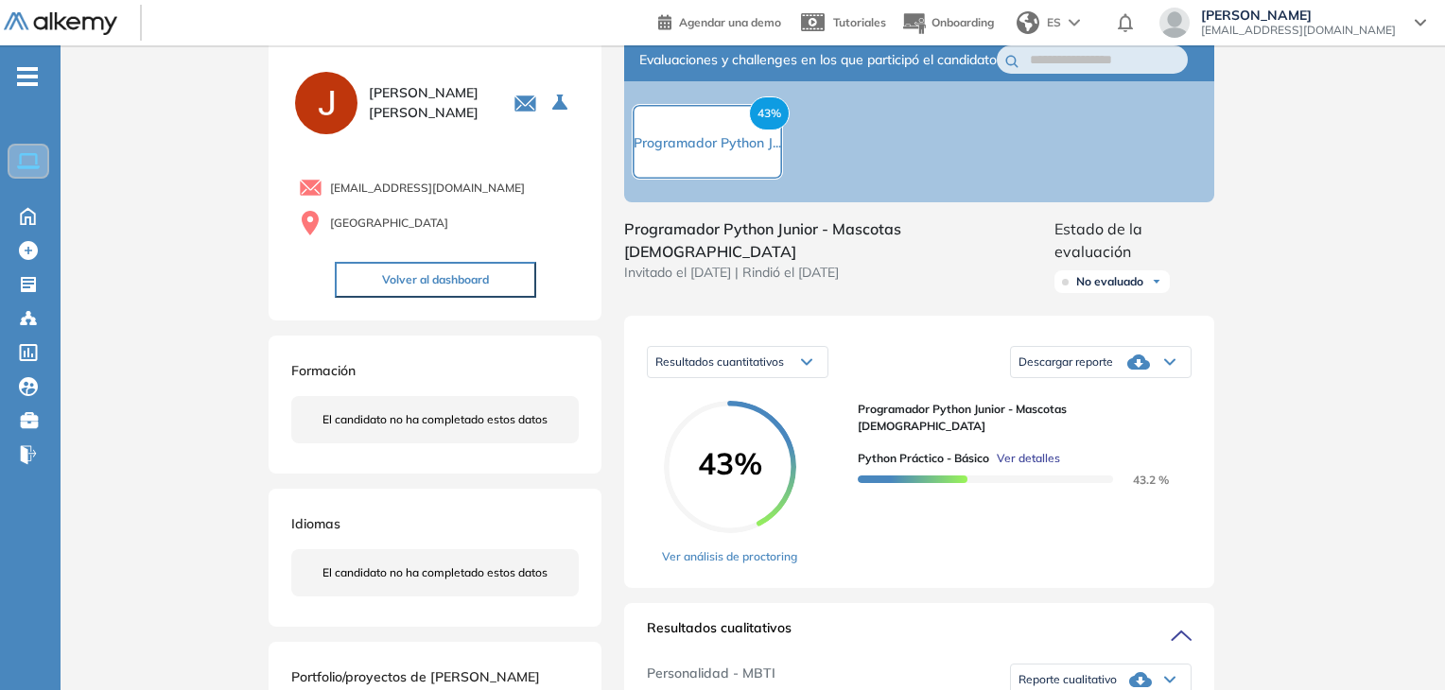
scroll to position [0, 0]
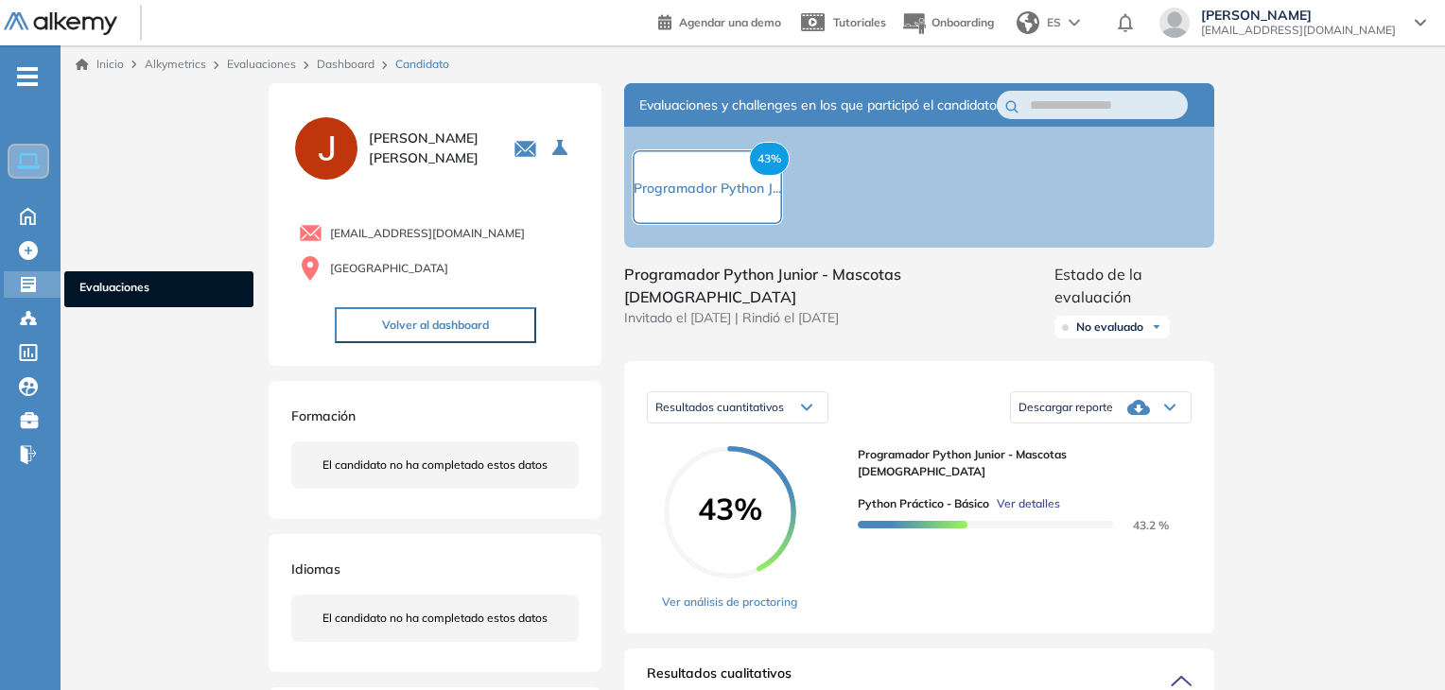
click at [37, 295] on div "Evaluaciones Evaluaciones" at bounding box center [32, 284] width 57 height 26
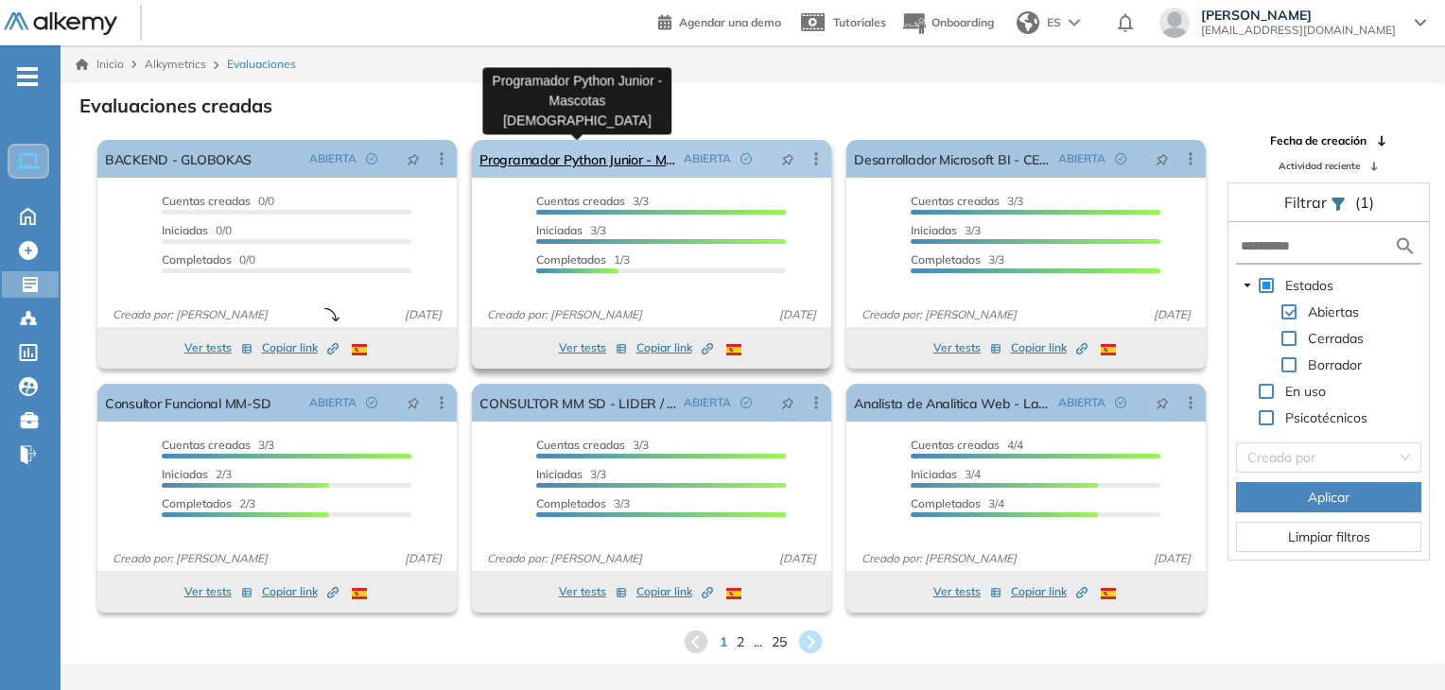
click at [598, 167] on link "Programador Python Junior - Mascotas [DEMOGRAPHIC_DATA]" at bounding box center [577, 159] width 197 height 38
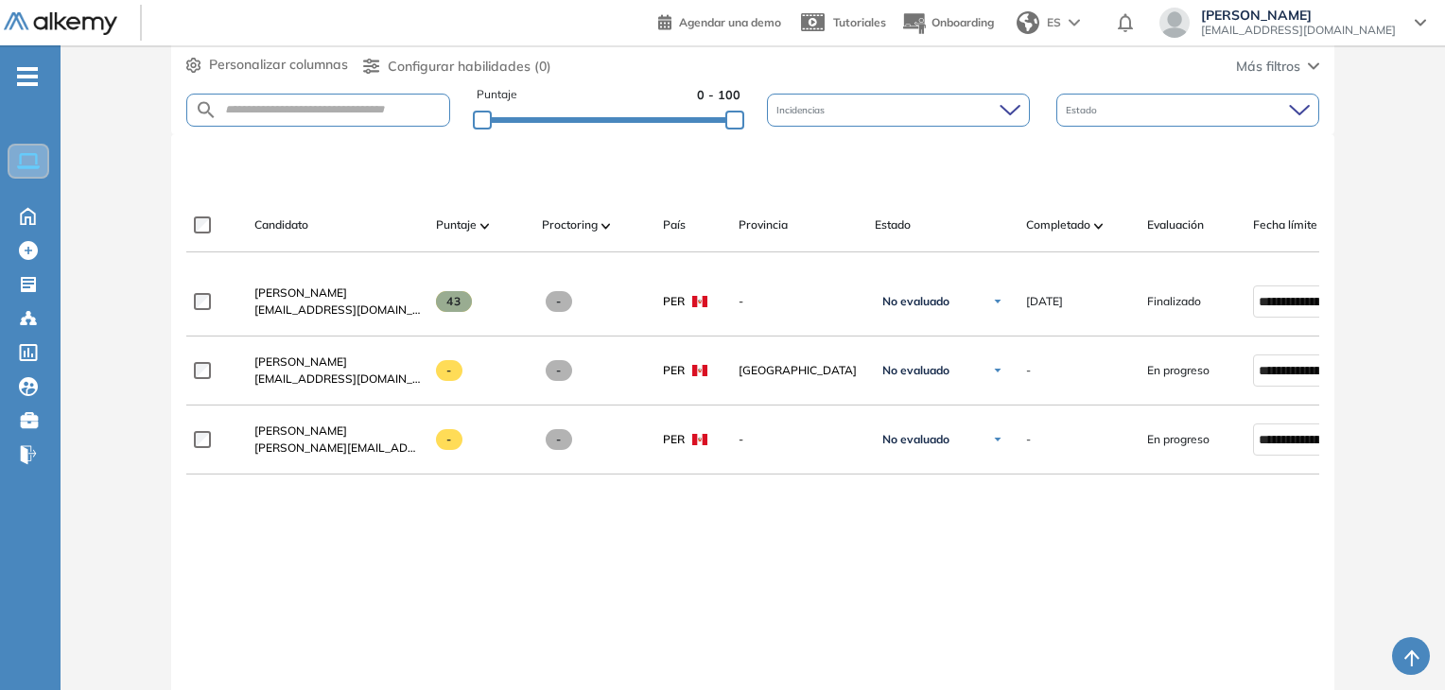
scroll to position [473, 0]
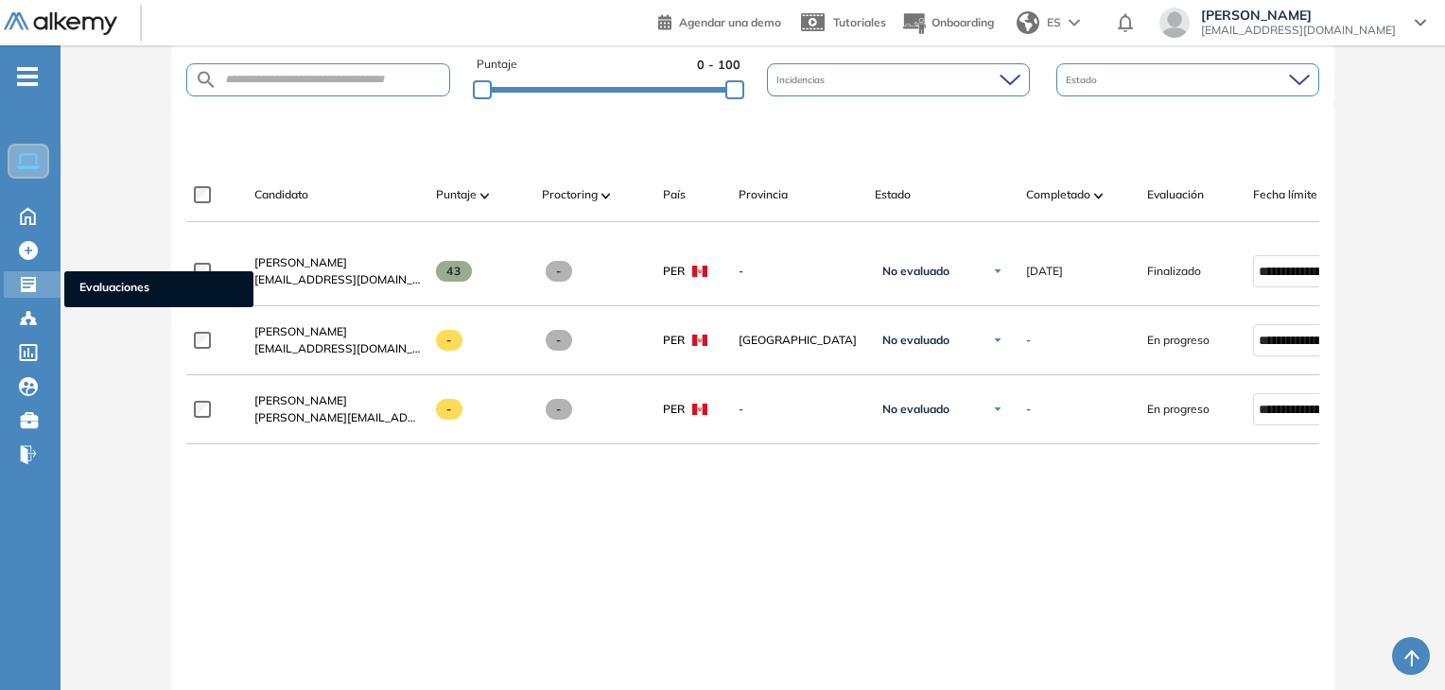
click at [32, 281] on icon at bounding box center [28, 284] width 15 height 15
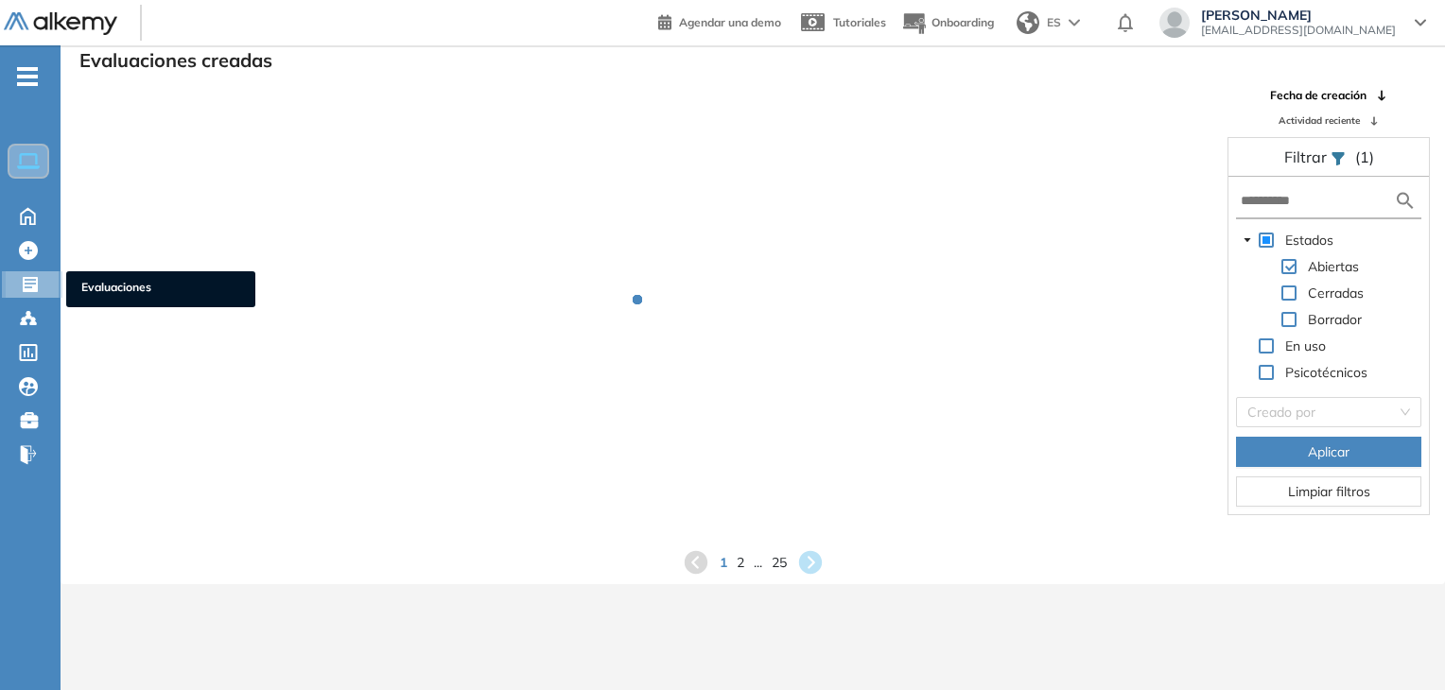
scroll to position [45, 0]
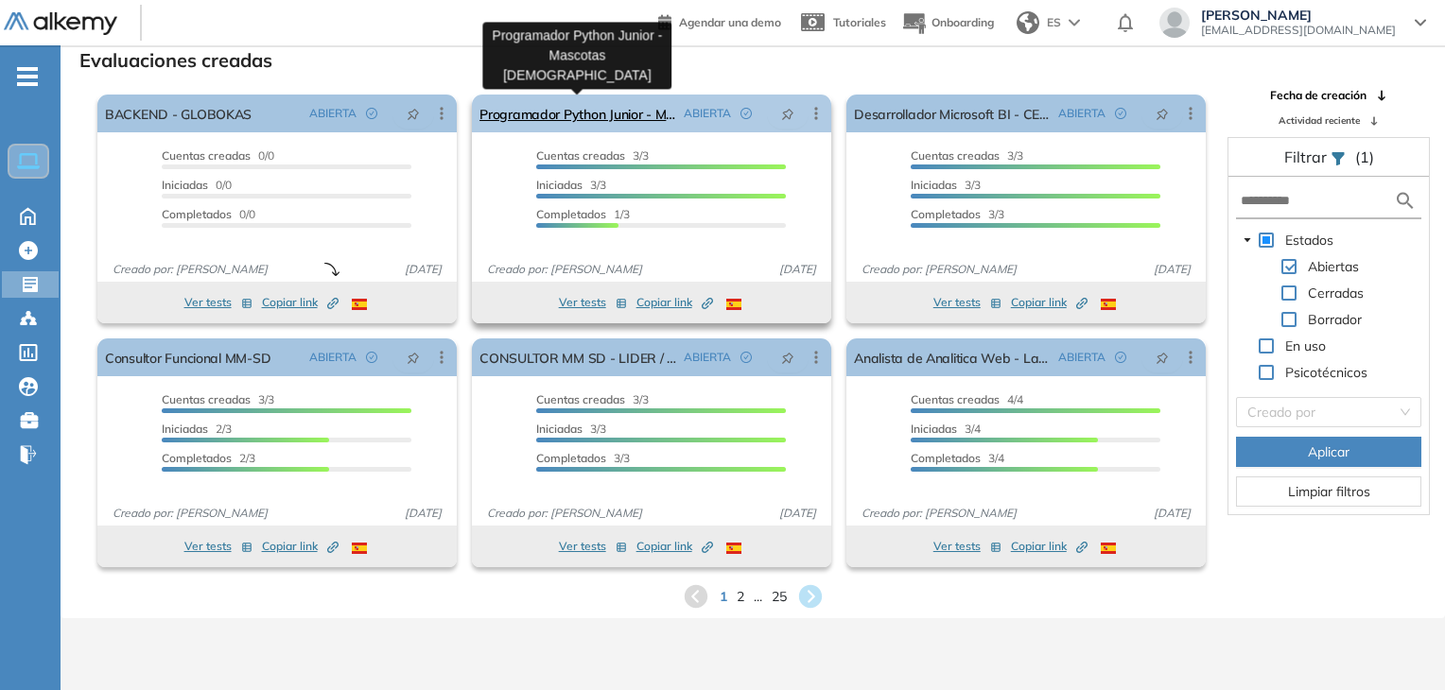
click at [616, 110] on link "Programador Python Junior - Mascotas [DEMOGRAPHIC_DATA]" at bounding box center [577, 114] width 197 height 38
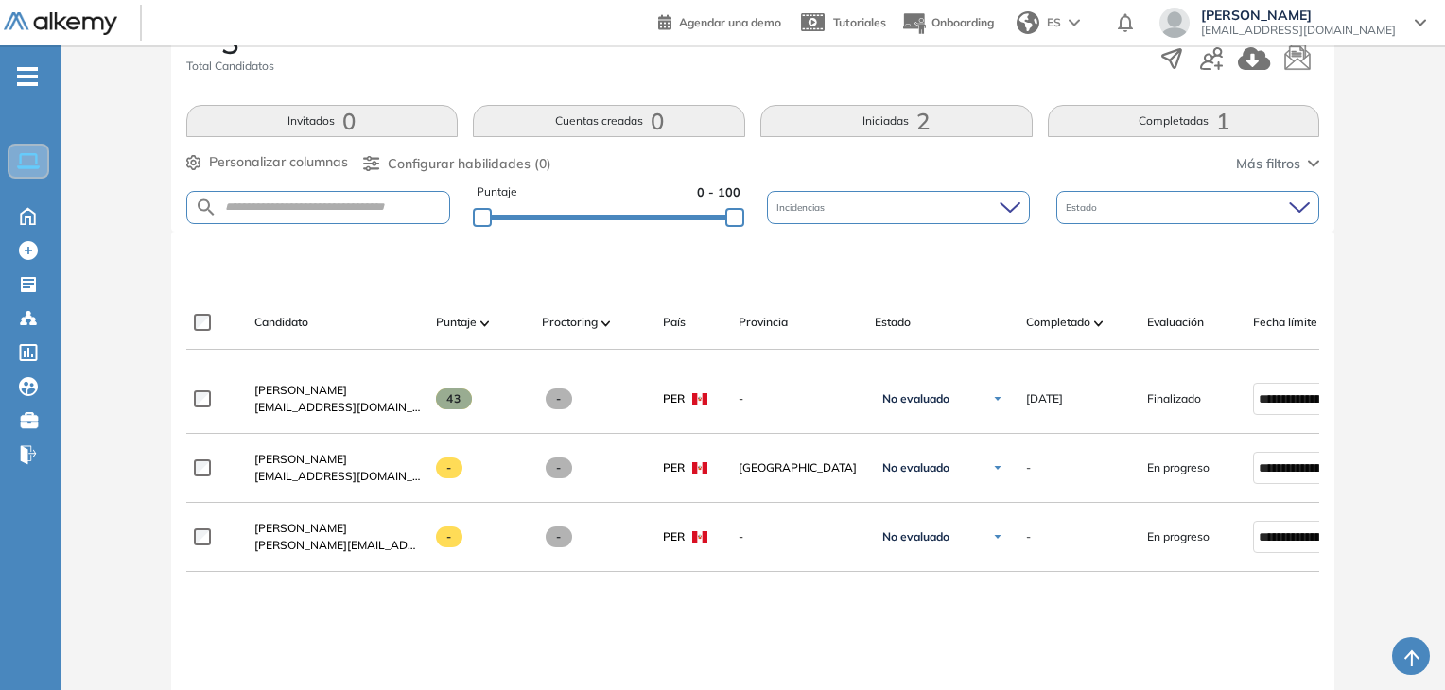
scroll to position [378, 0]
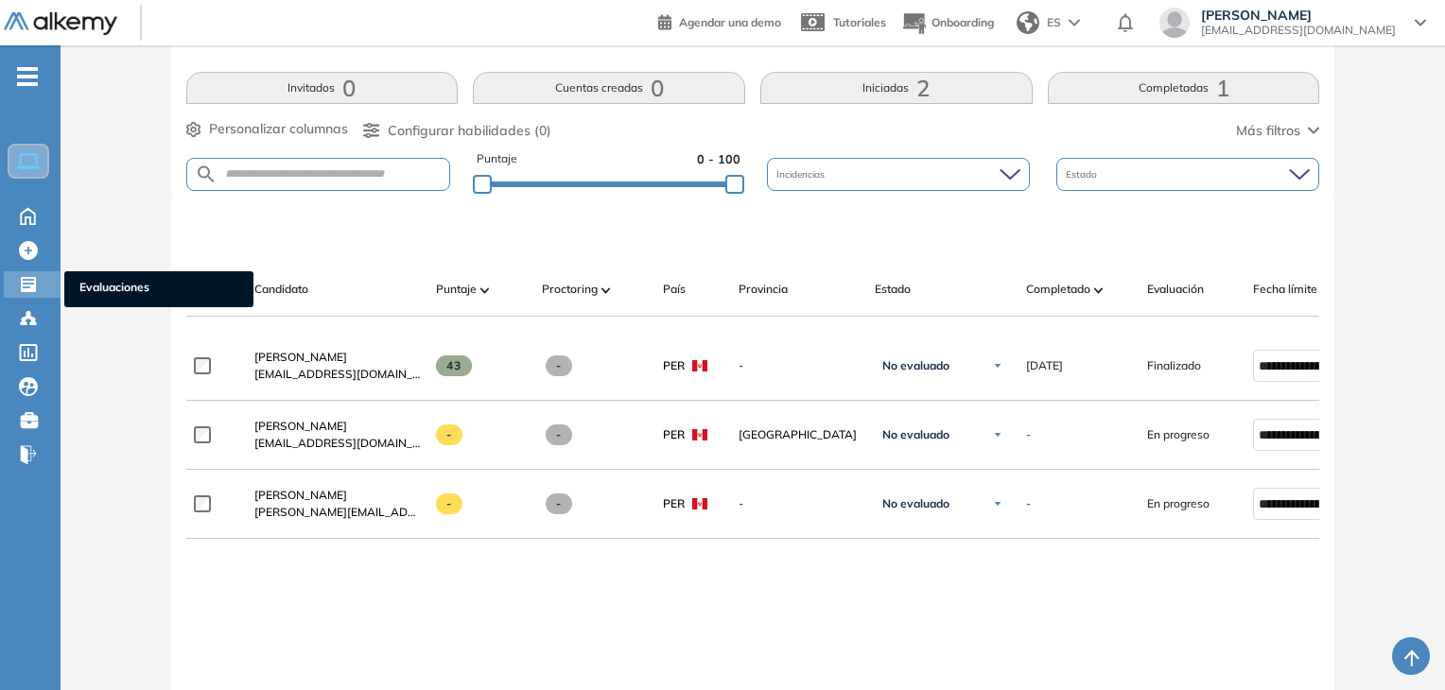
click at [33, 286] on icon at bounding box center [28, 284] width 15 height 15
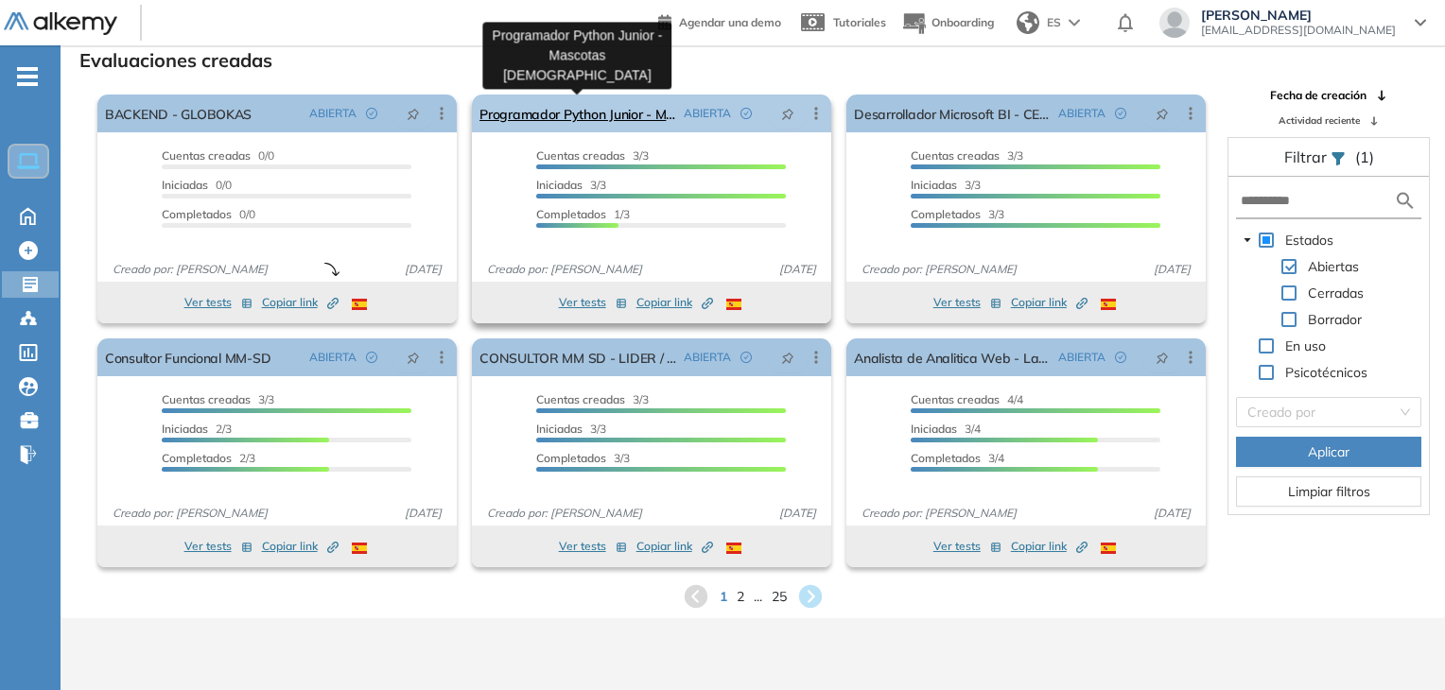
click at [578, 110] on link "Programador Python Junior - Mascotas [DEMOGRAPHIC_DATA]" at bounding box center [577, 114] width 197 height 38
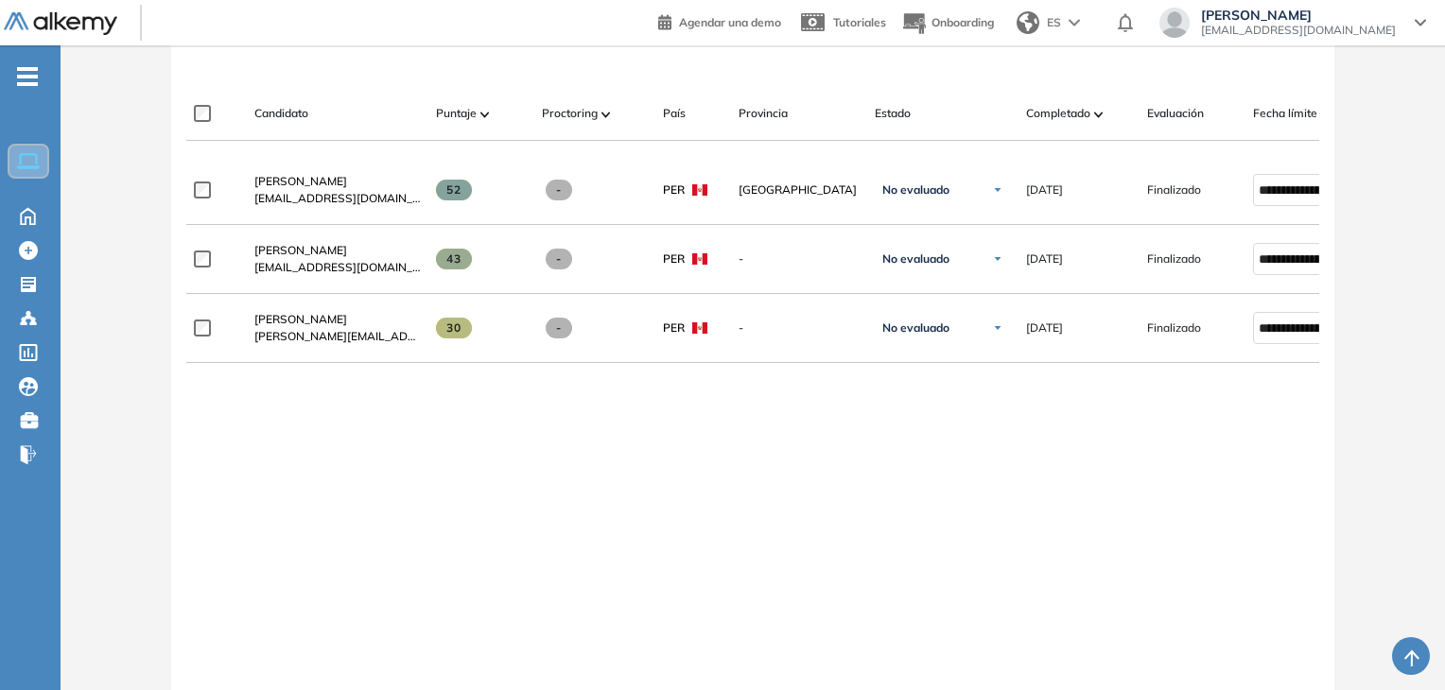
scroll to position [585, 0]
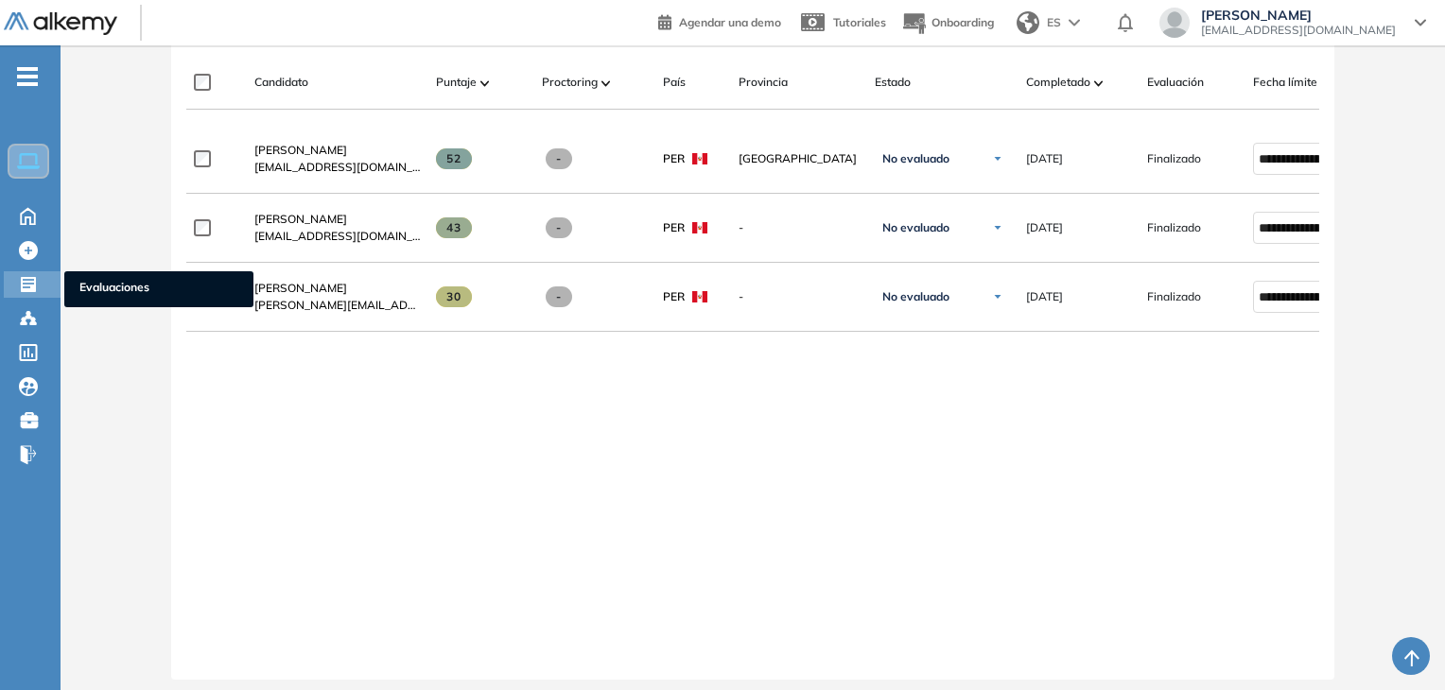
click at [24, 282] on icon at bounding box center [28, 284] width 19 height 19
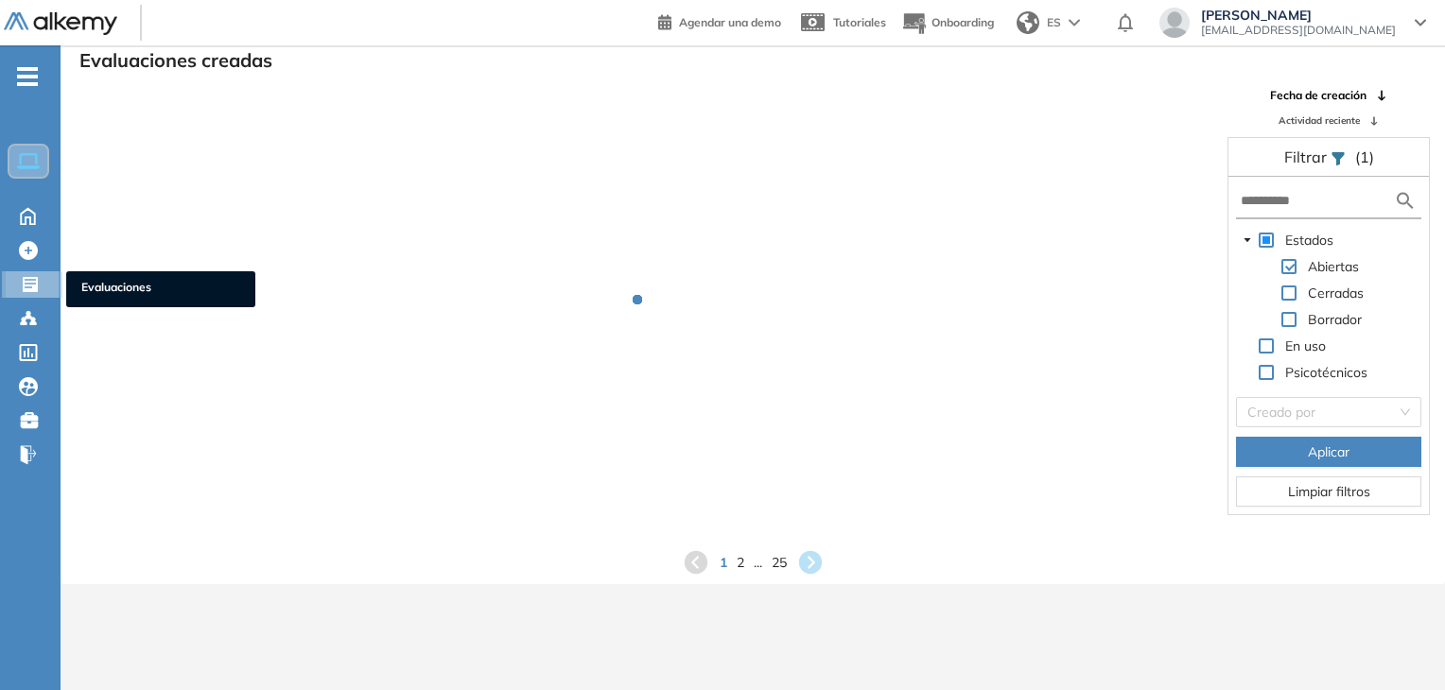
scroll to position [45, 0]
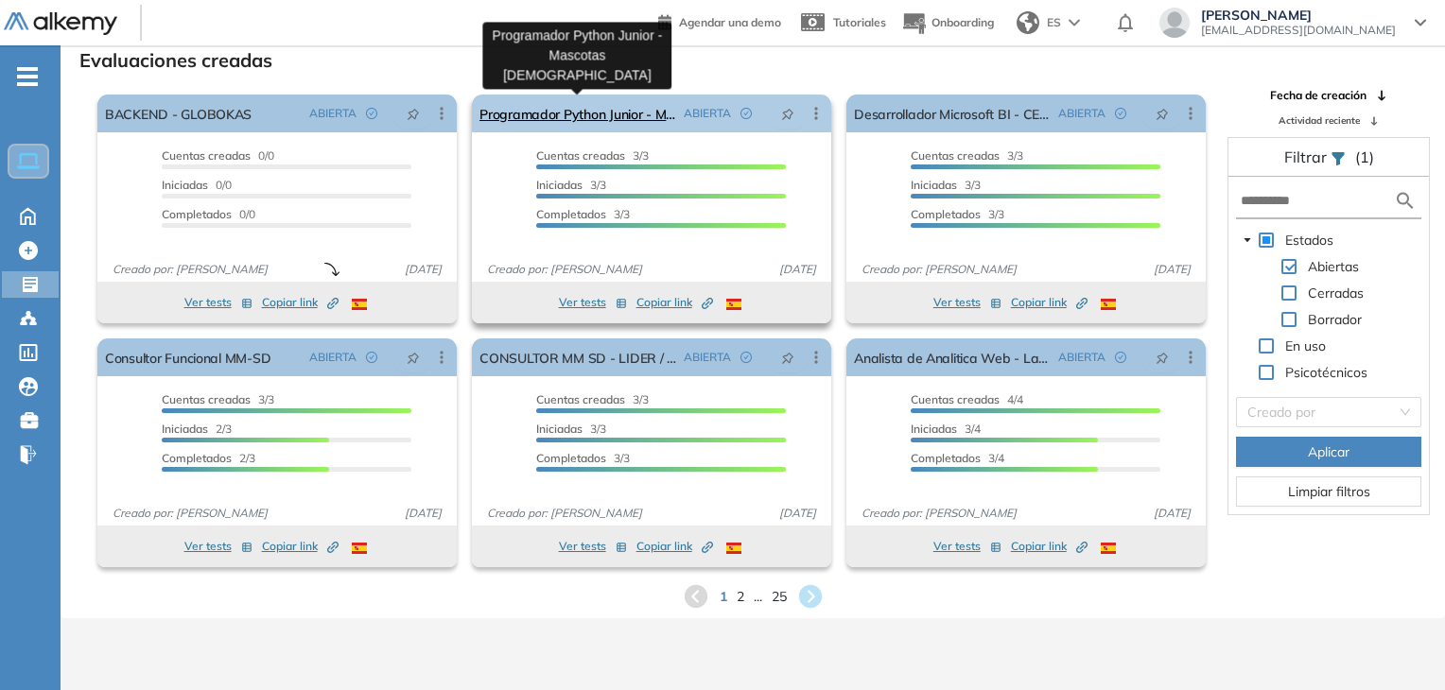
click at [567, 113] on link "Programador Python Junior - Mascotas [DEMOGRAPHIC_DATA]" at bounding box center [577, 114] width 197 height 38
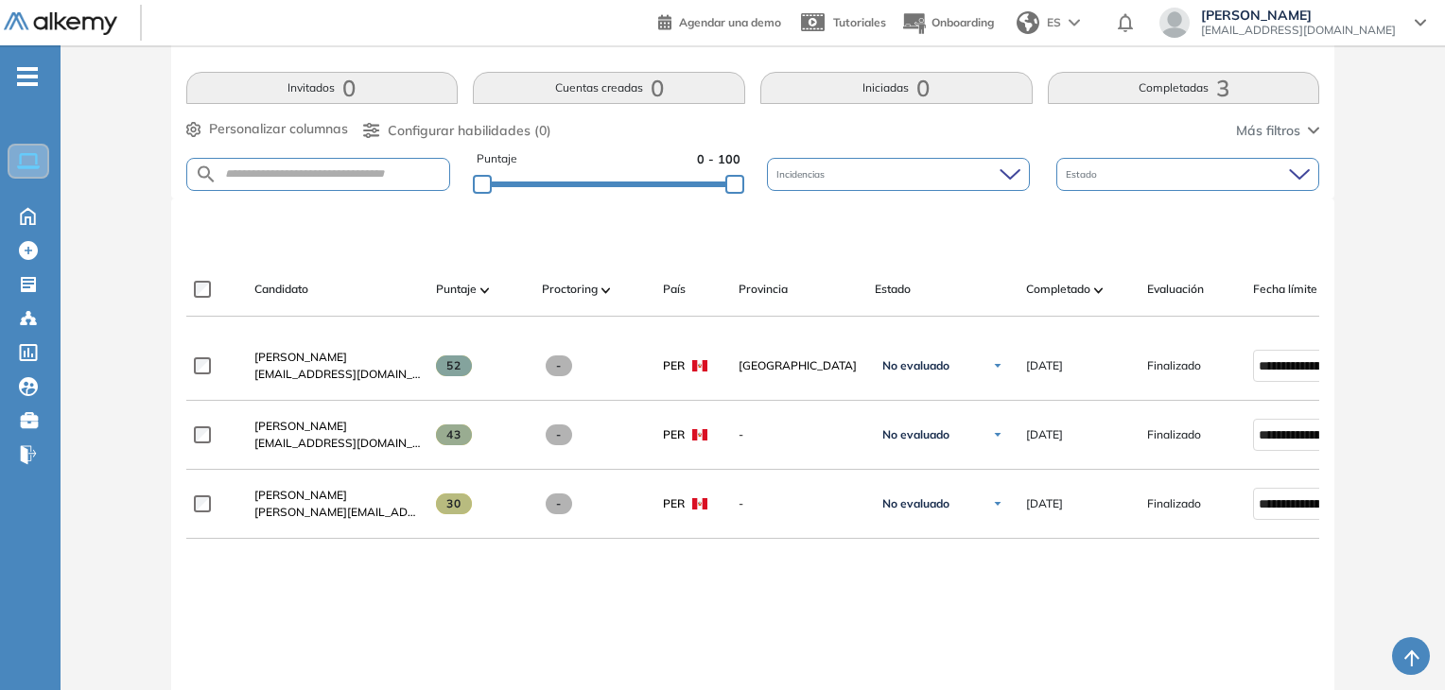
scroll to position [473, 0]
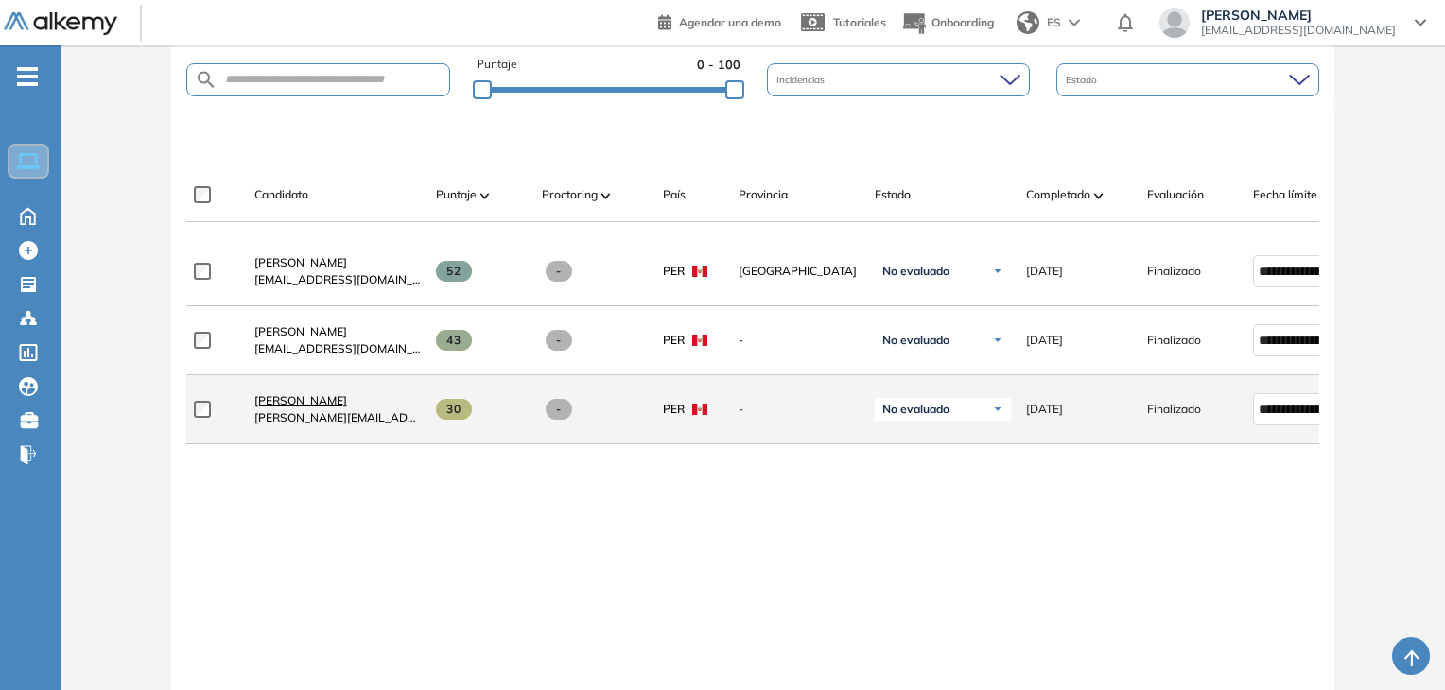
click at [324, 407] on span "[PERSON_NAME]" at bounding box center [300, 400] width 93 height 14
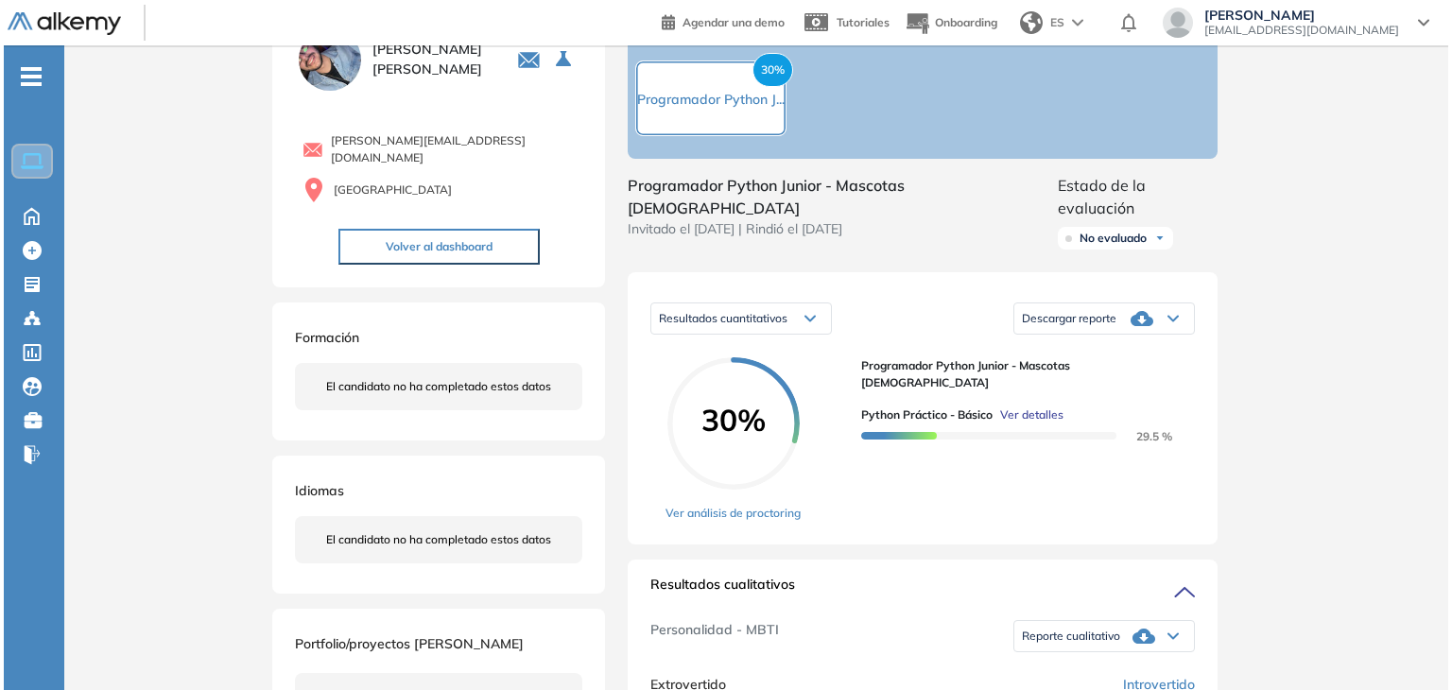
scroll to position [284, 0]
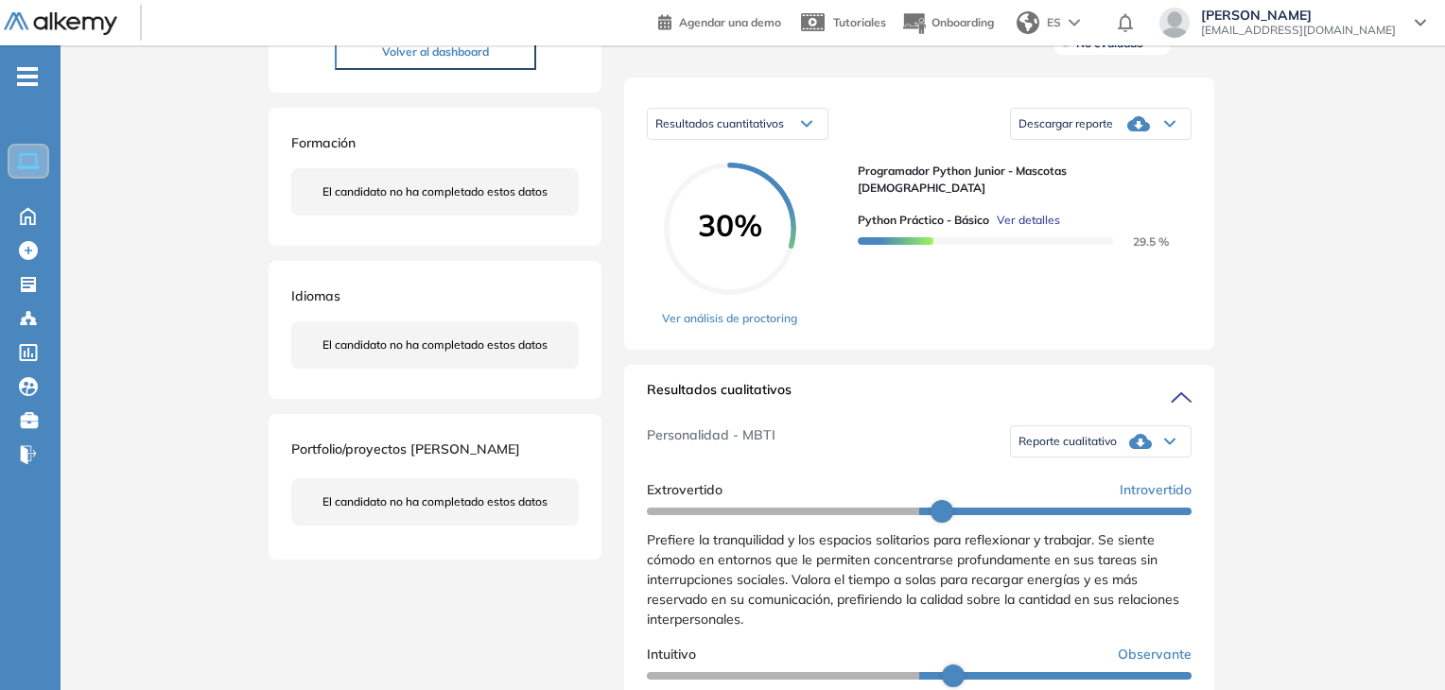
click at [1034, 212] on span "Ver detalles" at bounding box center [1027, 220] width 63 height 17
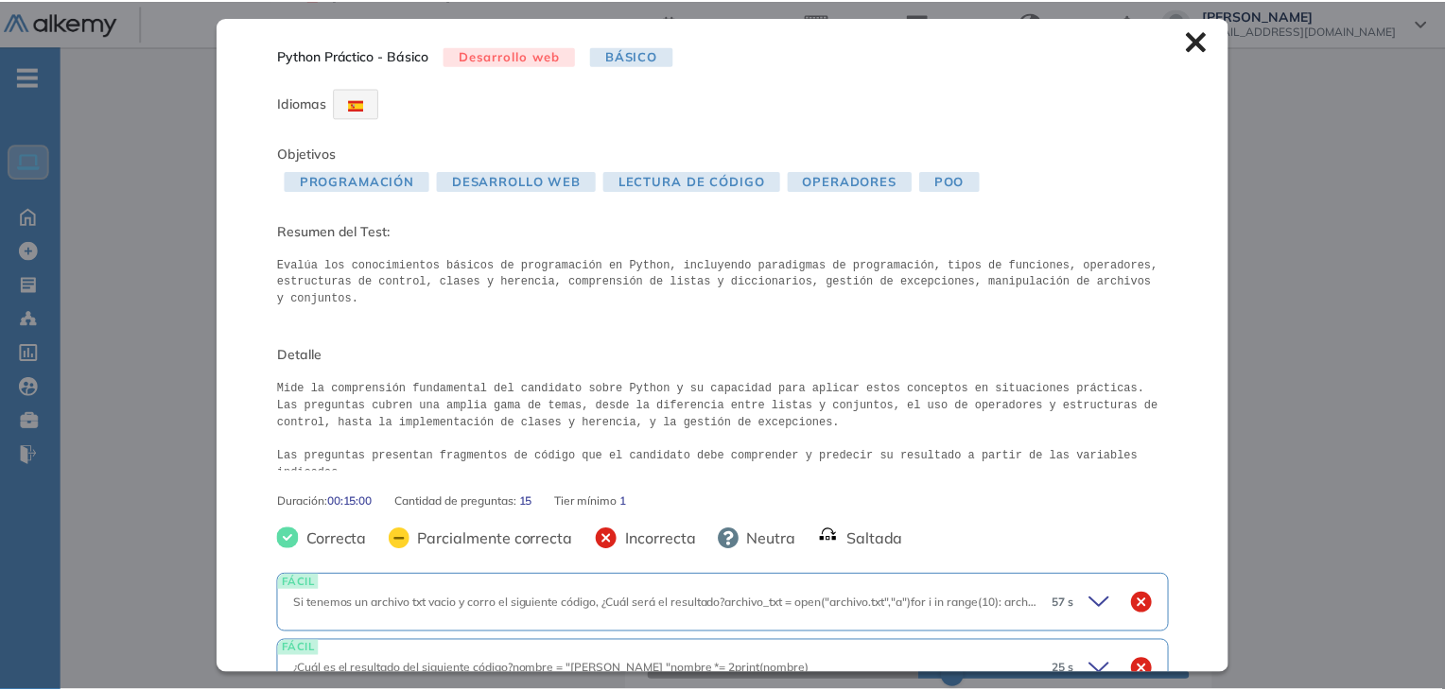
scroll to position [0, 0]
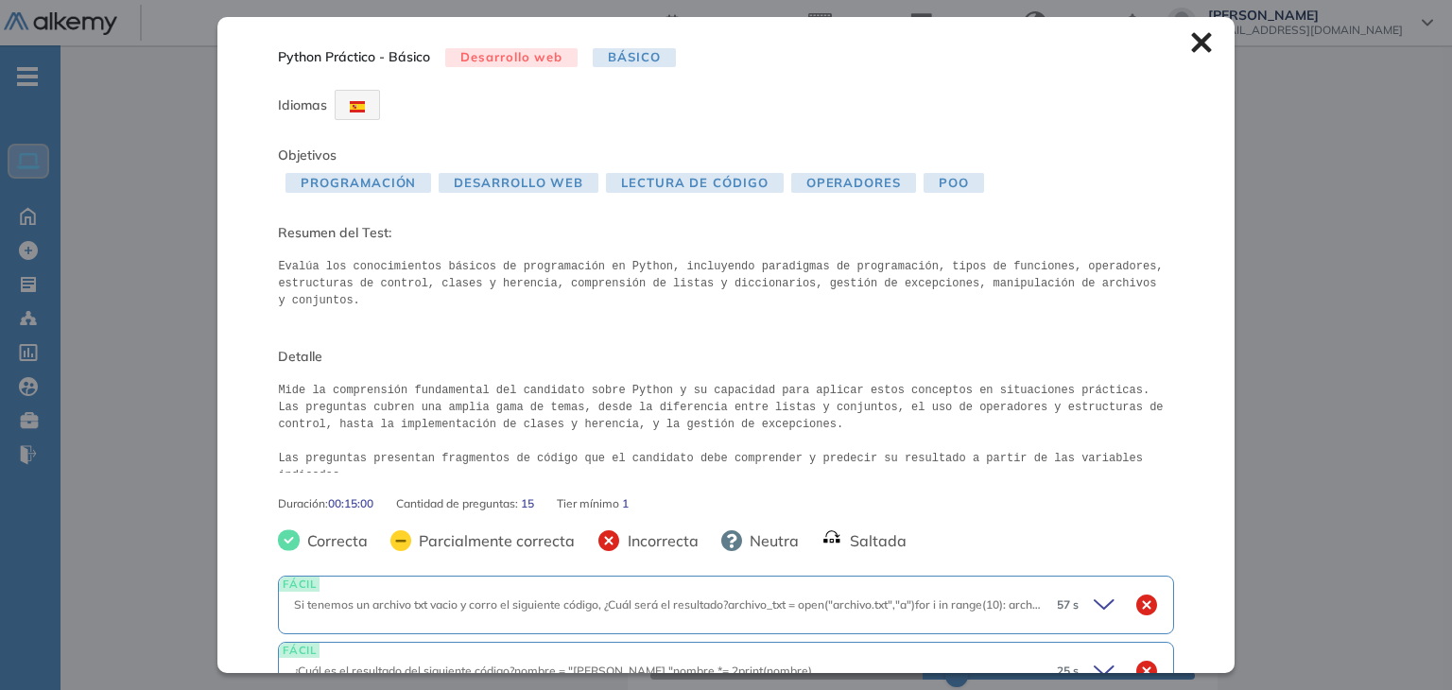
click at [1192, 47] on icon at bounding box center [1201, 43] width 20 height 20
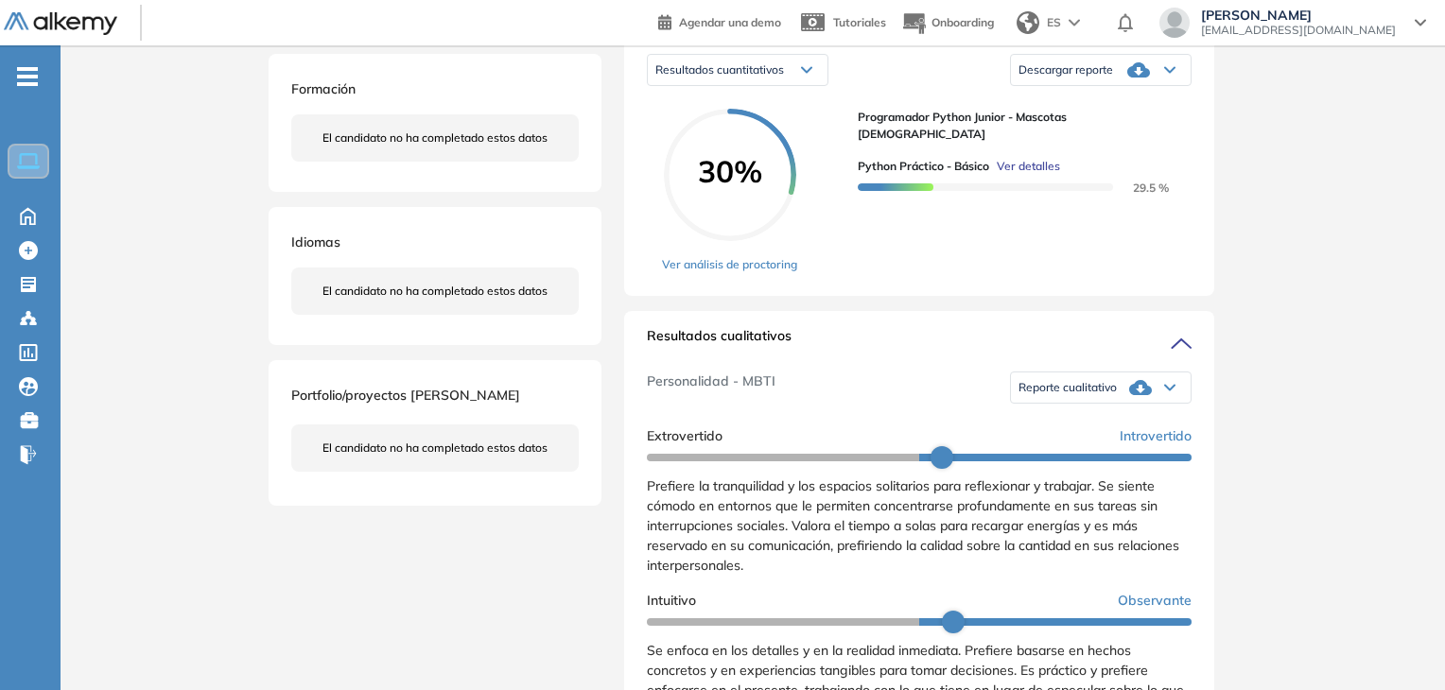
scroll to position [378, 0]
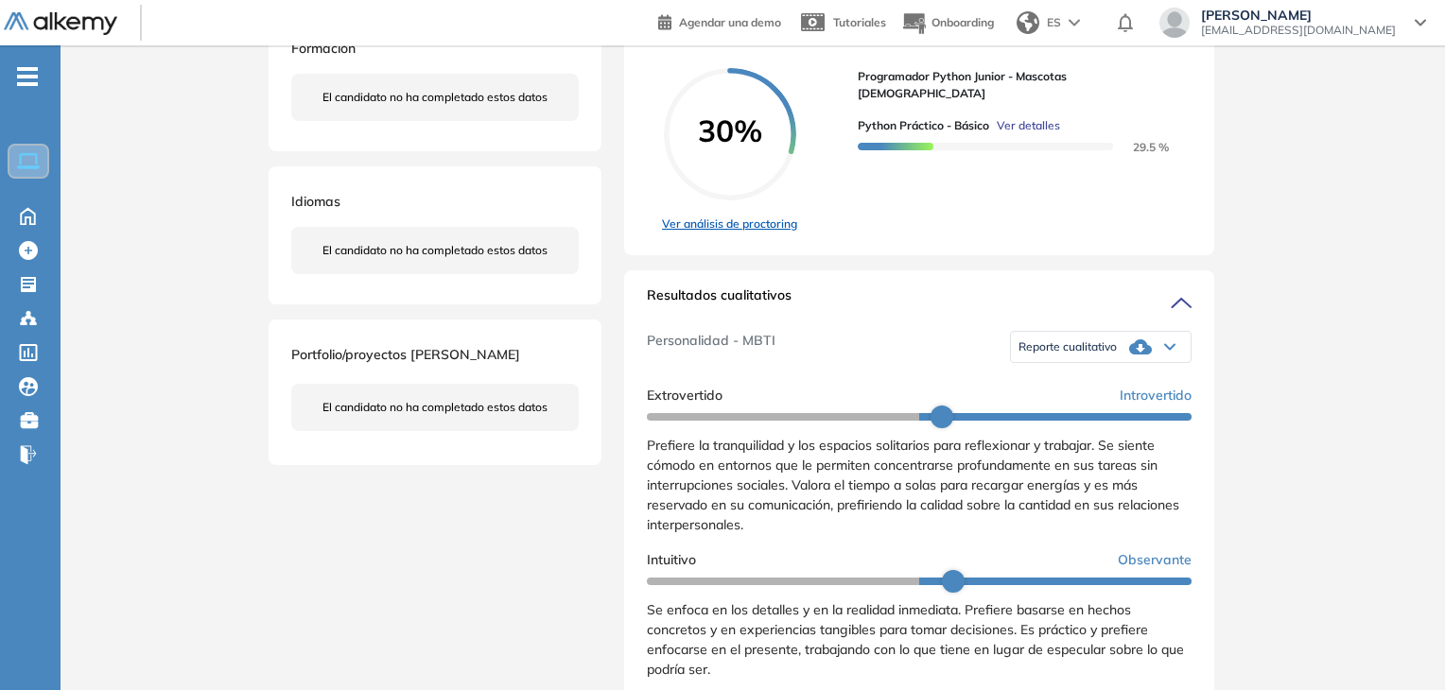
click at [768, 222] on link "Ver análisis de proctoring" at bounding box center [729, 224] width 135 height 17
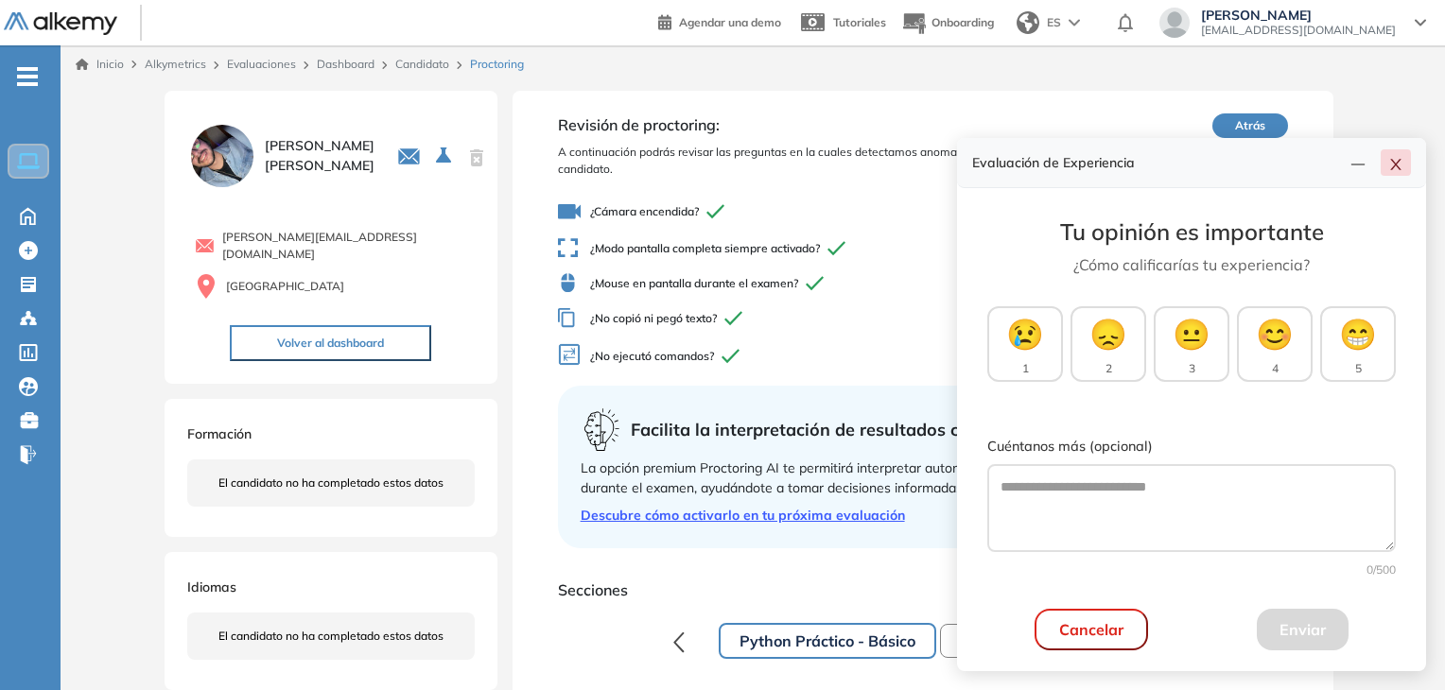
click at [1399, 173] on button "button" at bounding box center [1395, 162] width 30 height 26
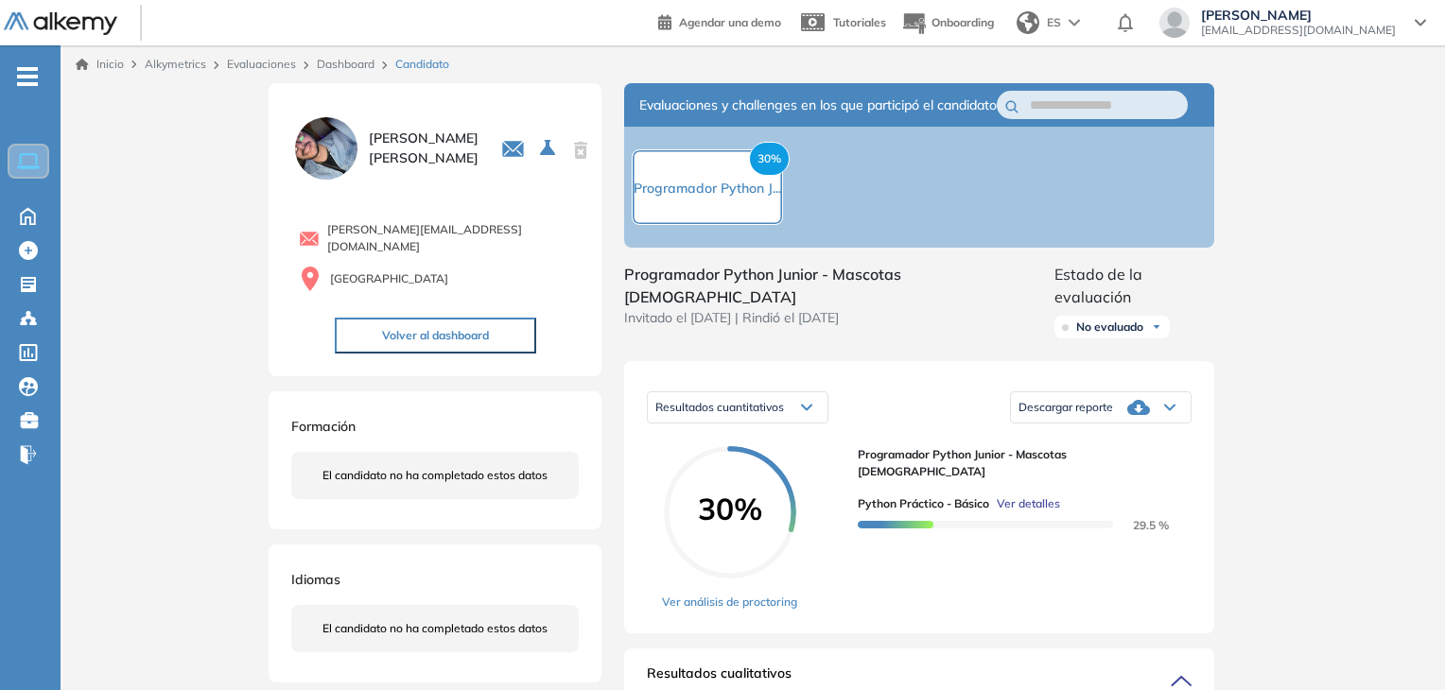
click at [1016, 495] on span "Ver detalles" at bounding box center [1027, 503] width 63 height 17
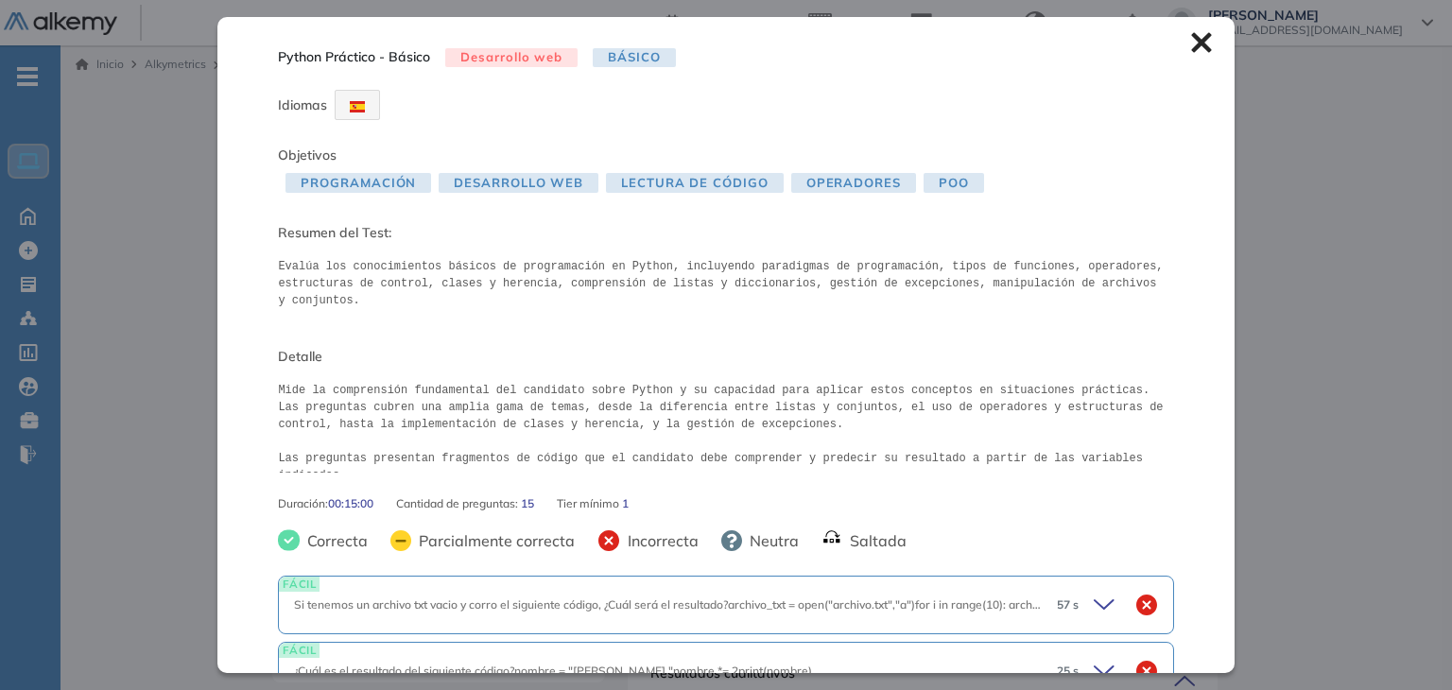
click at [1191, 40] on icon at bounding box center [1201, 43] width 20 height 20
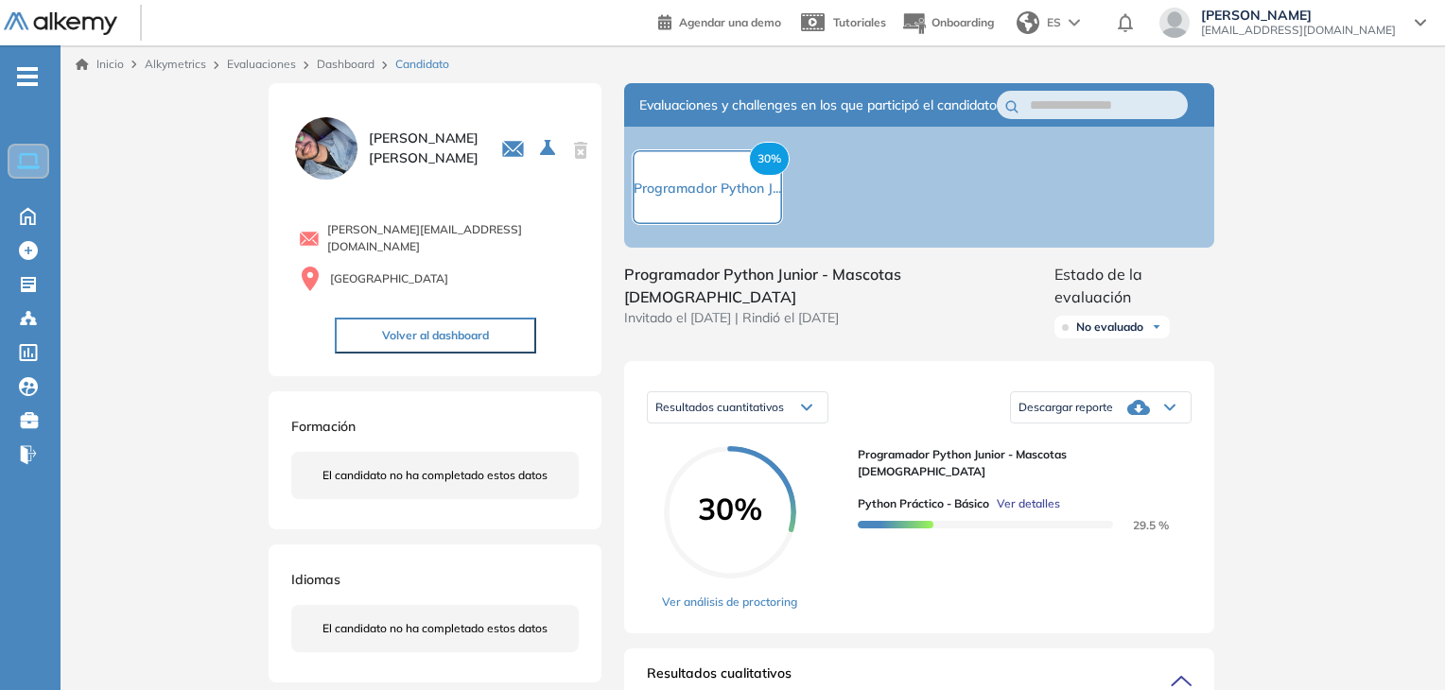
click at [1117, 406] on div "Descargar reporte" at bounding box center [1101, 408] width 180 height 38
click at [1125, 472] on li "Descargar informe resumido" at bounding box center [1089, 472] width 141 height 19
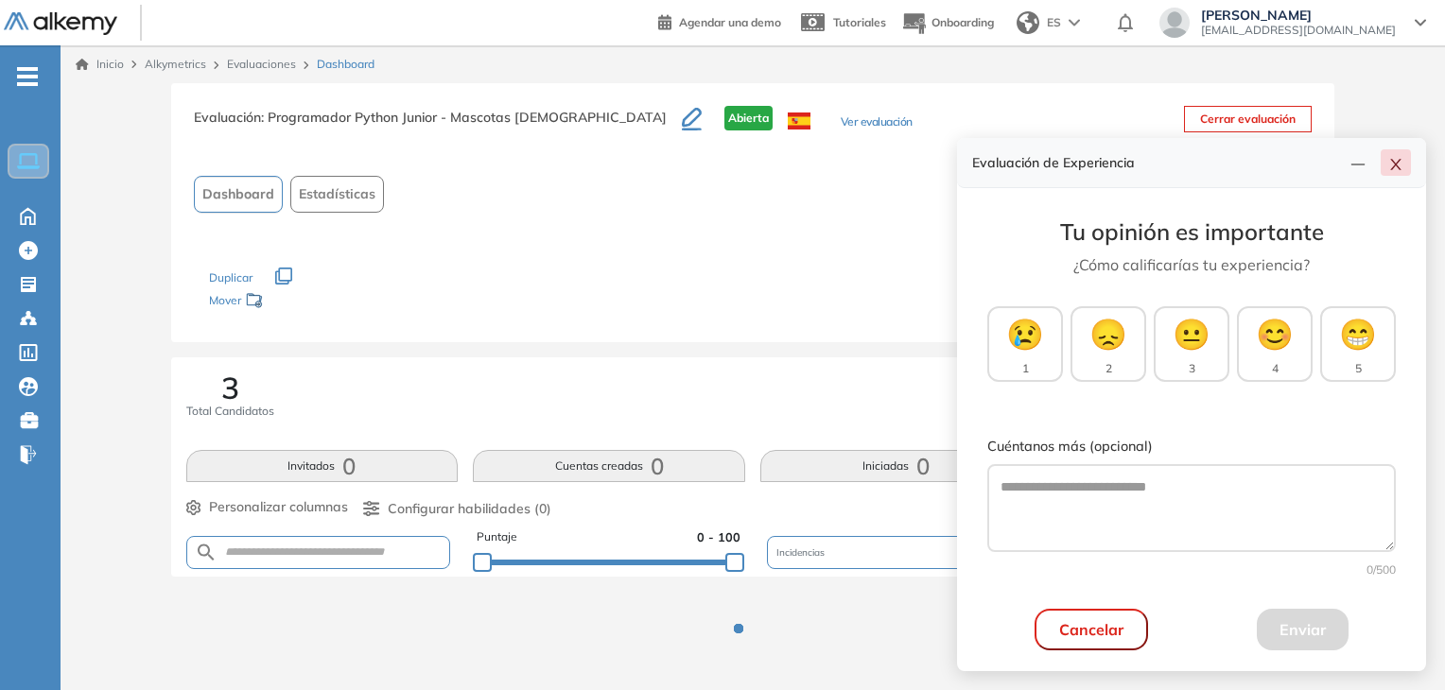
click at [1395, 165] on icon "close" at bounding box center [1395, 164] width 10 height 11
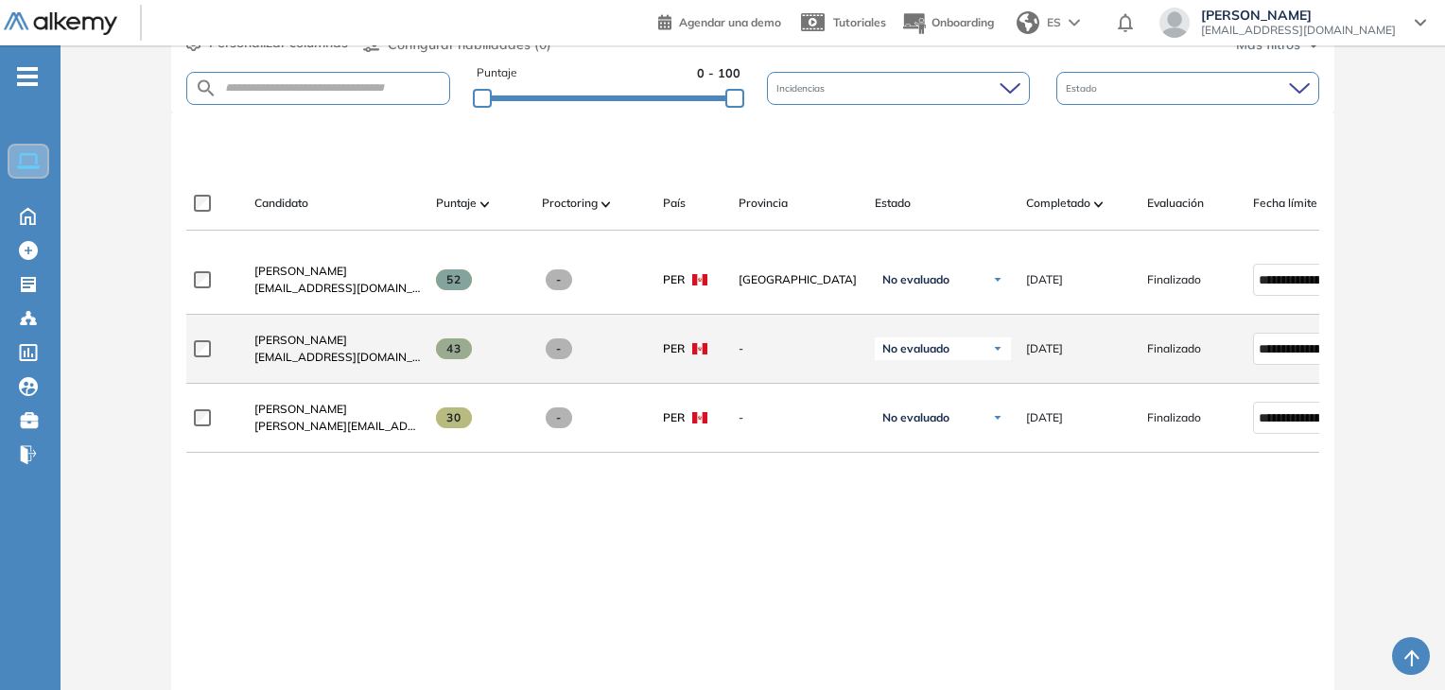
scroll to position [473, 0]
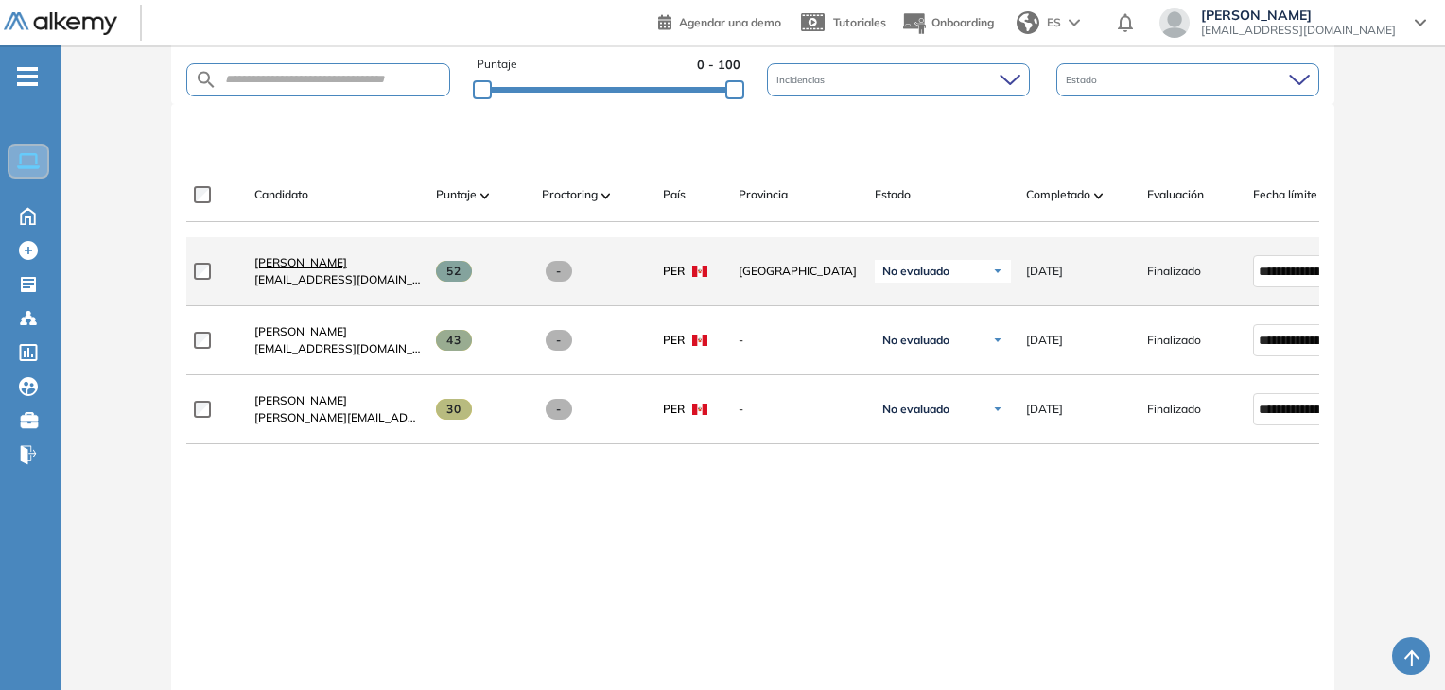
click at [347, 266] on span "[PERSON_NAME]" at bounding box center [300, 262] width 93 height 14
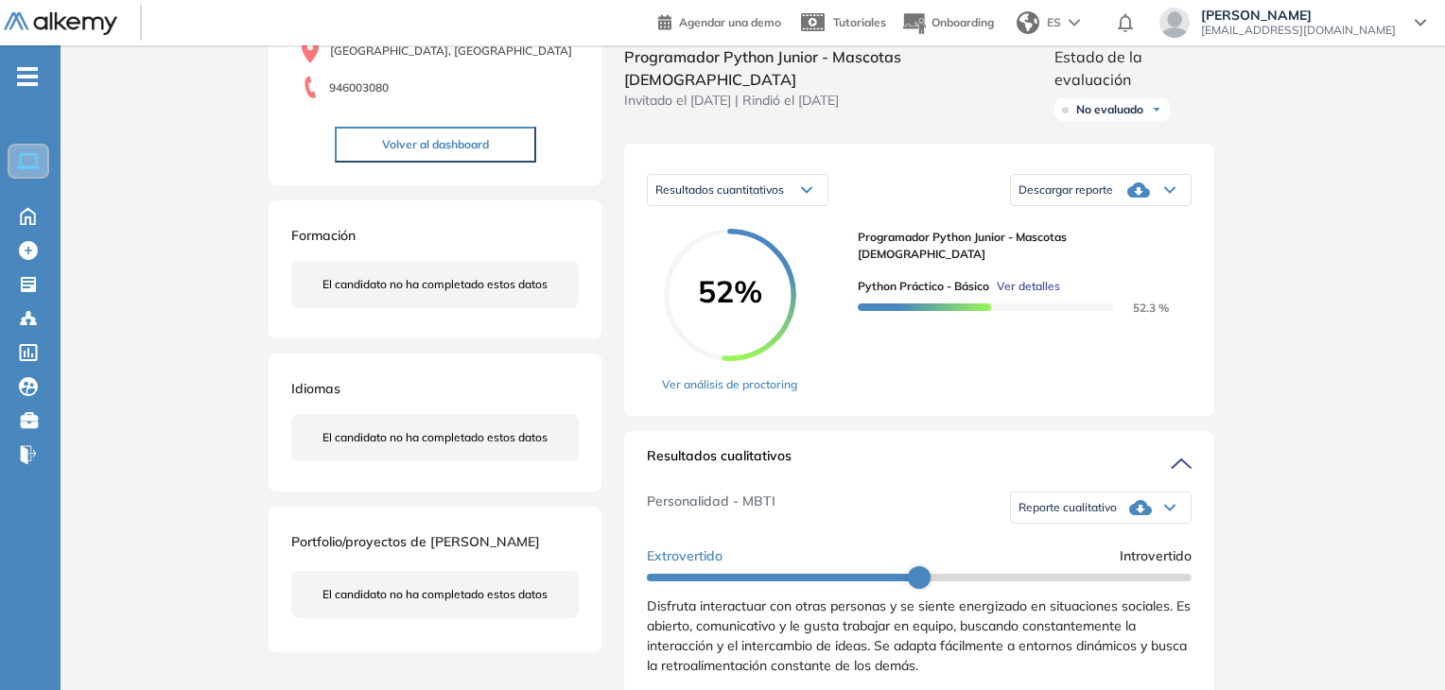
scroll to position [189, 0]
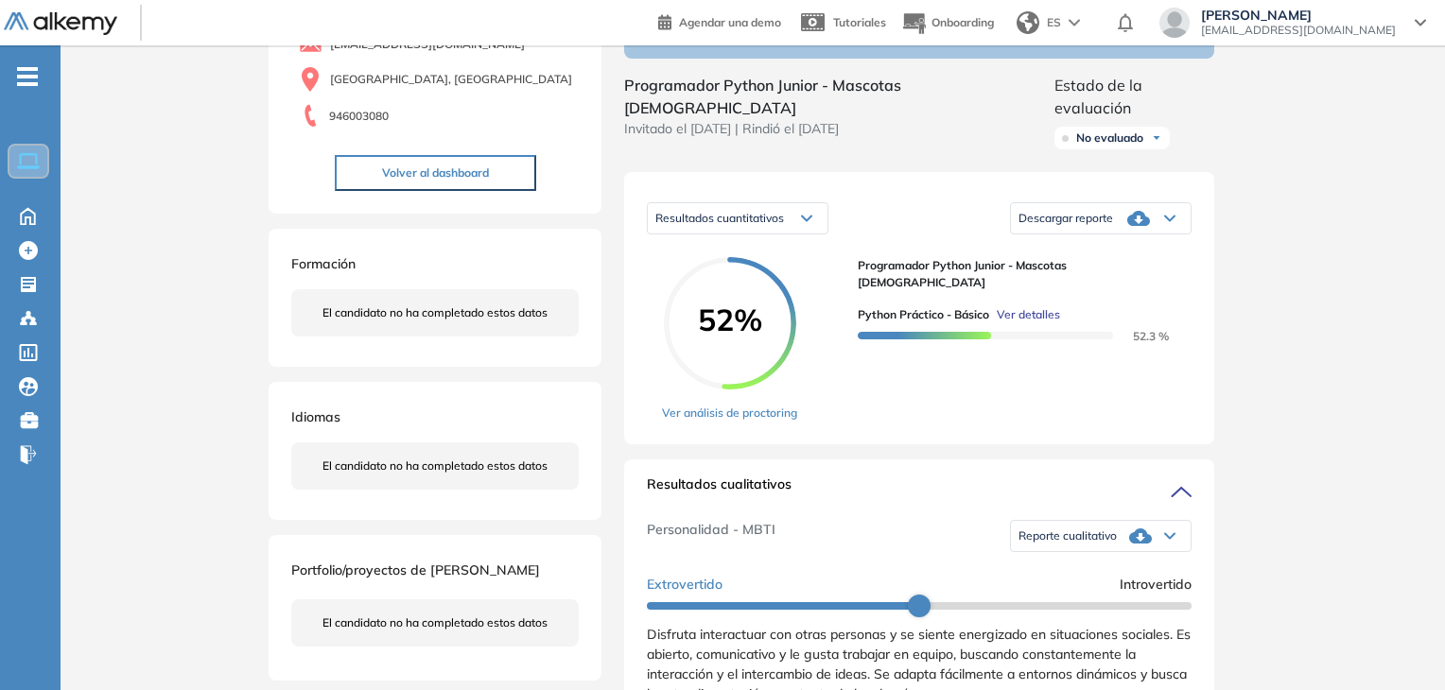
click at [1100, 222] on div "Descargar reporte" at bounding box center [1101, 218] width 180 height 38
click at [1102, 281] on li "Descargar informe resumido" at bounding box center [1089, 283] width 141 height 19
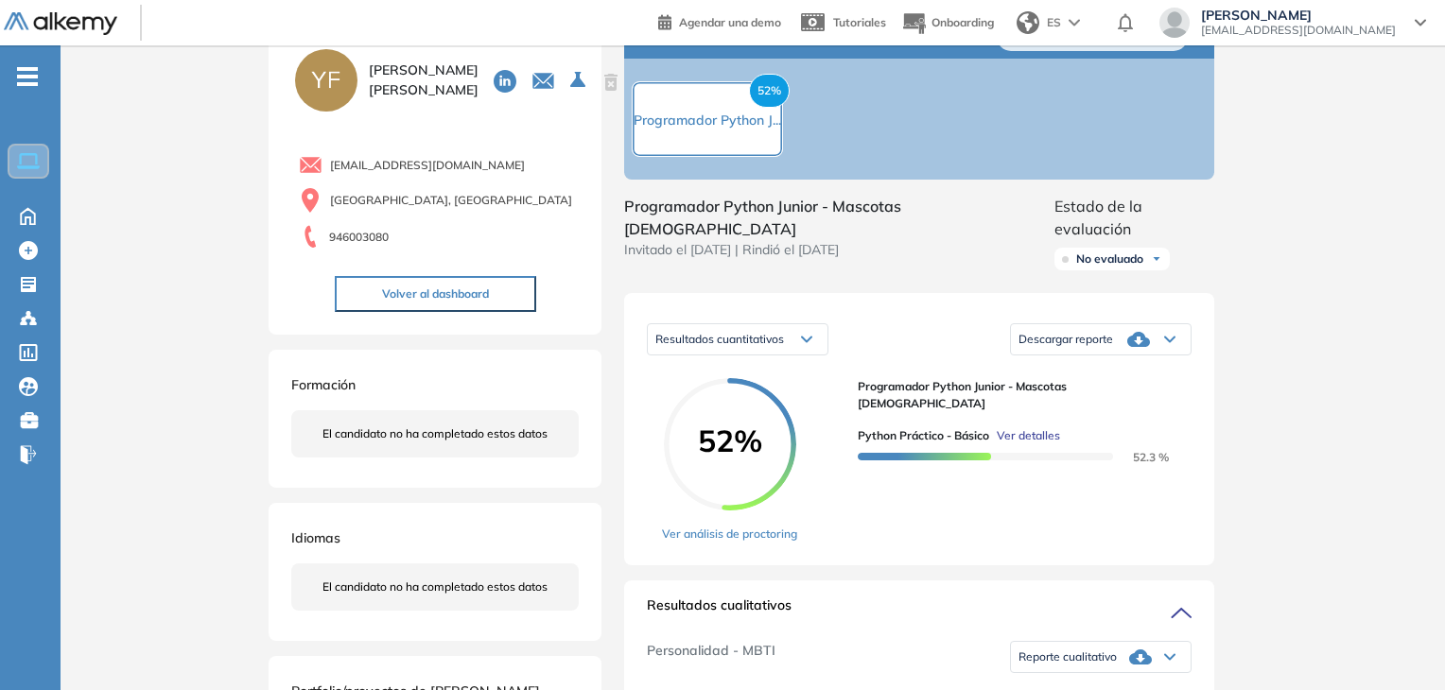
scroll to position [0, 0]
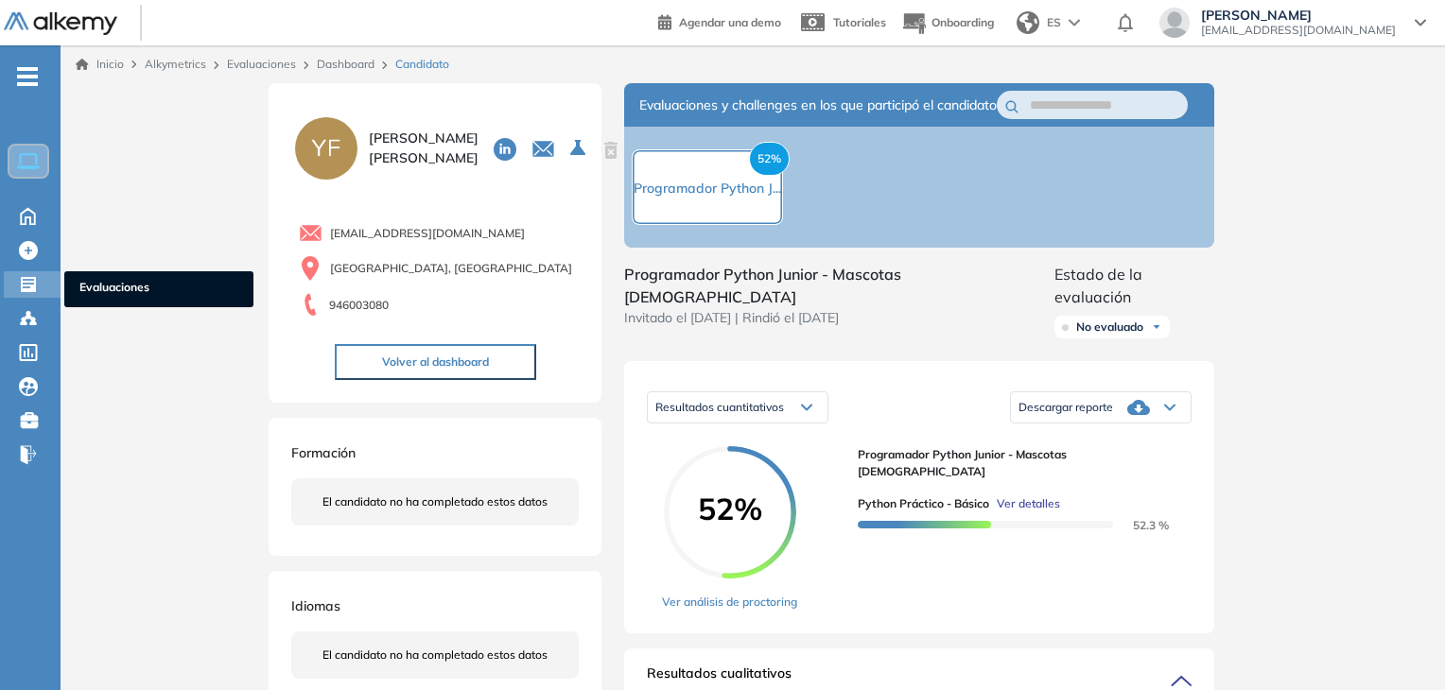
click at [19, 279] on icon at bounding box center [28, 284] width 19 height 19
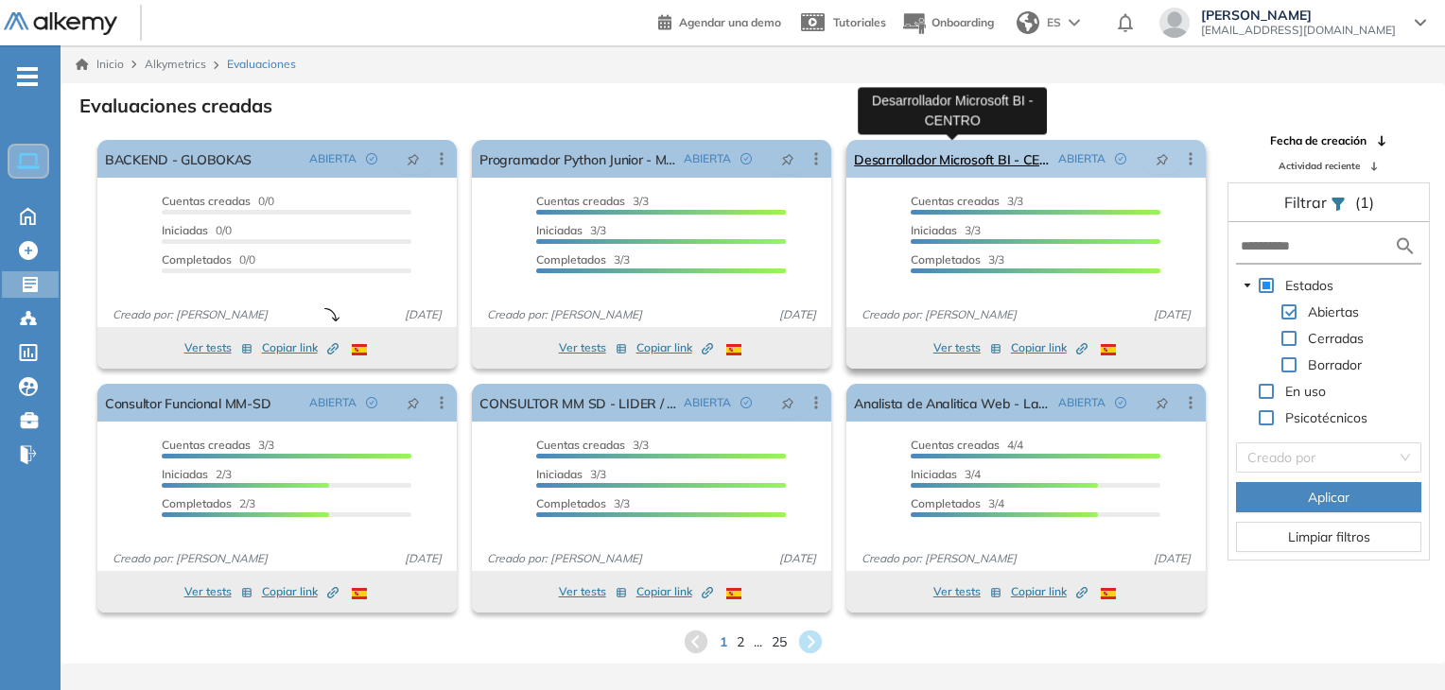
click at [1002, 153] on link "Desarrollador Microsoft BI - CENTRO" at bounding box center [952, 159] width 197 height 38
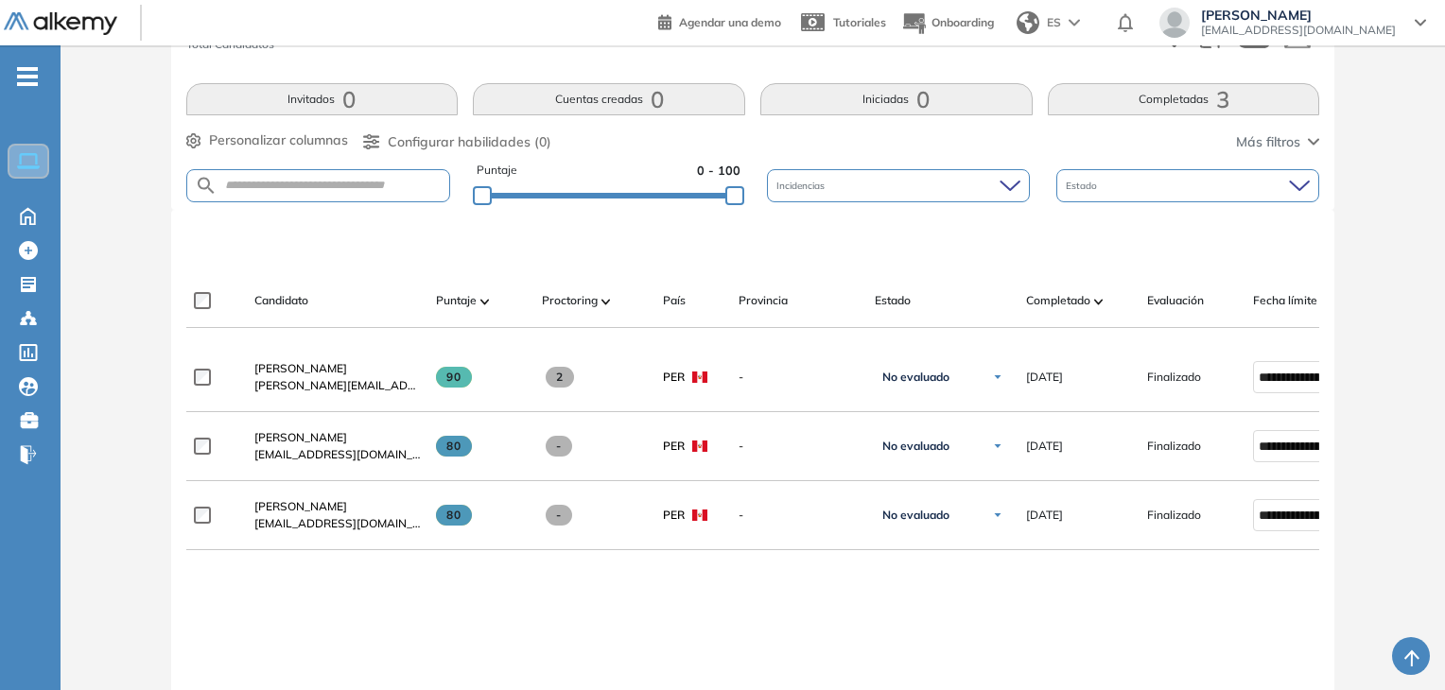
scroll to position [378, 0]
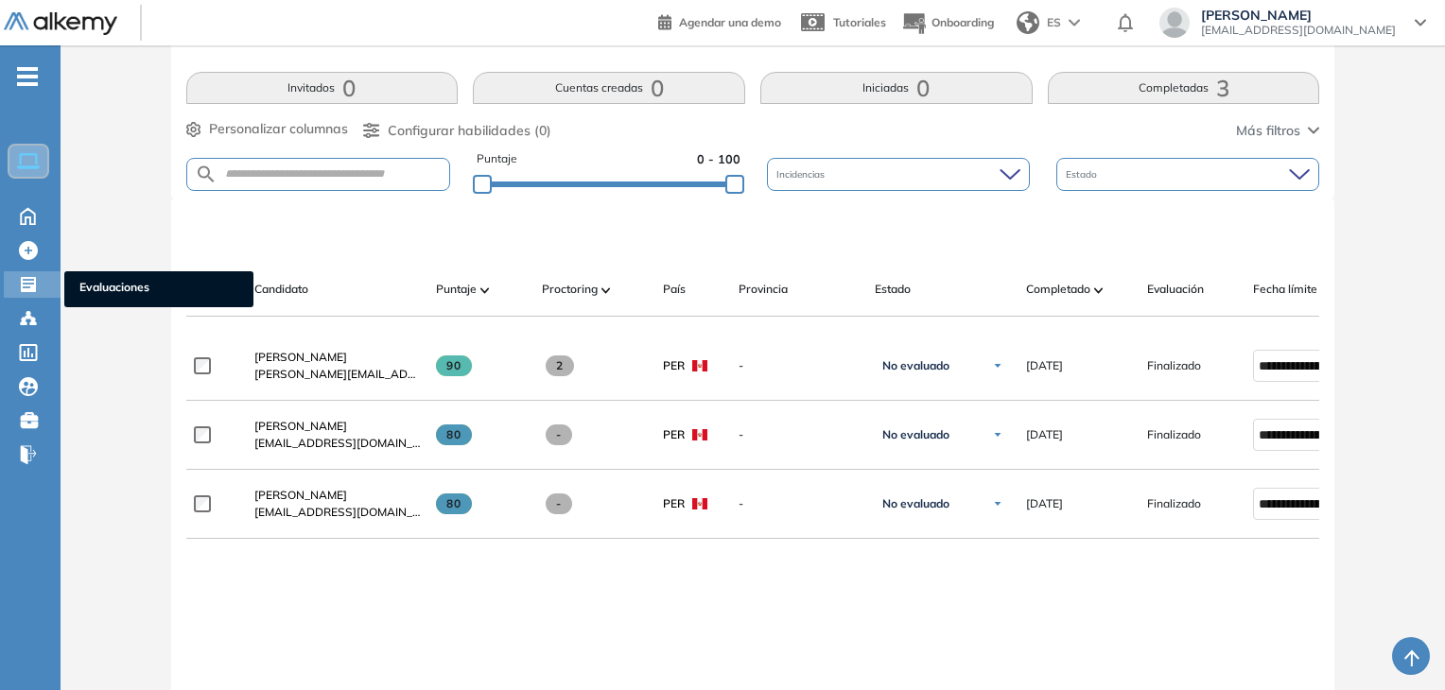
click at [22, 277] on icon at bounding box center [28, 284] width 15 height 15
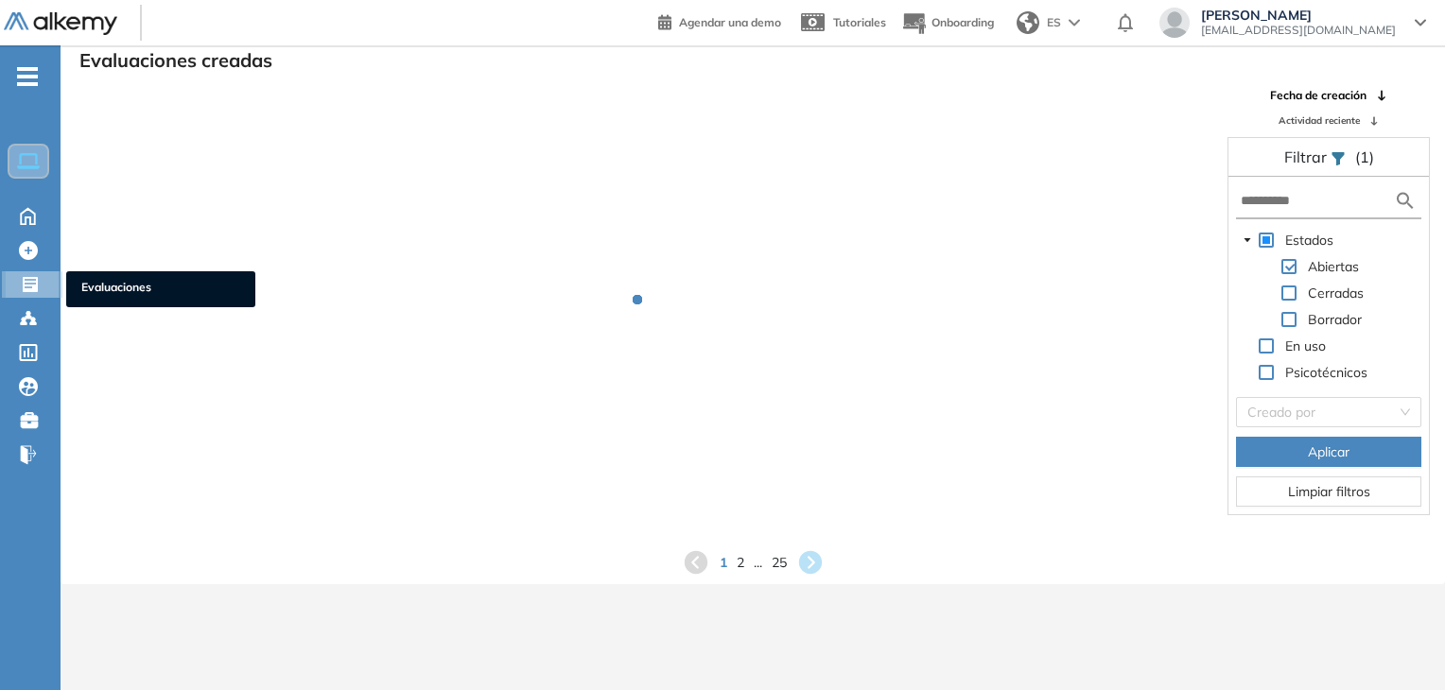
scroll to position [45, 0]
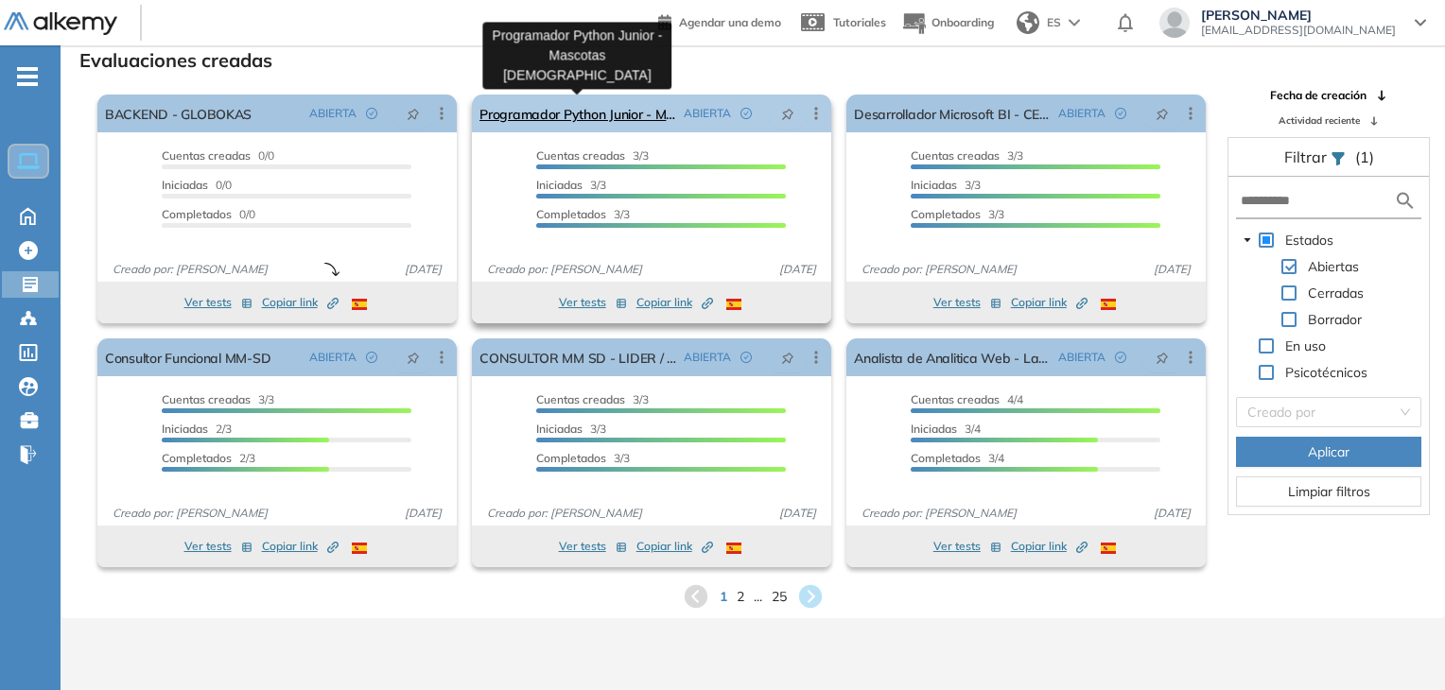
click at [587, 117] on link "Programador Python Junior - Mascotas [DEMOGRAPHIC_DATA]" at bounding box center [577, 114] width 197 height 38
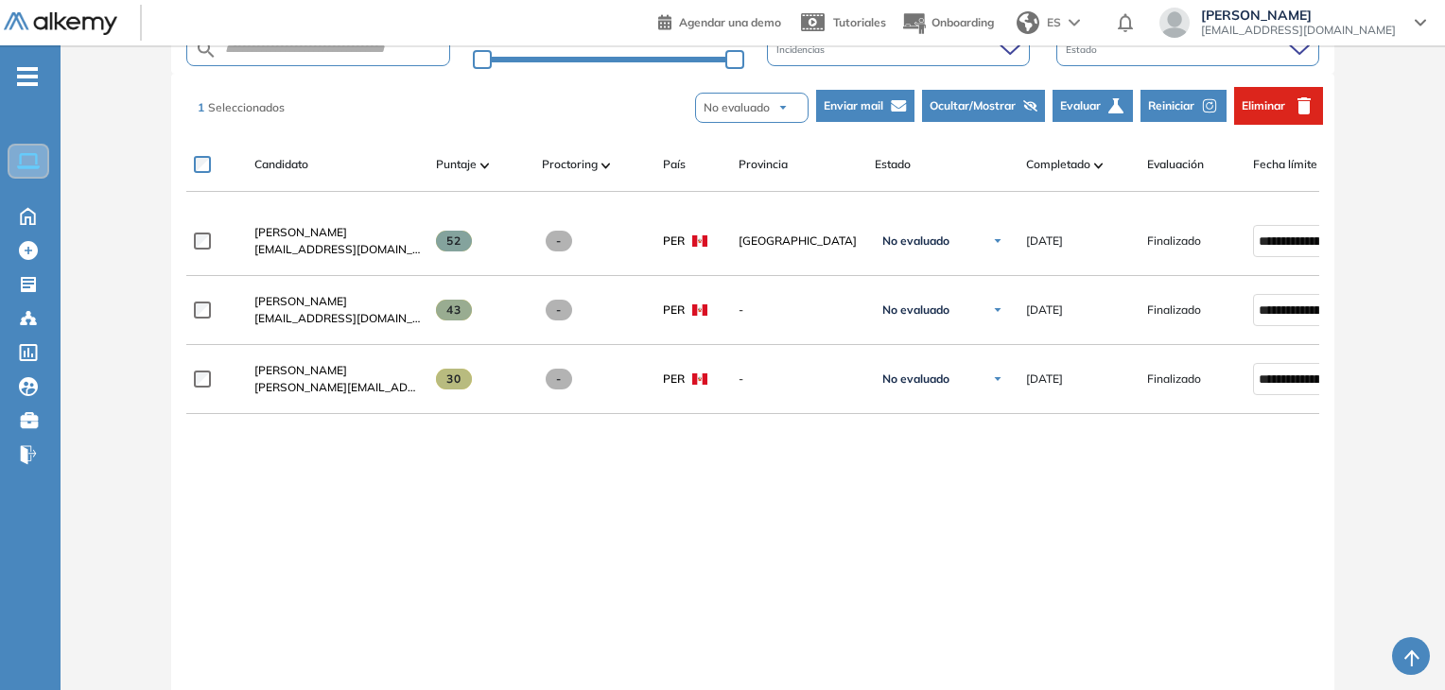
scroll to position [473, 0]
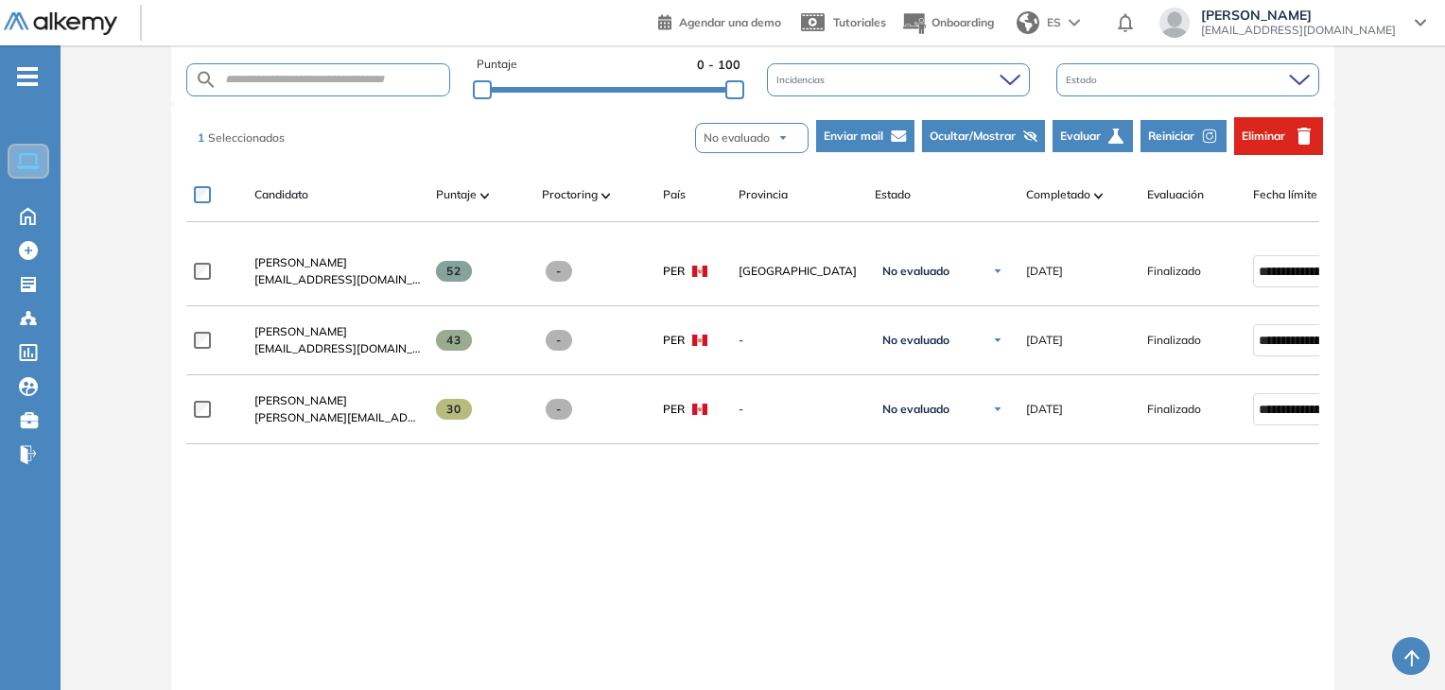
click at [1190, 129] on span "Reiniciar" at bounding box center [1171, 136] width 46 height 17
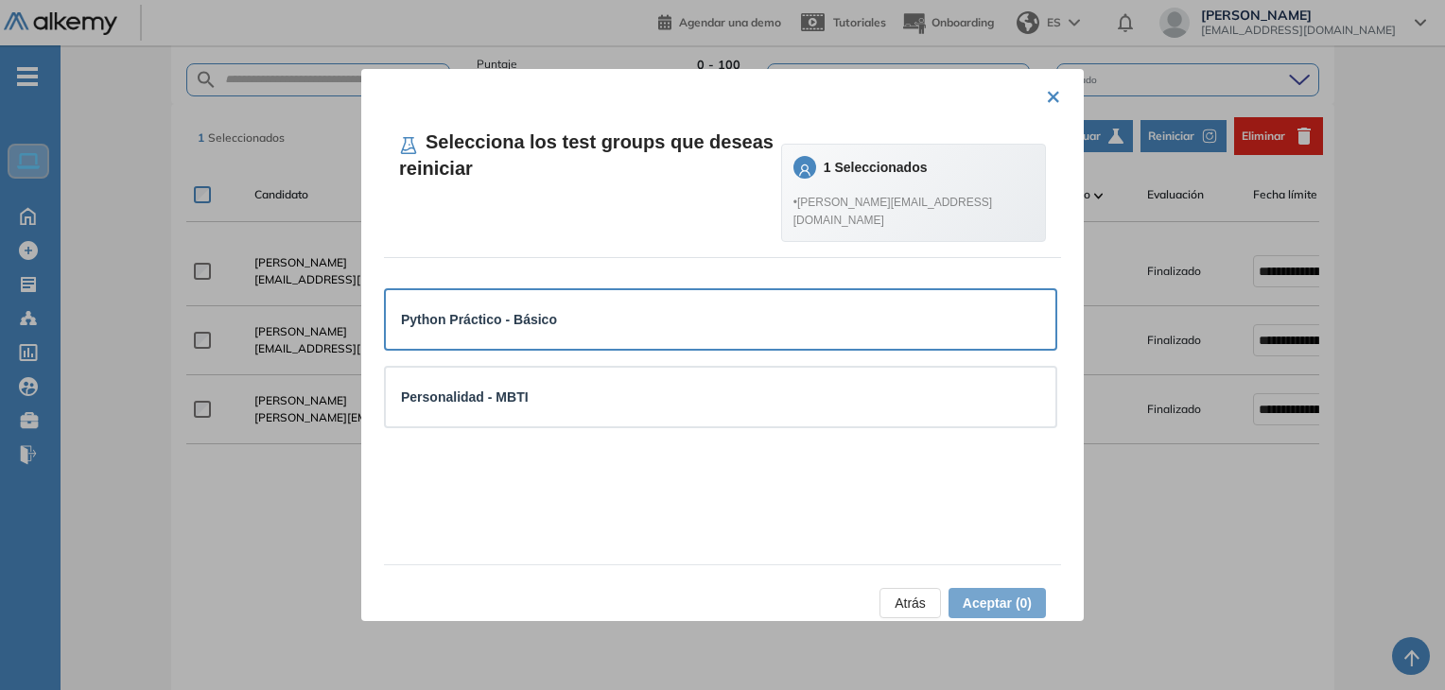
click at [674, 309] on div "Python Práctico - Básico" at bounding box center [720, 319] width 639 height 21
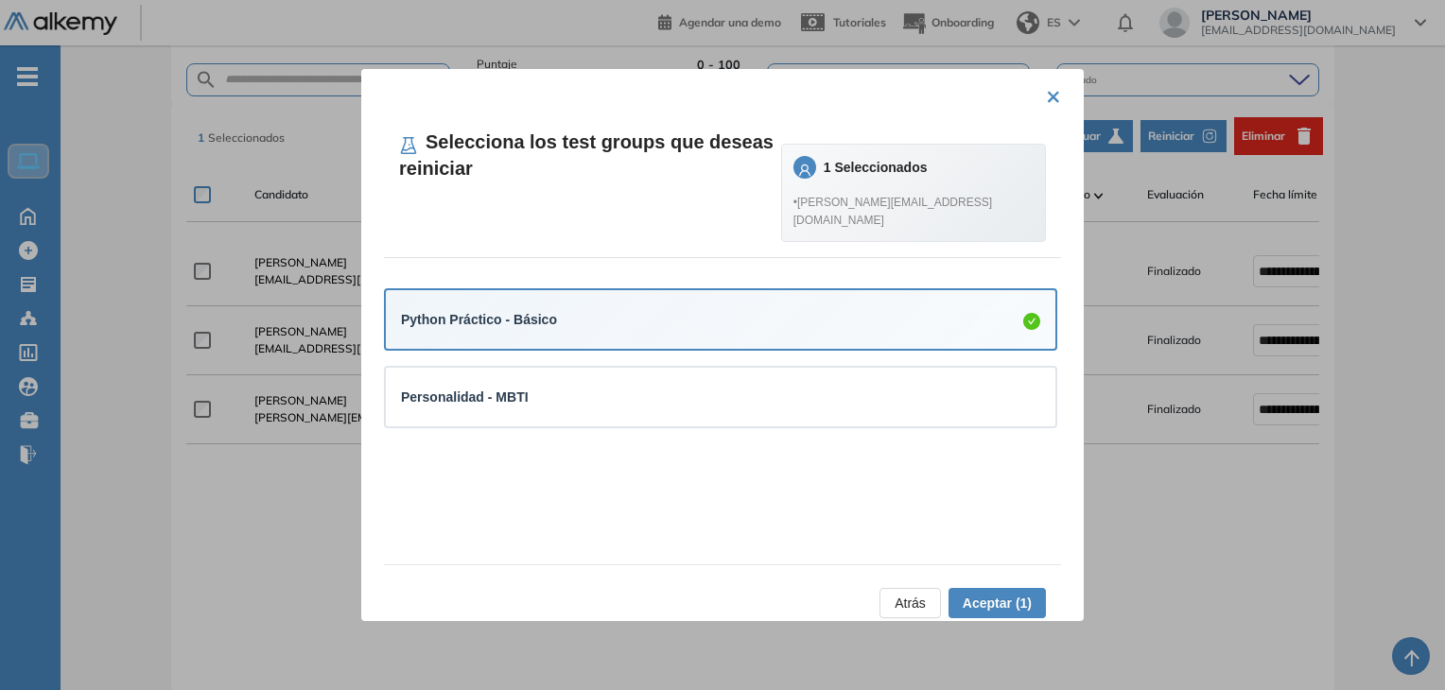
click at [988, 597] on span "Aceptar (1)" at bounding box center [996, 603] width 69 height 21
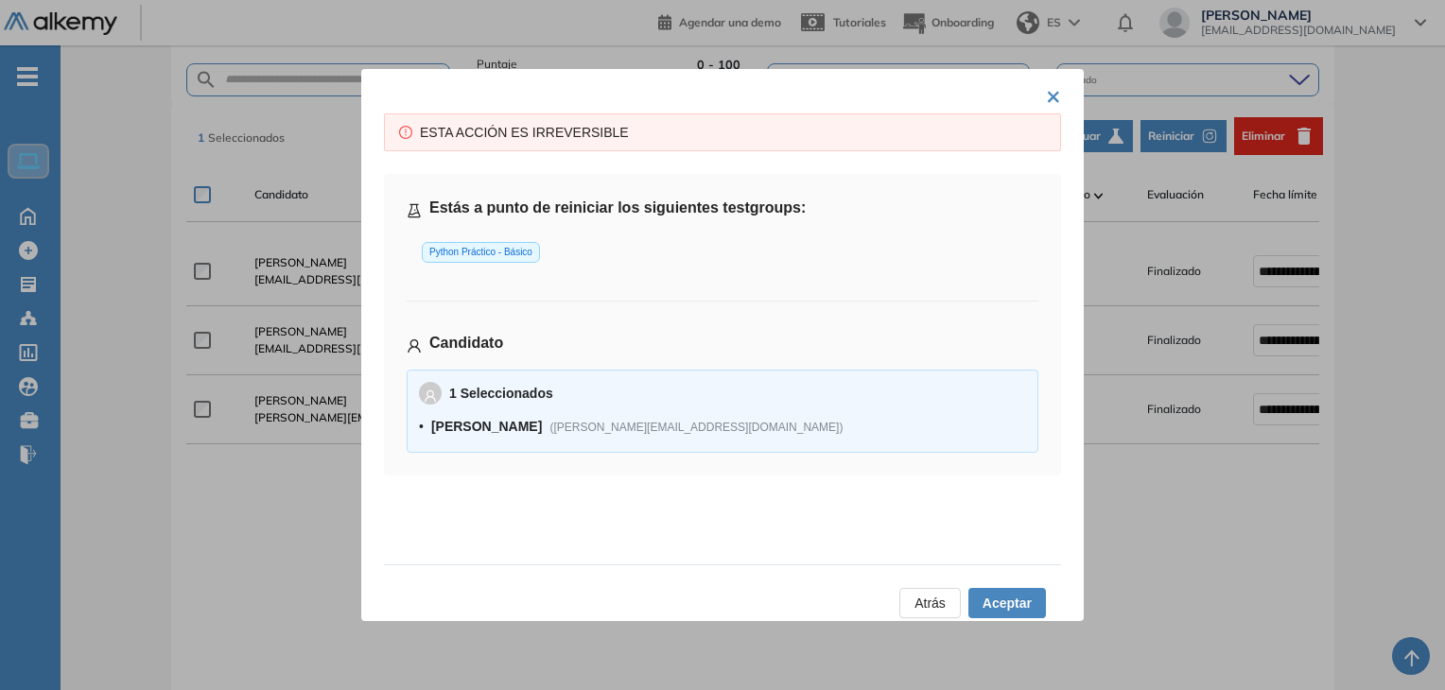
click at [994, 602] on span "Aceptar" at bounding box center [1006, 603] width 49 height 21
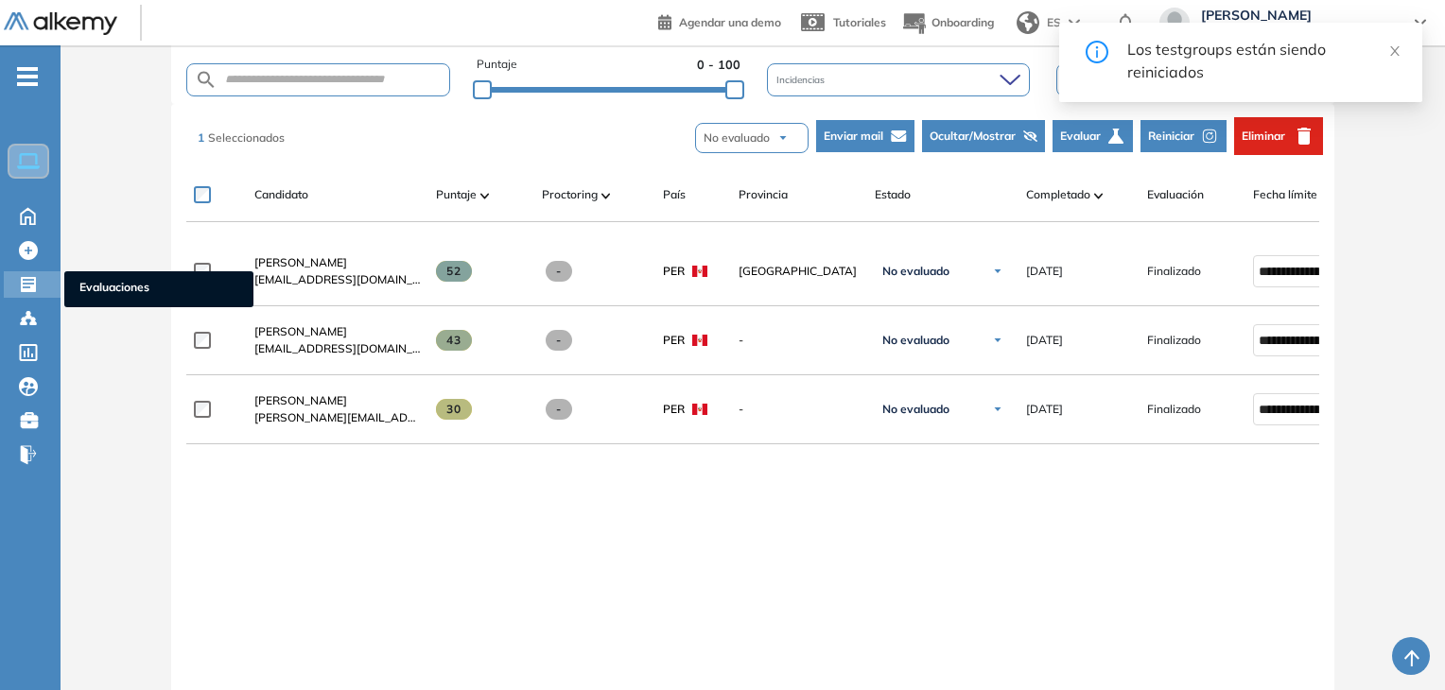
click at [28, 282] on icon at bounding box center [28, 284] width 19 height 19
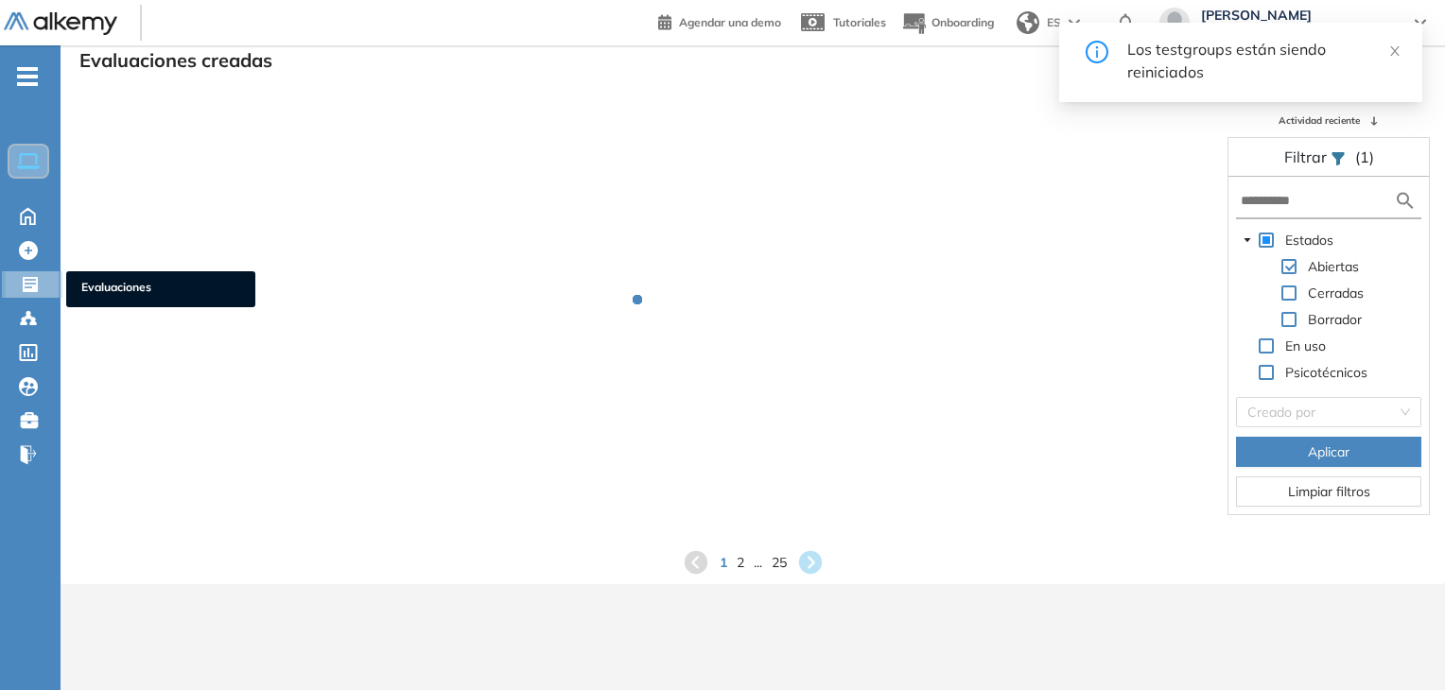
scroll to position [45, 0]
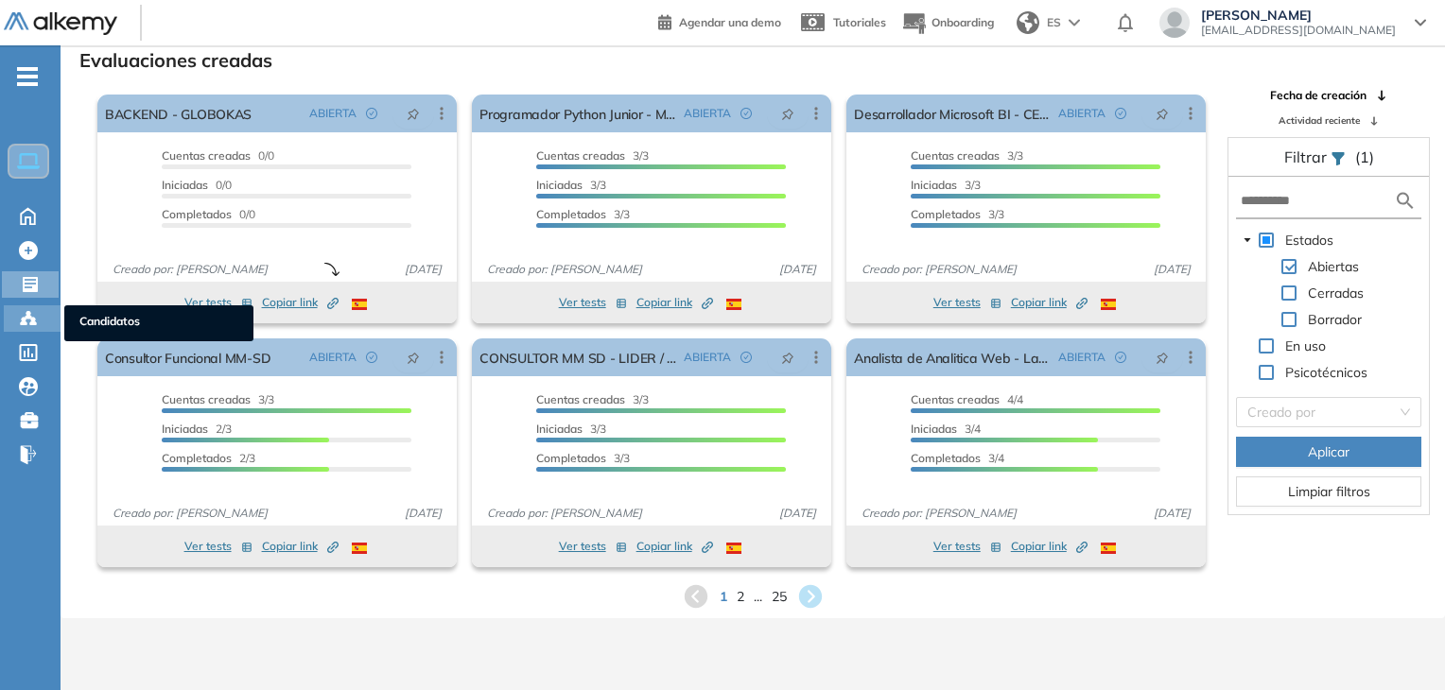
click at [22, 312] on icon at bounding box center [28, 318] width 19 height 19
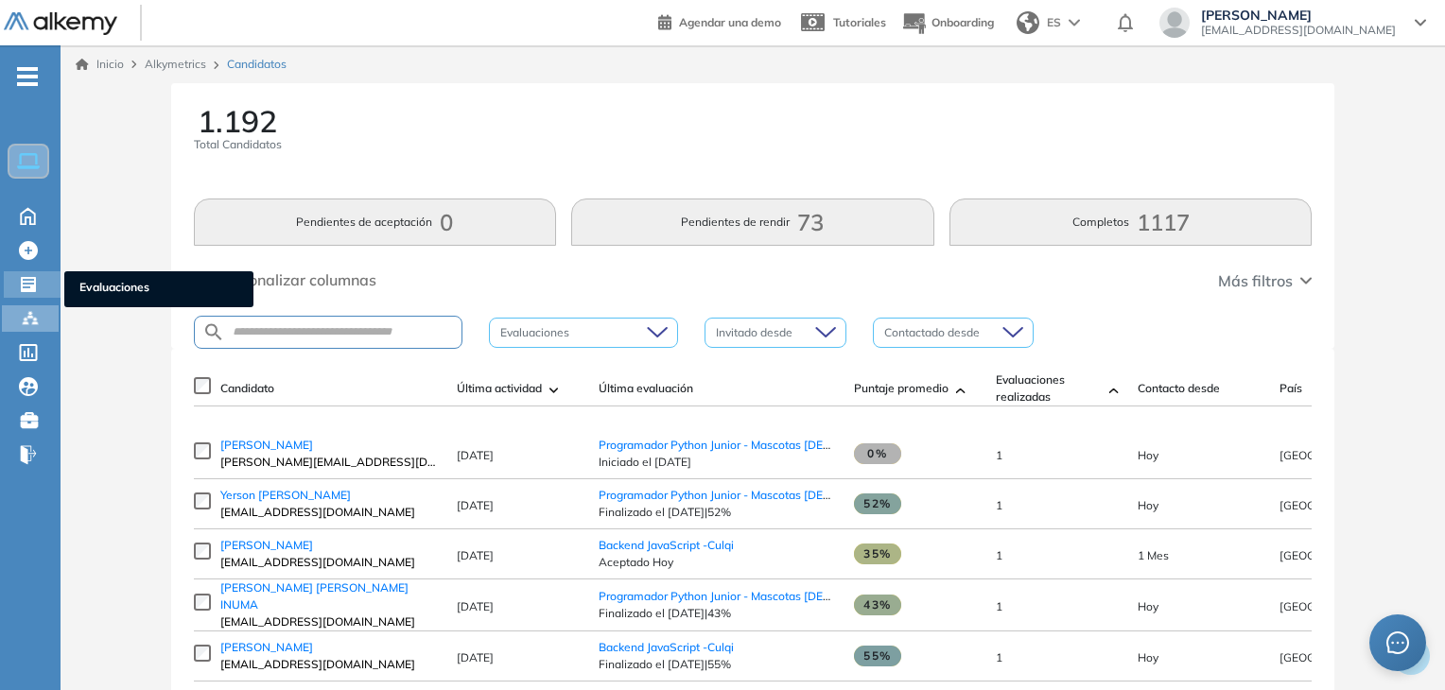
click at [24, 275] on icon at bounding box center [28, 284] width 19 height 19
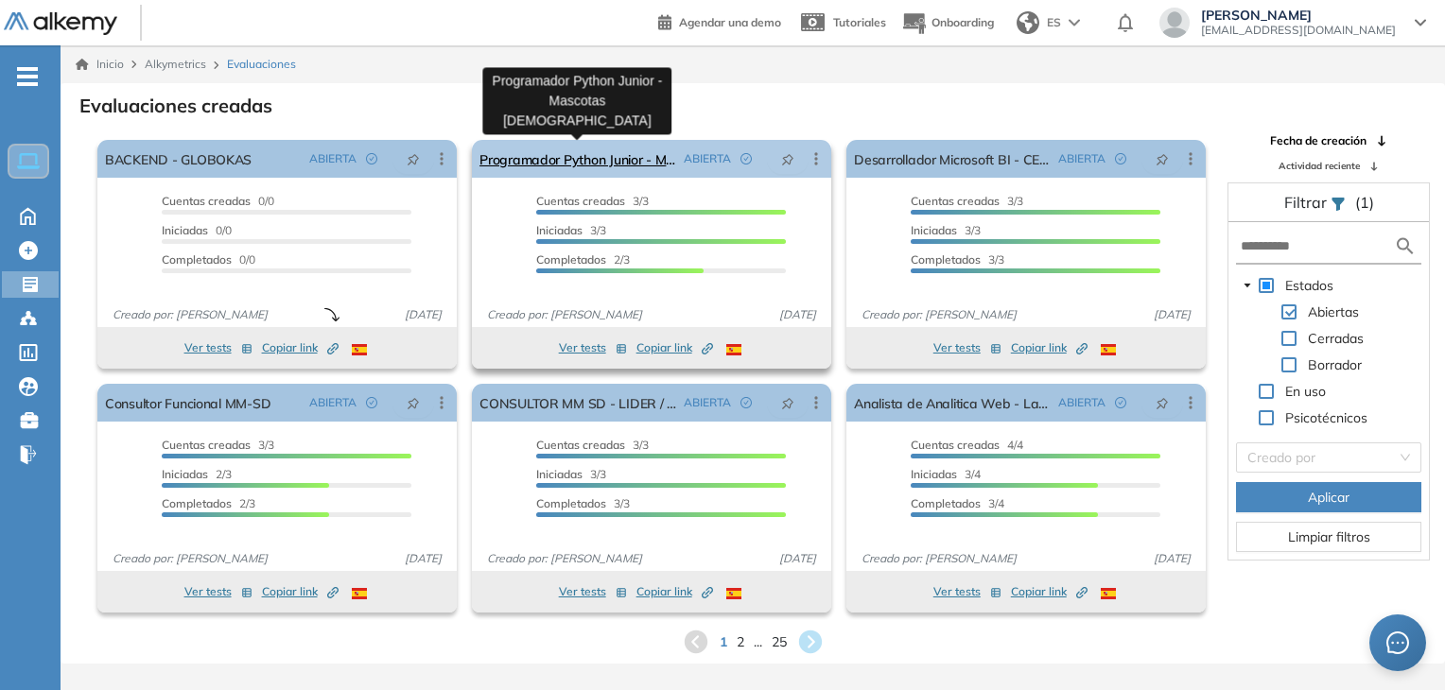
click at [615, 157] on link "Programador Python Junior - Mascotas [DEMOGRAPHIC_DATA]" at bounding box center [577, 159] width 197 height 38
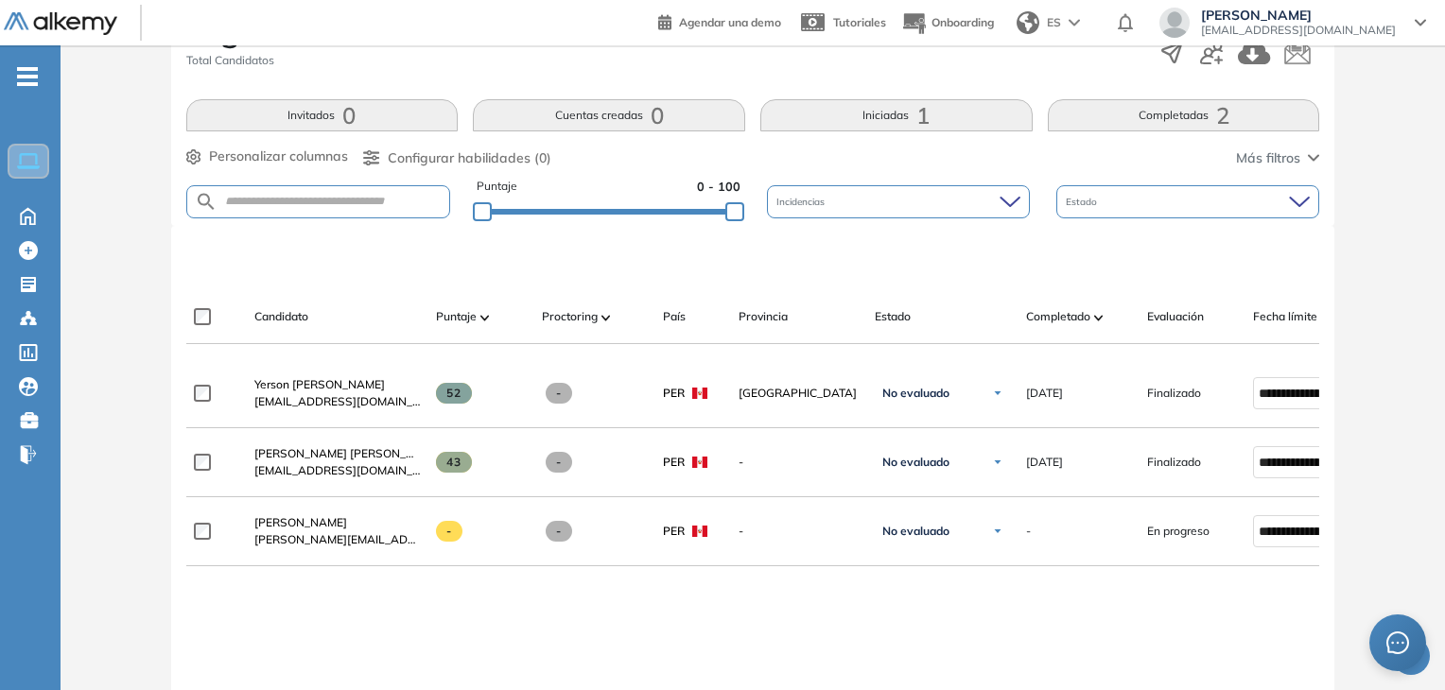
scroll to position [378, 0]
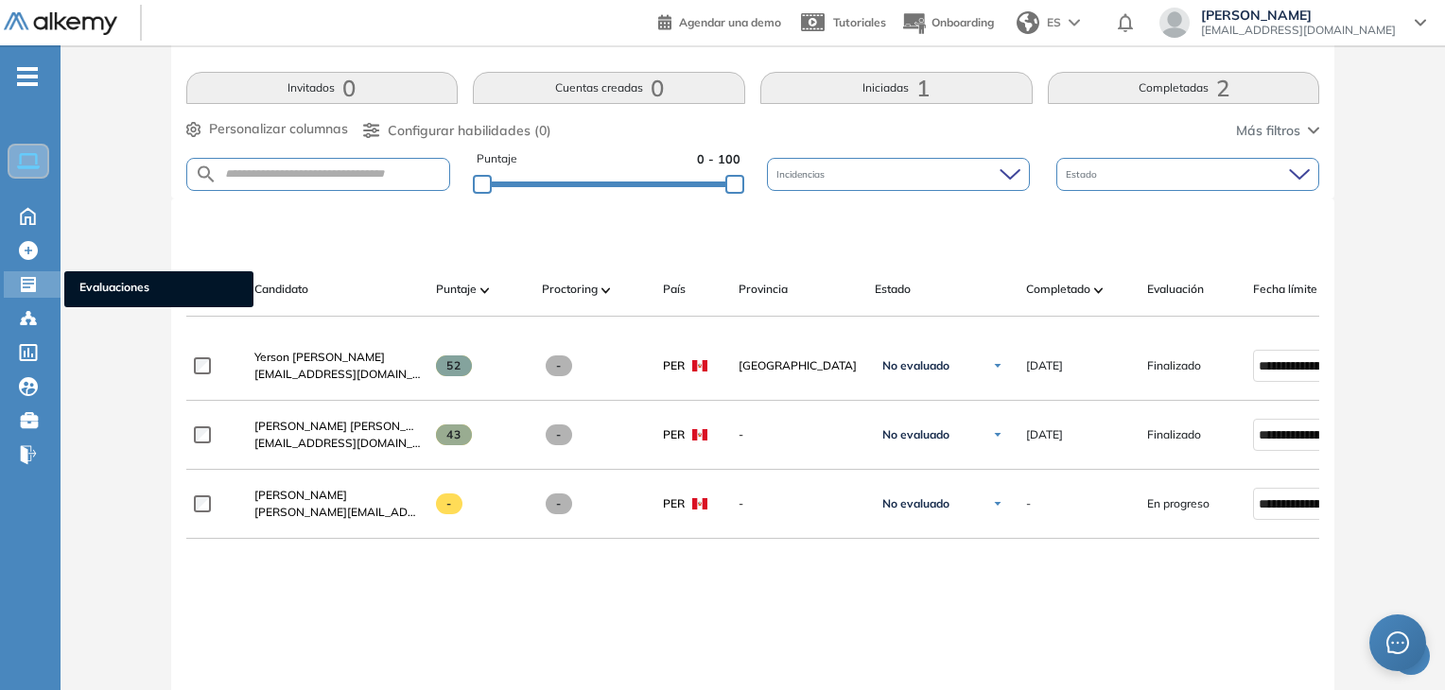
click at [29, 272] on div at bounding box center [30, 282] width 23 height 23
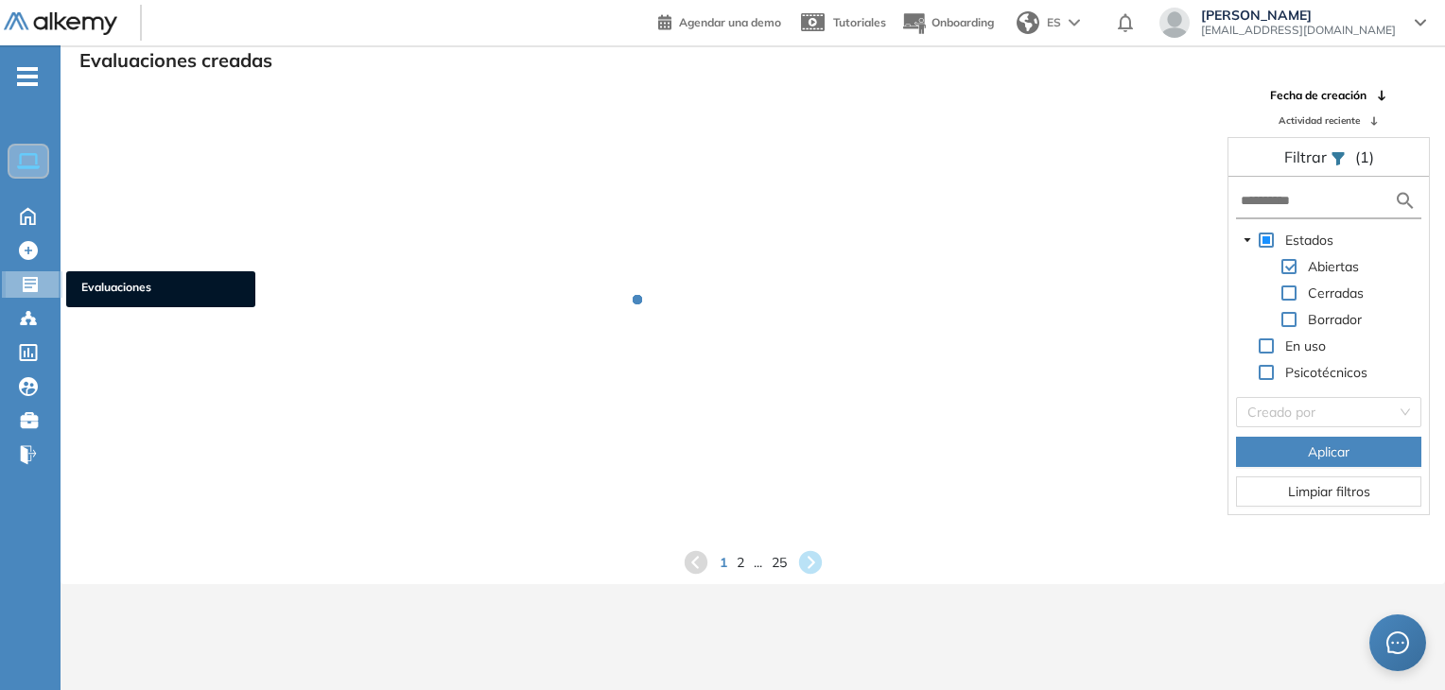
scroll to position [45, 0]
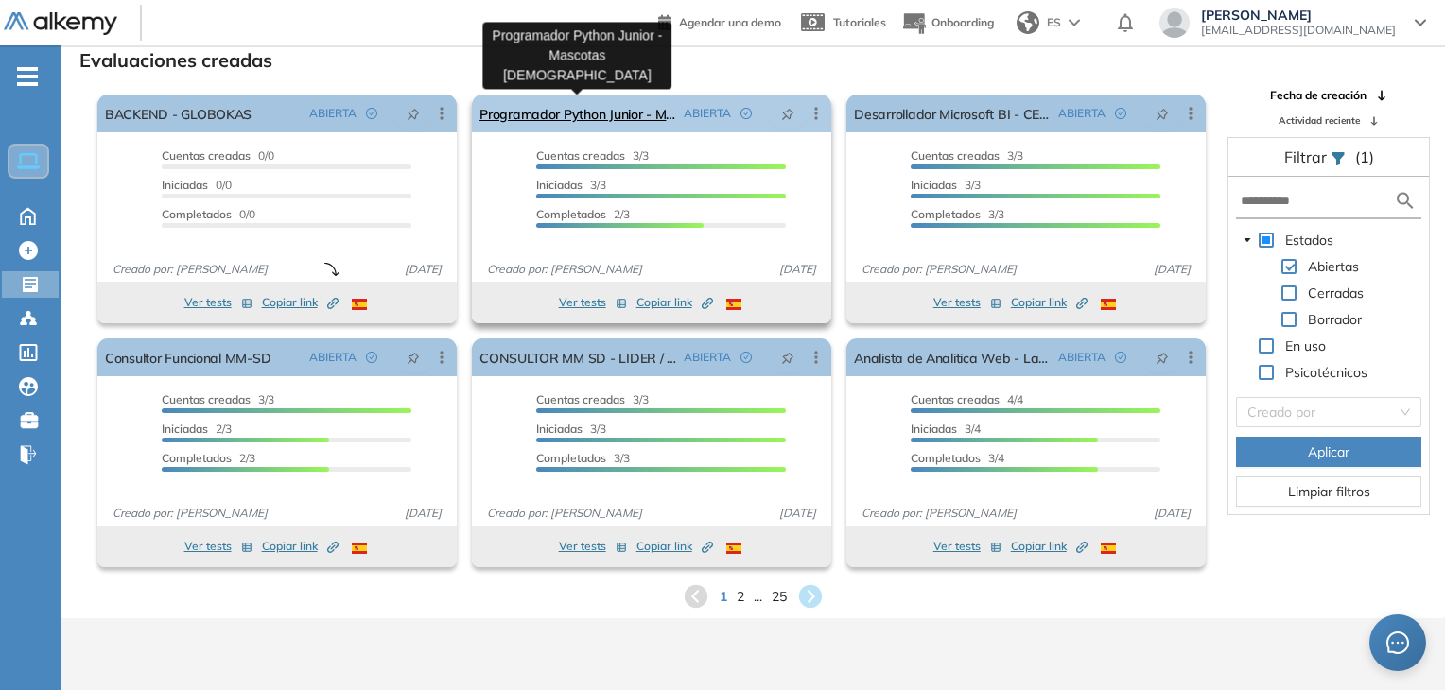
click at [586, 112] on link "Programador Python Junior - Mascotas [DEMOGRAPHIC_DATA]" at bounding box center [577, 114] width 197 height 38
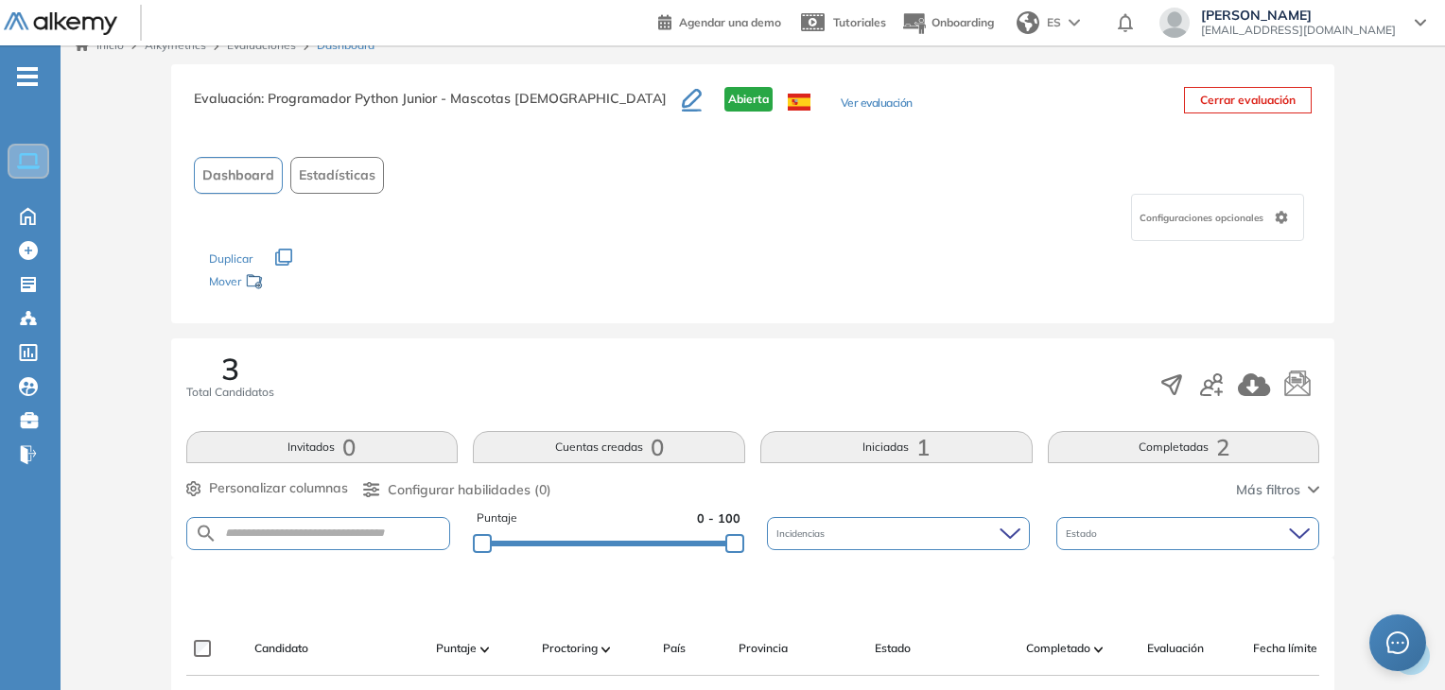
scroll to position [302, 0]
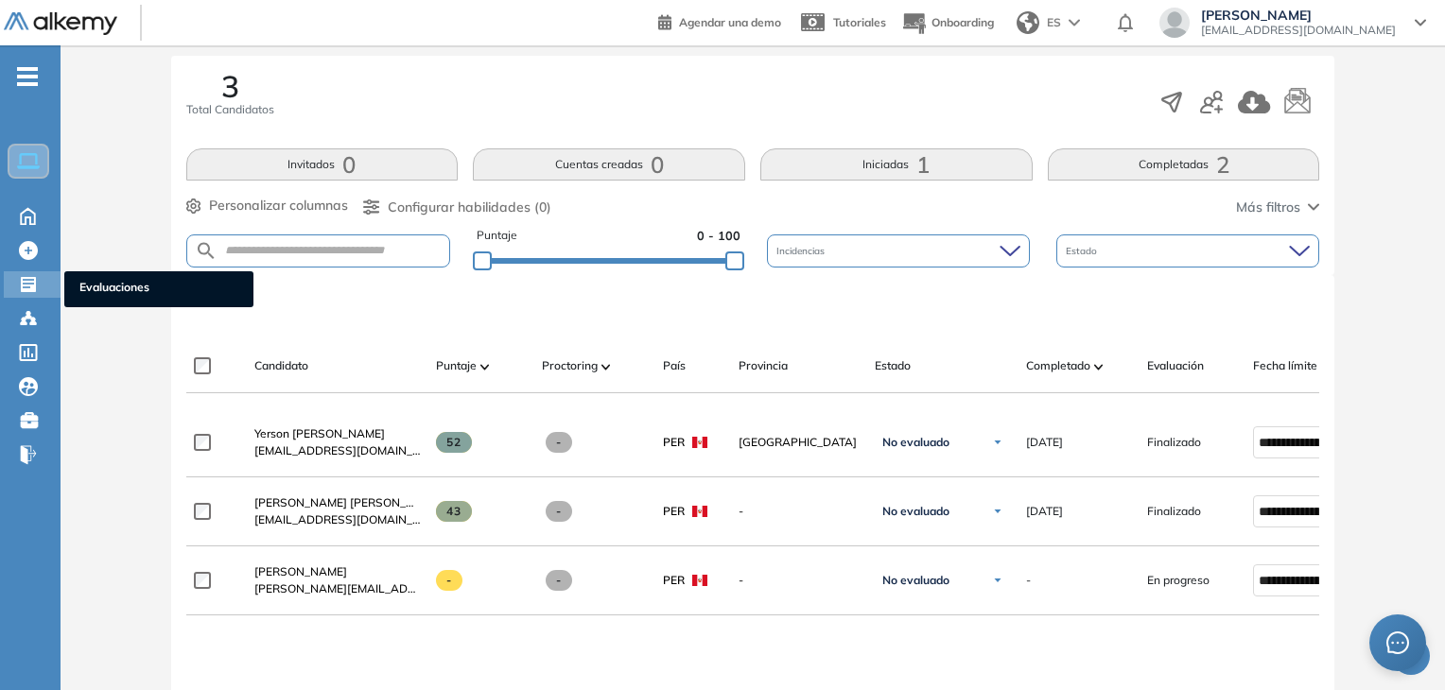
click at [36, 289] on icon at bounding box center [28, 284] width 19 height 19
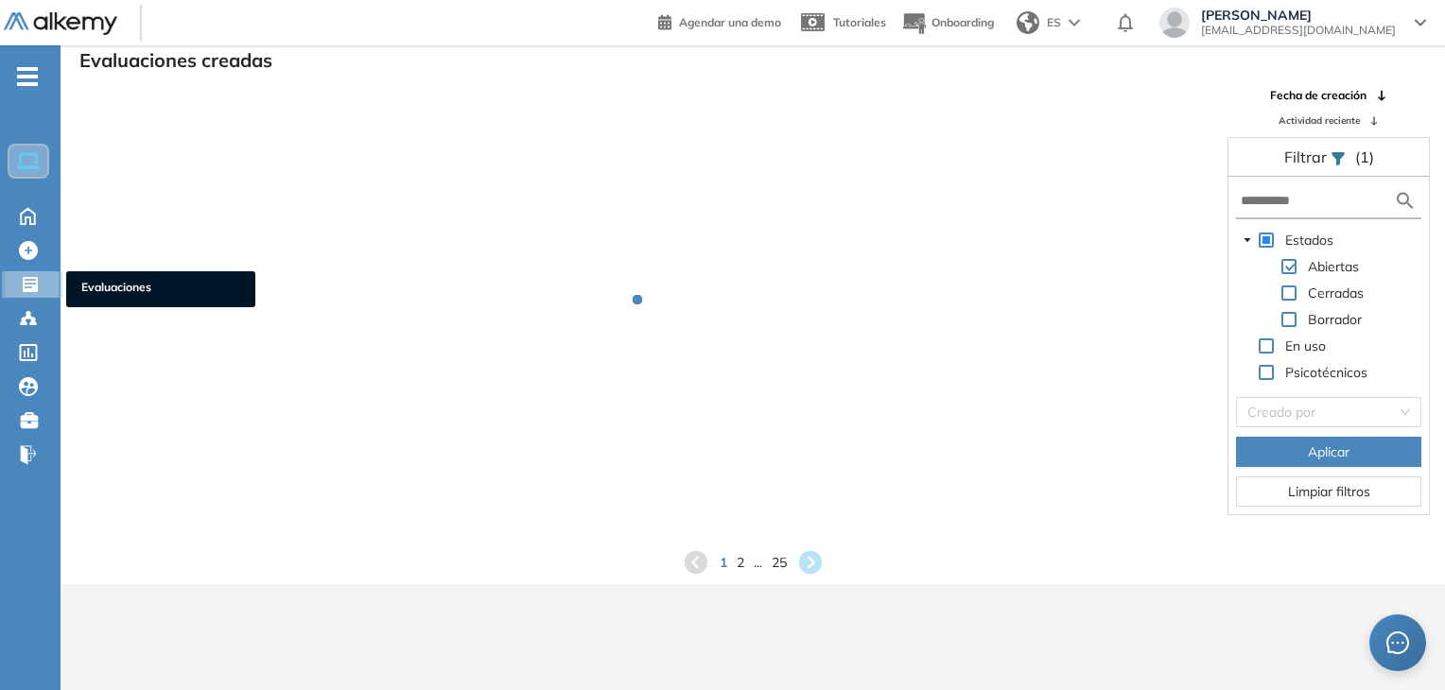
scroll to position [45, 0]
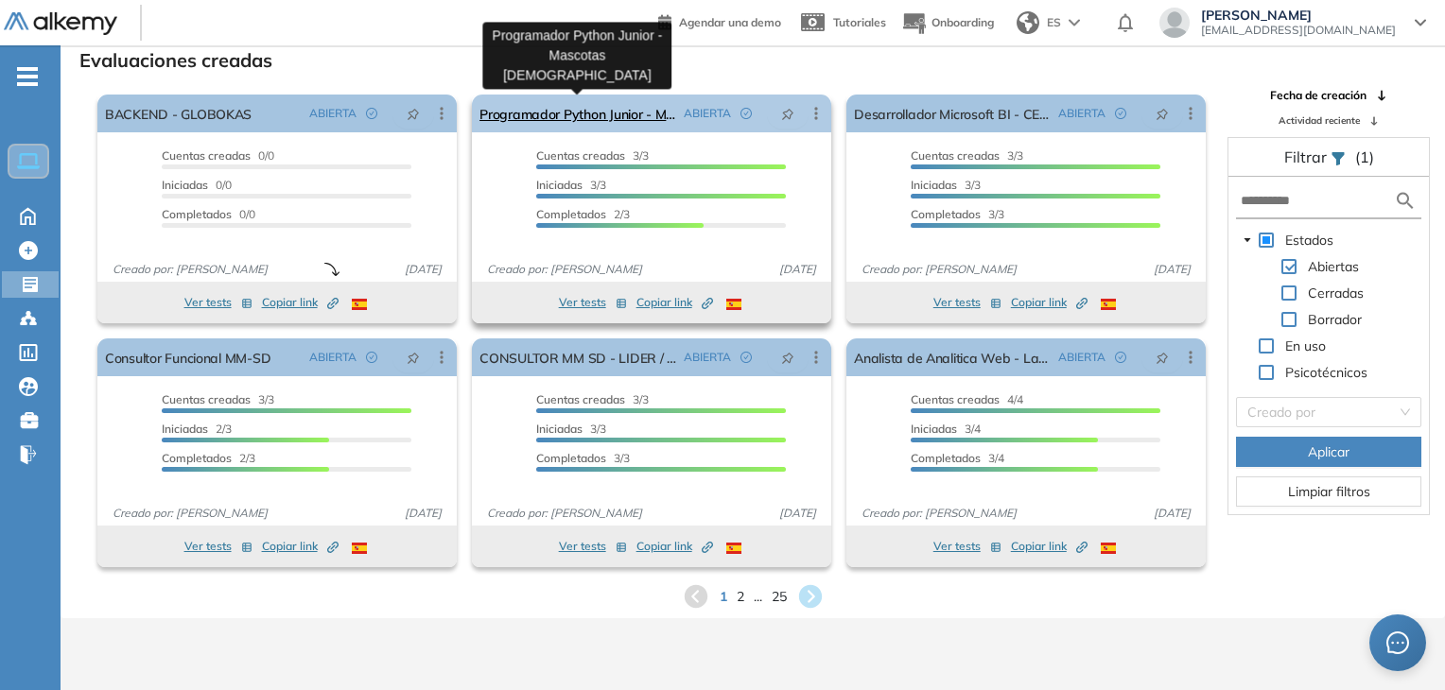
click at [571, 114] on link "Programador Python Junior - Mascotas [DEMOGRAPHIC_DATA]" at bounding box center [577, 114] width 197 height 38
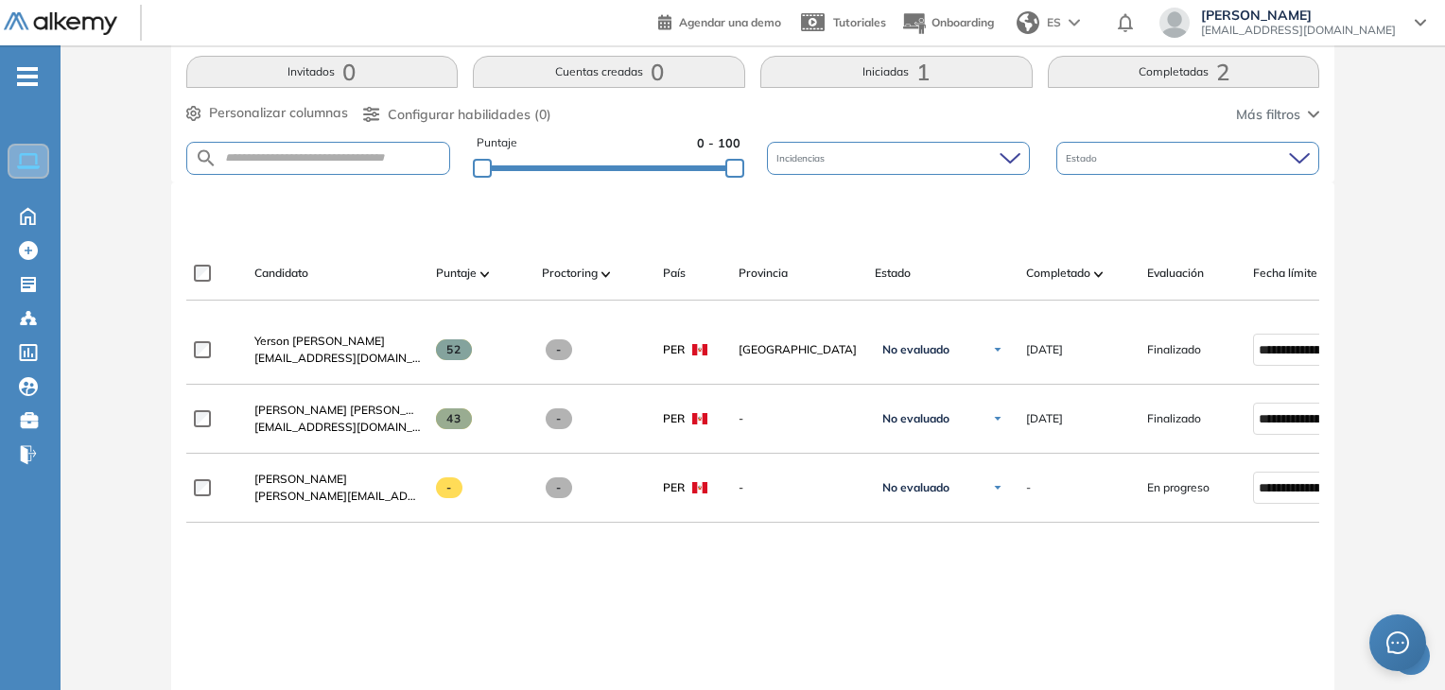
scroll to position [396, 0]
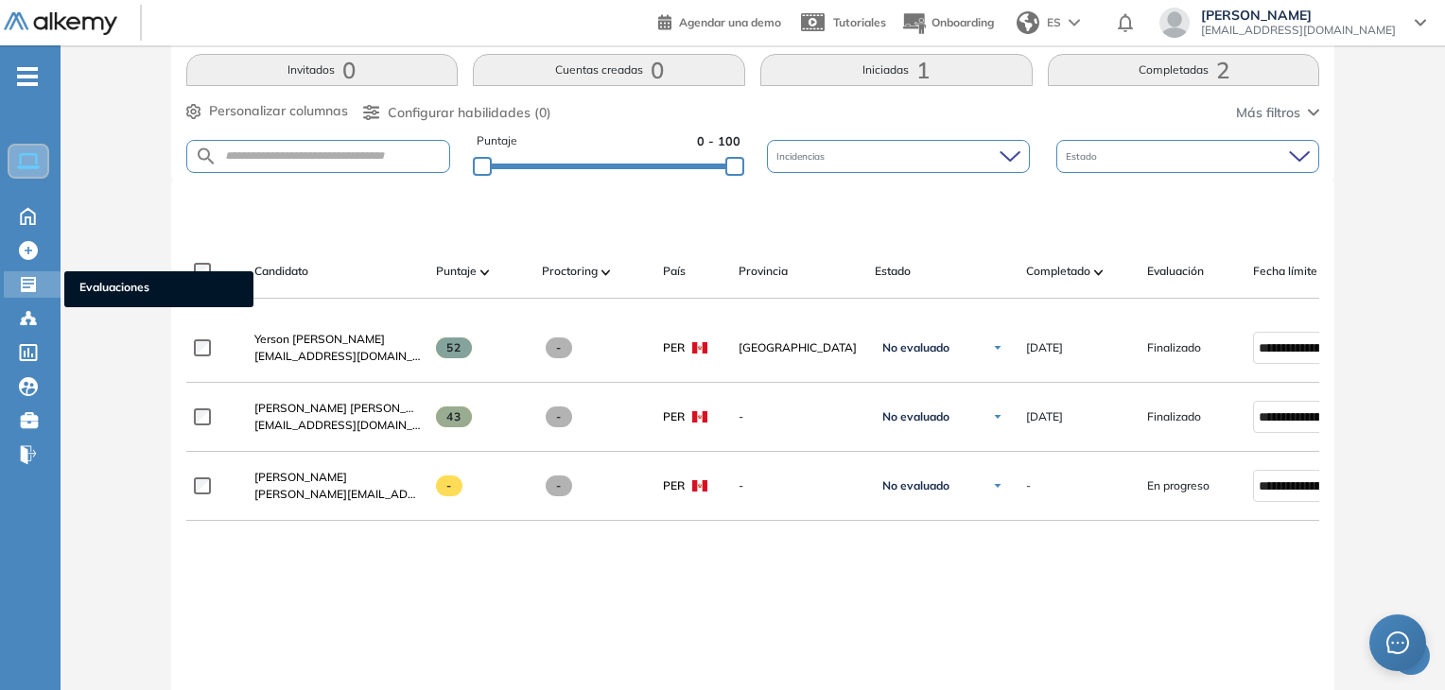
click at [45, 286] on div "Evaluaciones Evaluaciones" at bounding box center [32, 284] width 57 height 26
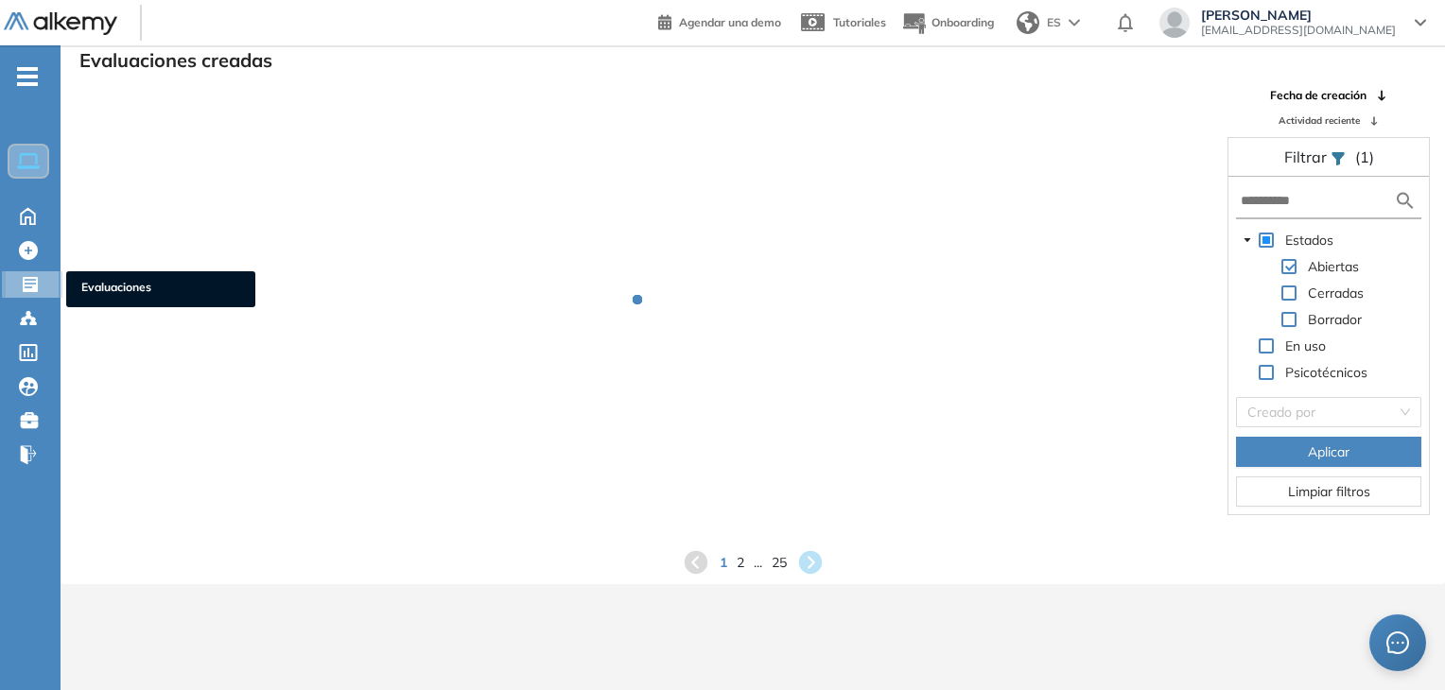
scroll to position [45, 0]
